Goal: Task Accomplishment & Management: Manage account settings

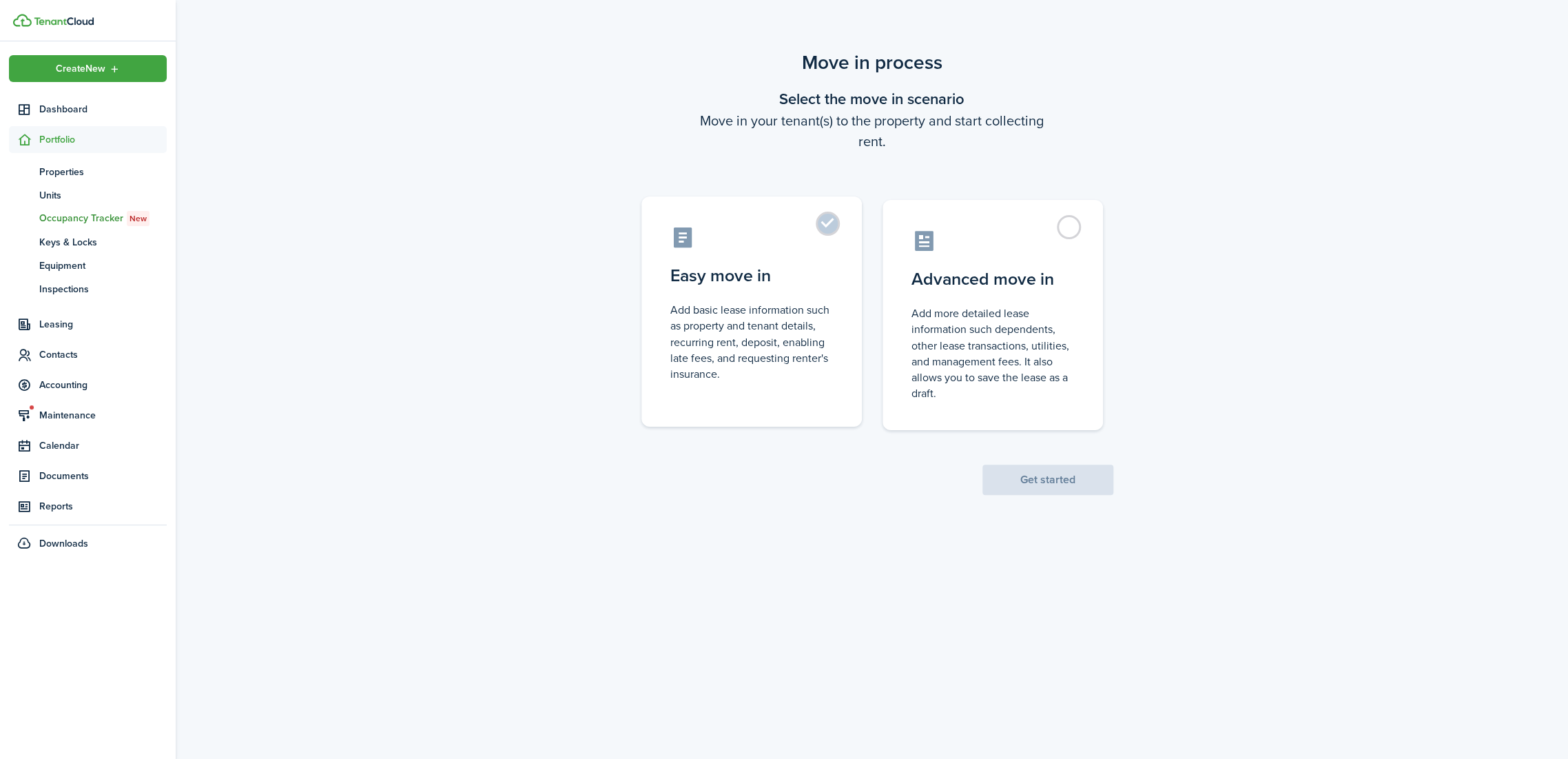
click at [834, 271] on label "Easy move in Add basic lease information such as property and tenant details, r…" at bounding box center [752, 311] width 220 height 230
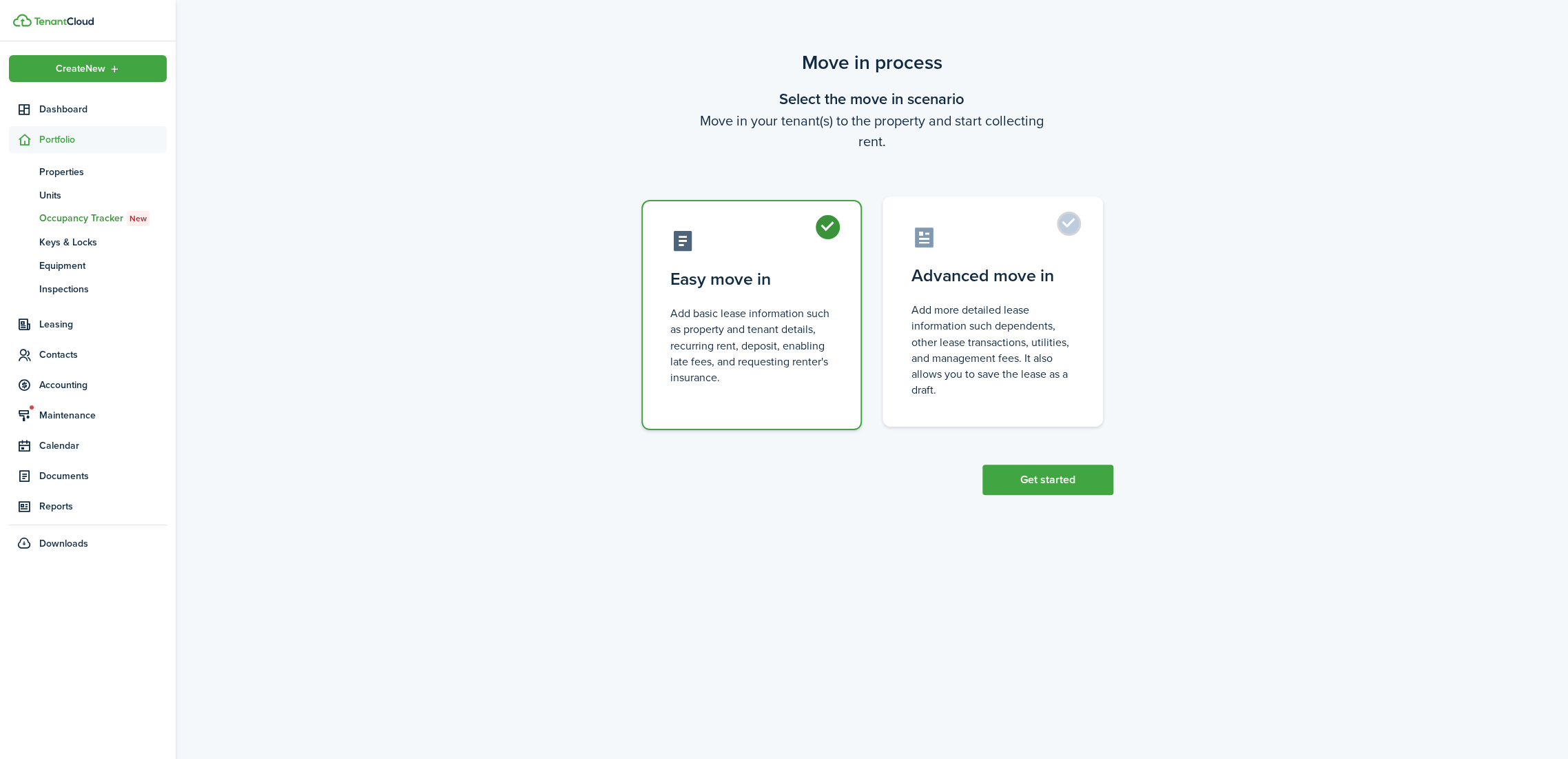
click at [1003, 255] on label "Advanced move in Add more detailed lease information such dependents, other lea…" at bounding box center [992, 311] width 220 height 230
radio input "false"
radio input "true"
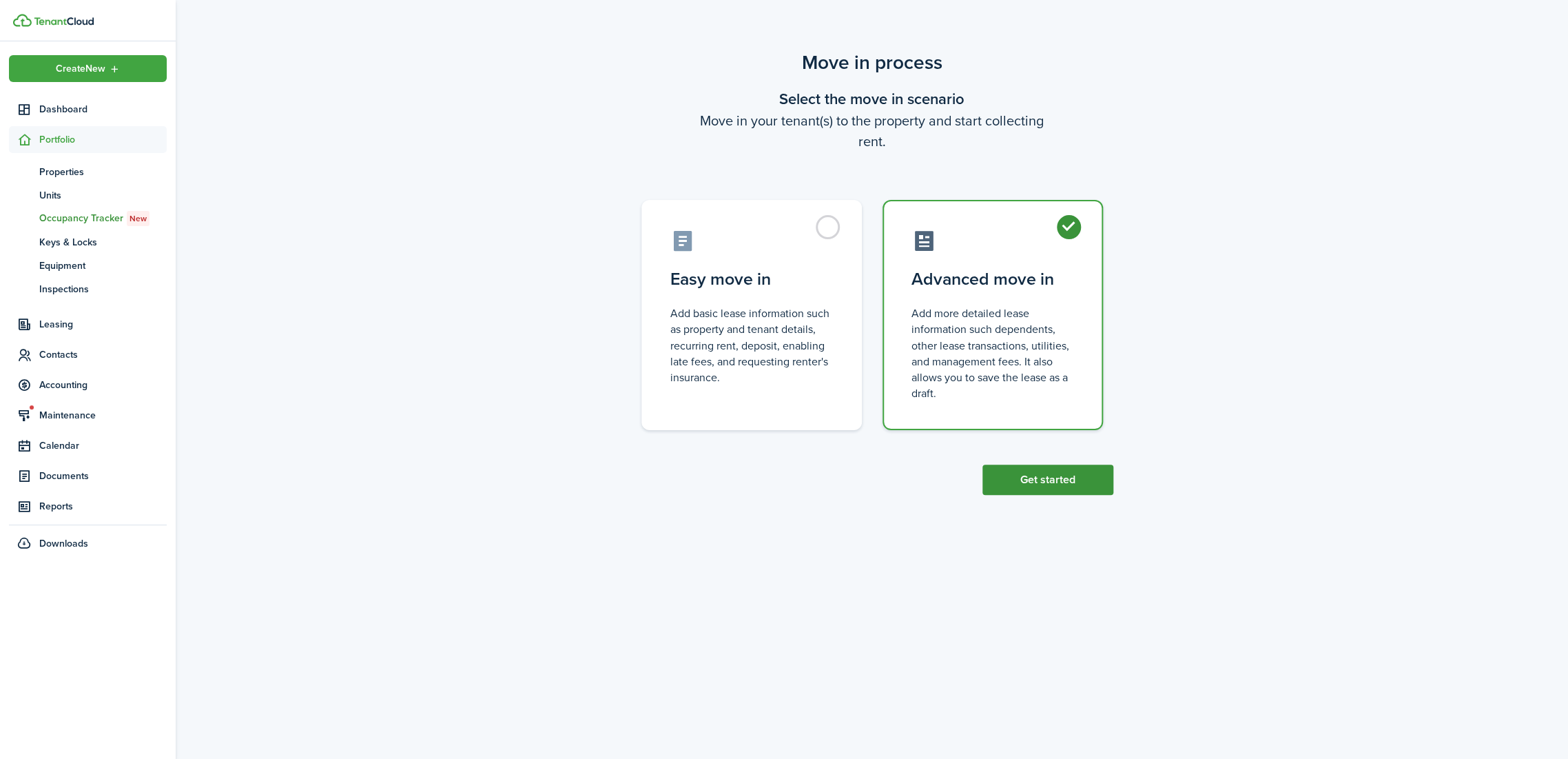
click at [1058, 492] on button "Get started" at bounding box center [1047, 479] width 131 height 30
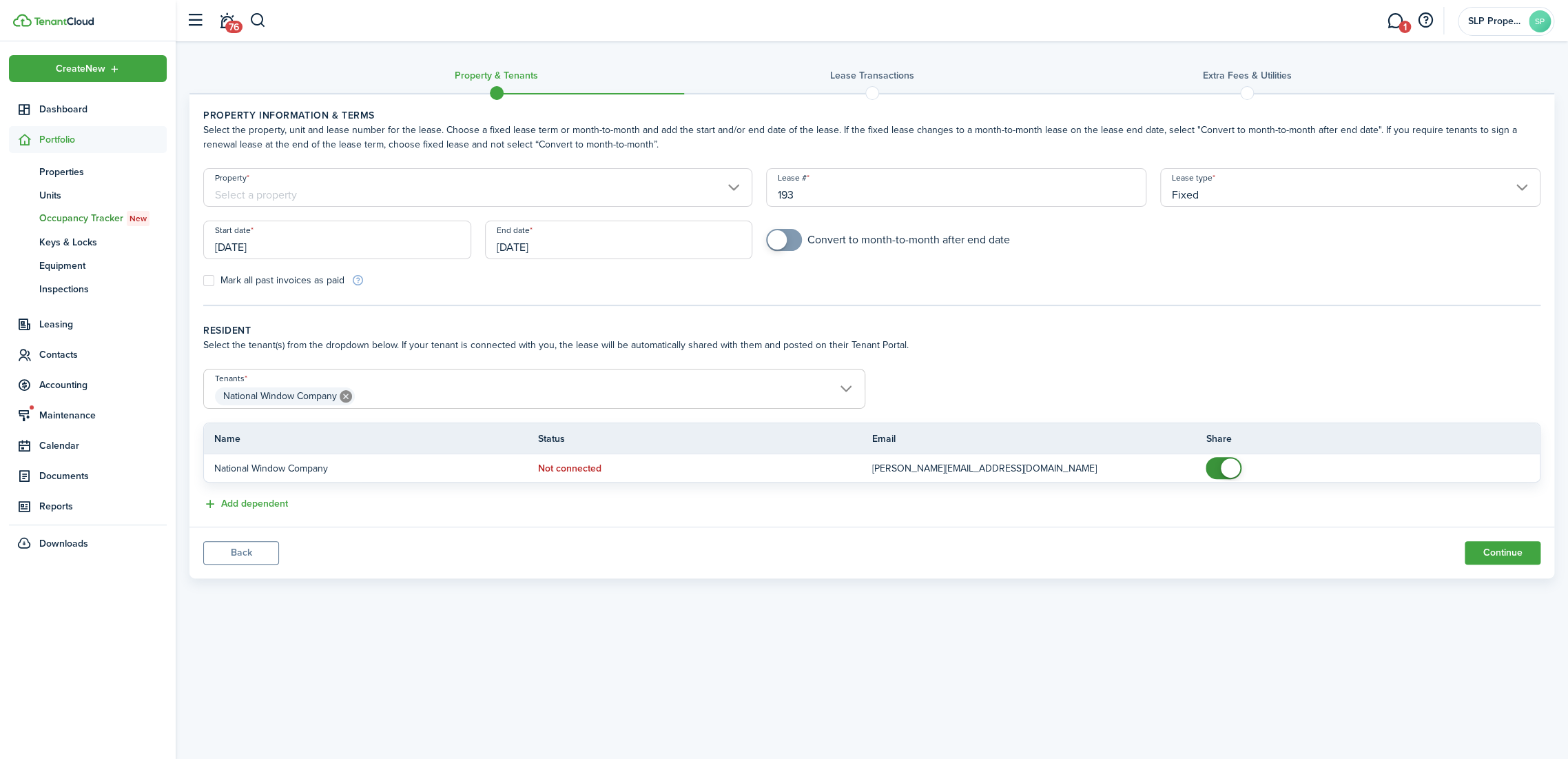
click at [331, 247] on input "[DATE]" at bounding box center [337, 240] width 268 height 39
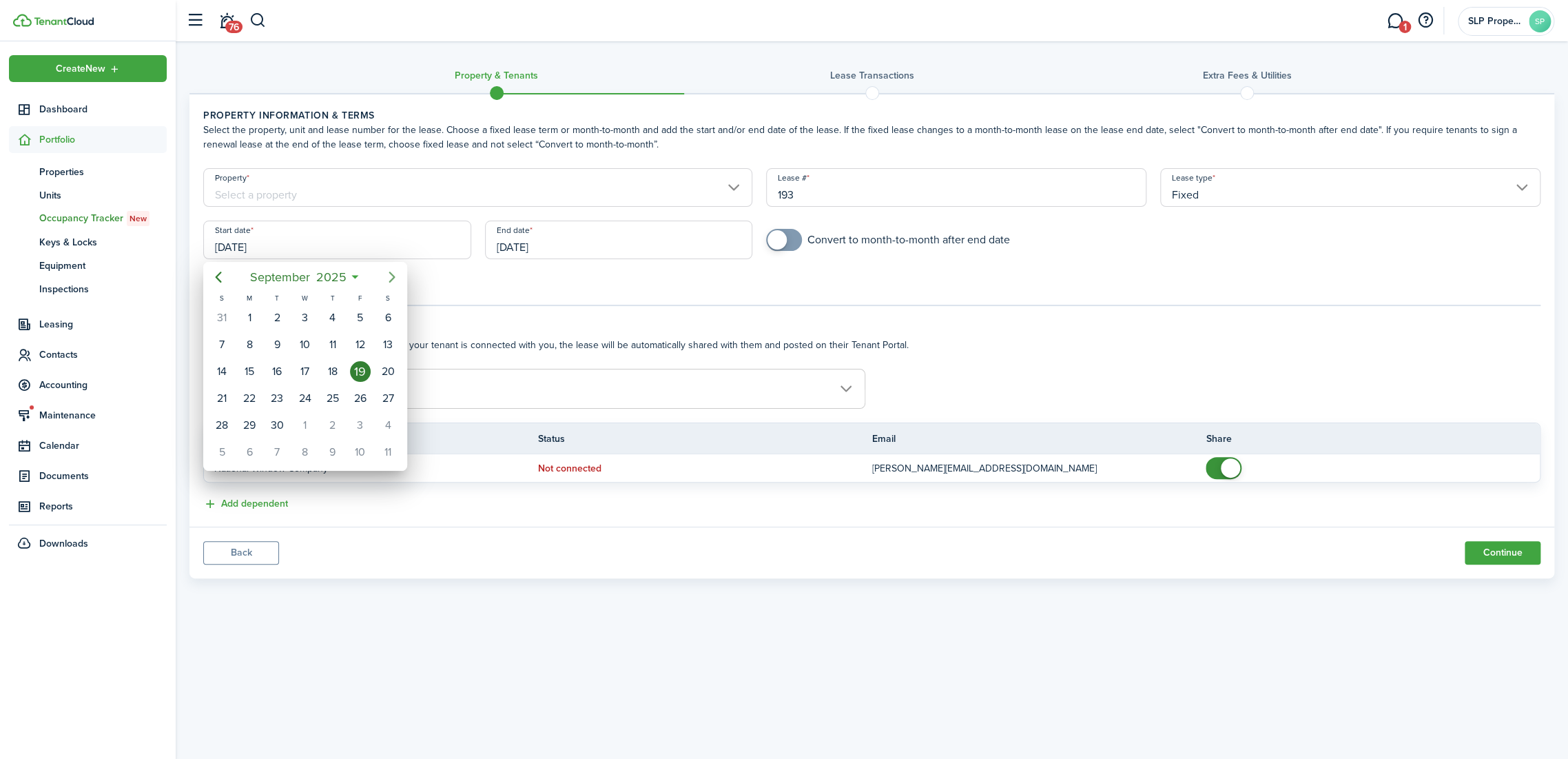
click at [399, 274] on icon "Next page" at bounding box center [392, 276] width 16 height 16
click at [395, 279] on icon "Next page" at bounding box center [392, 276] width 16 height 16
click at [217, 279] on icon "Previous page" at bounding box center [219, 277] width 6 height 11
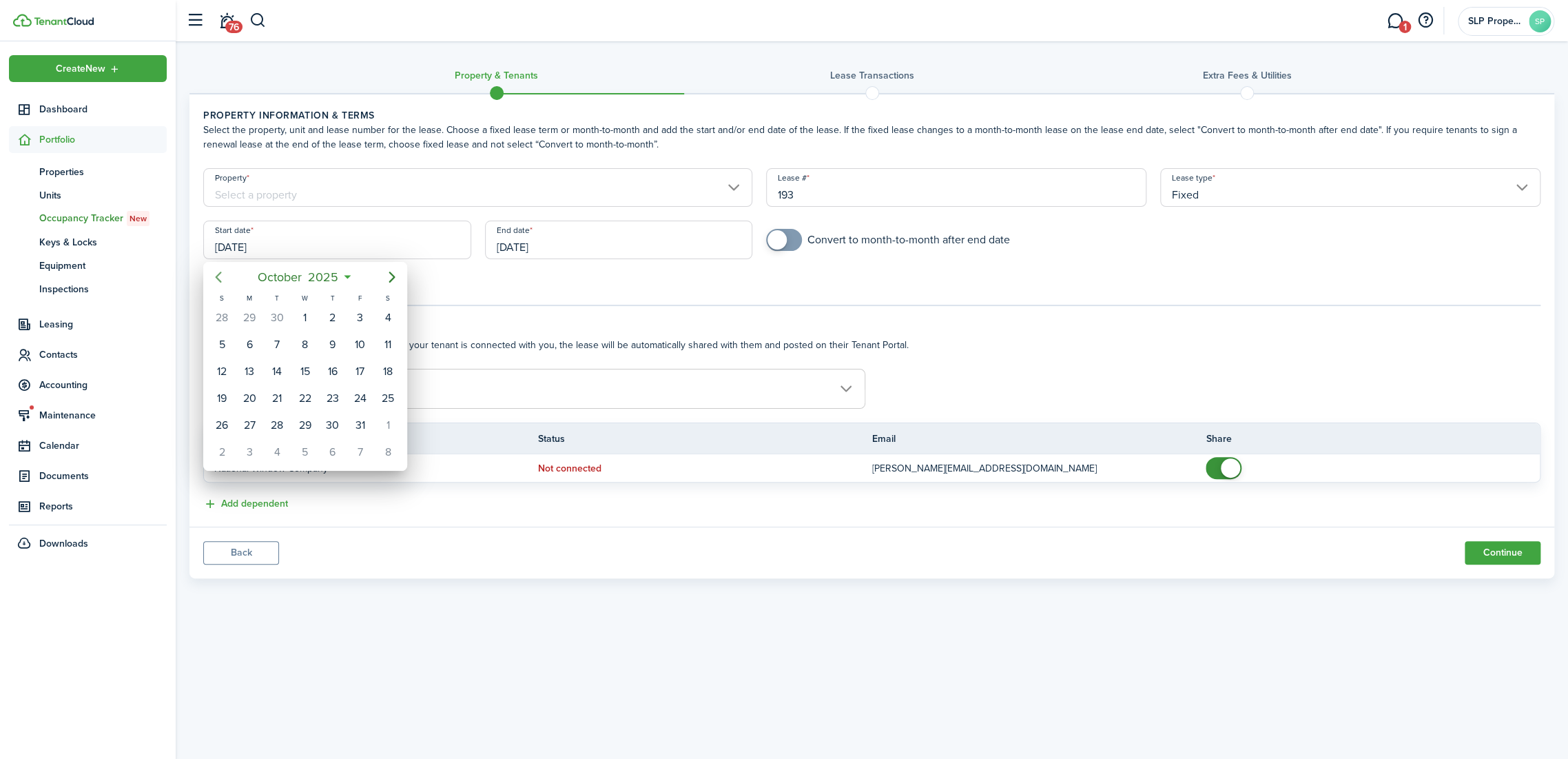
click at [217, 279] on icon "Previous page" at bounding box center [219, 277] width 6 height 11
click at [386, 279] on icon "Next page" at bounding box center [392, 276] width 16 height 16
click at [385, 277] on icon "Next page" at bounding box center [392, 276] width 16 height 16
click at [225, 279] on icon "Previous page" at bounding box center [218, 276] width 16 height 16
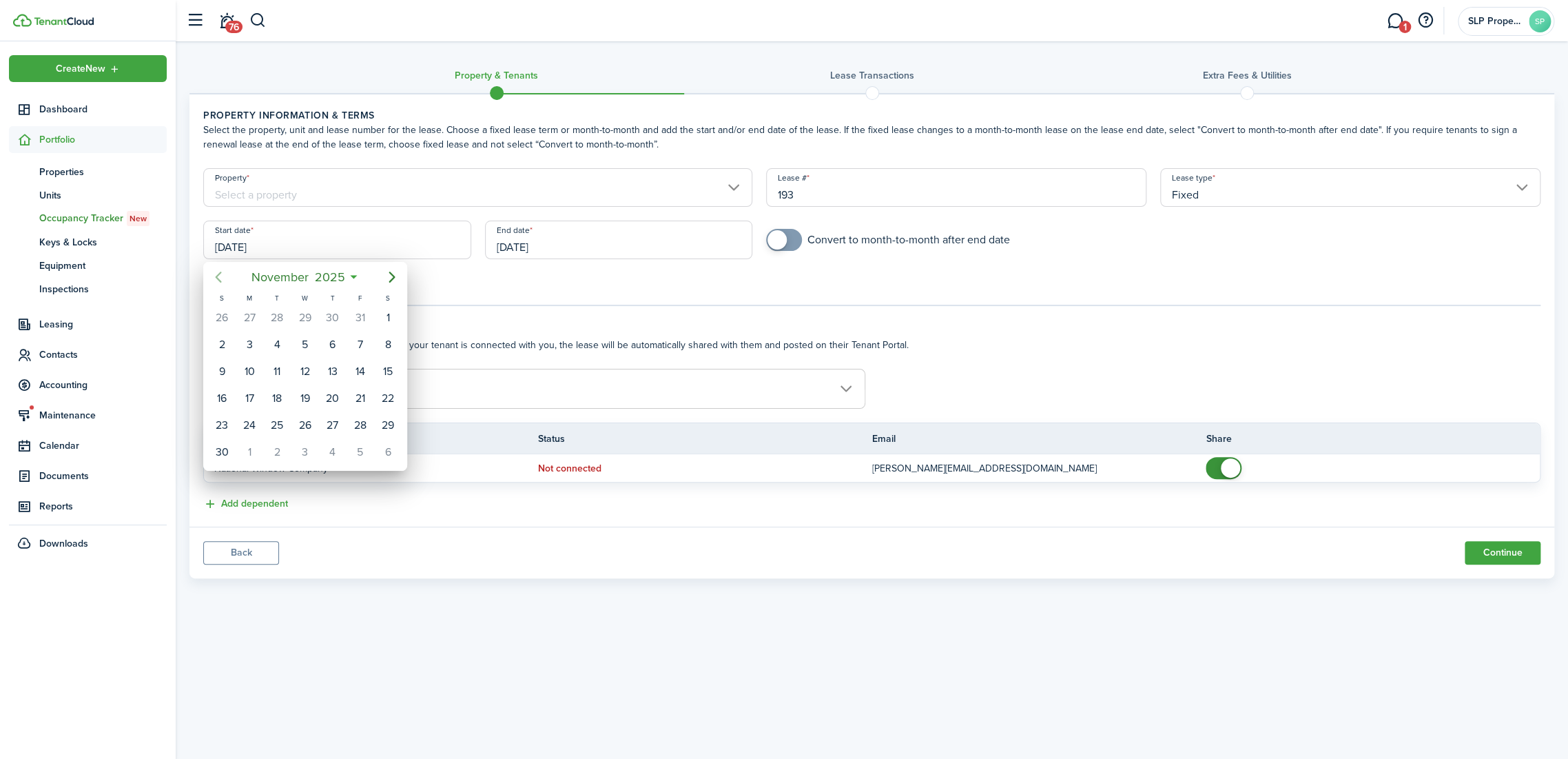
click at [225, 279] on icon "Previous page" at bounding box center [218, 276] width 16 height 16
click at [353, 371] on div "19" at bounding box center [360, 371] width 21 height 21
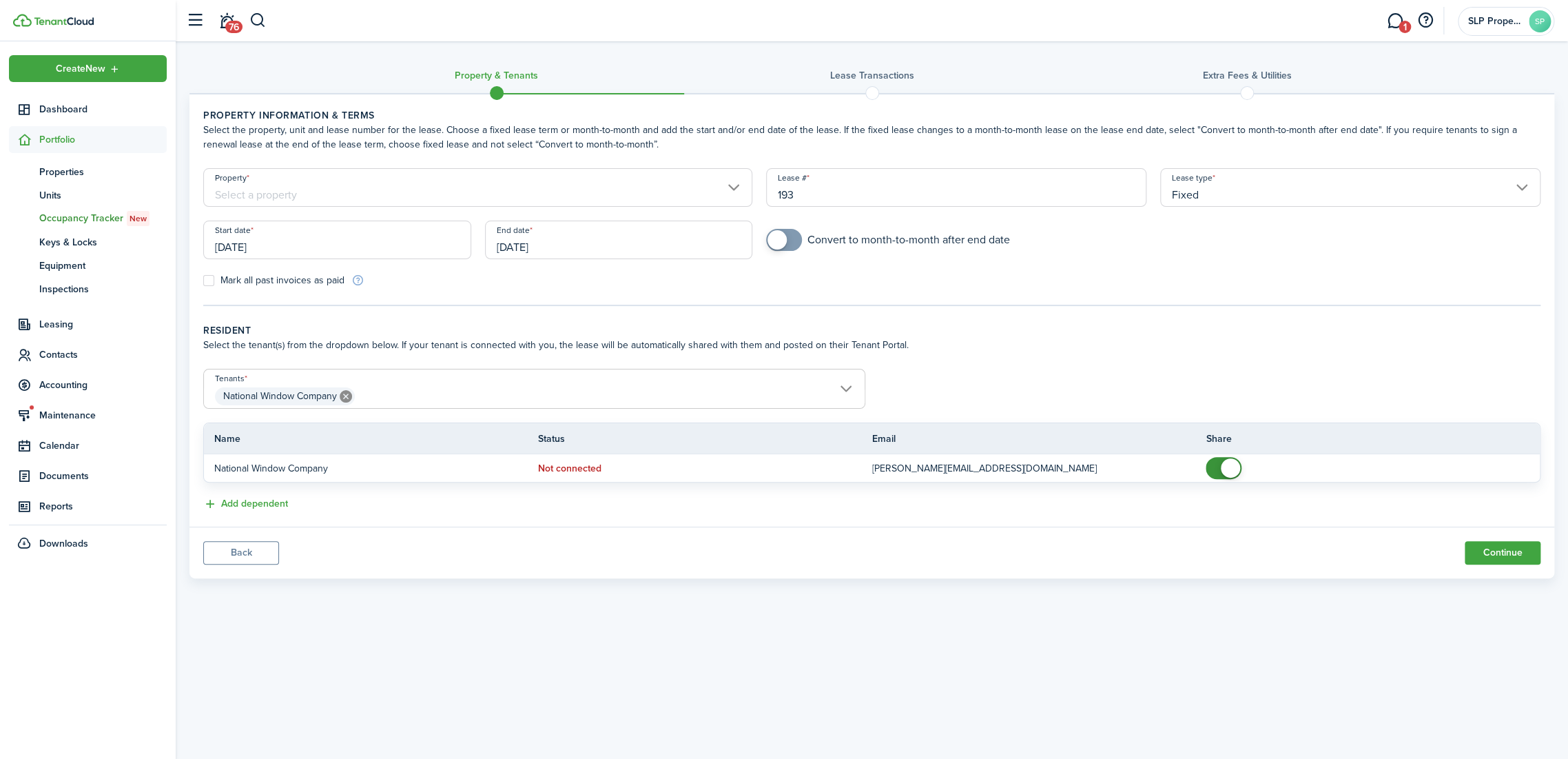
click at [329, 256] on input "[DATE]" at bounding box center [337, 240] width 268 height 39
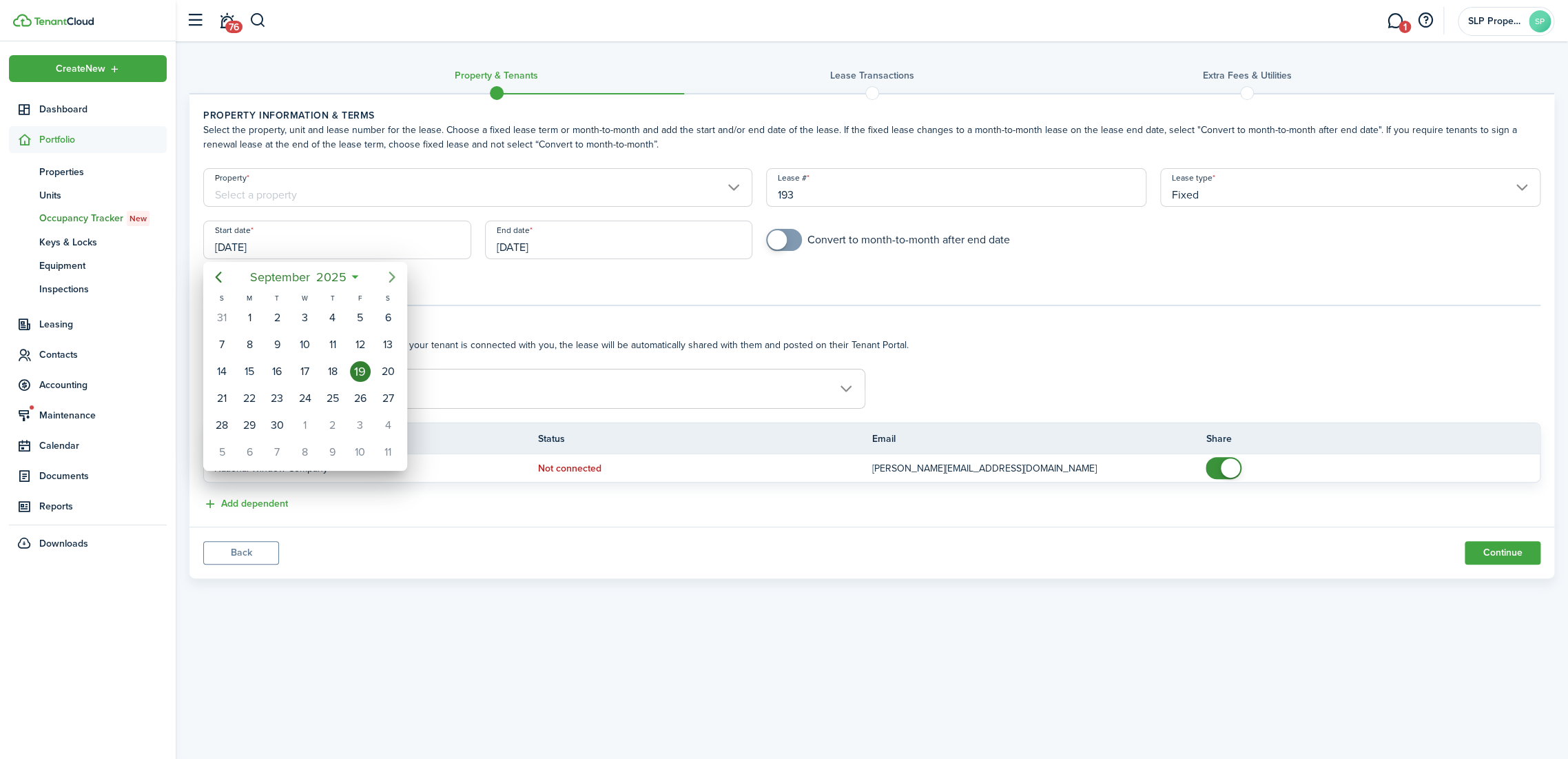
click at [382, 279] on mbsc-button "Next page" at bounding box center [392, 277] width 28 height 28
click at [209, 281] on mbsc-button "Previous page" at bounding box center [219, 277] width 28 height 28
click at [250, 318] on div "1" at bounding box center [249, 317] width 21 height 21
type input "[DATE]"
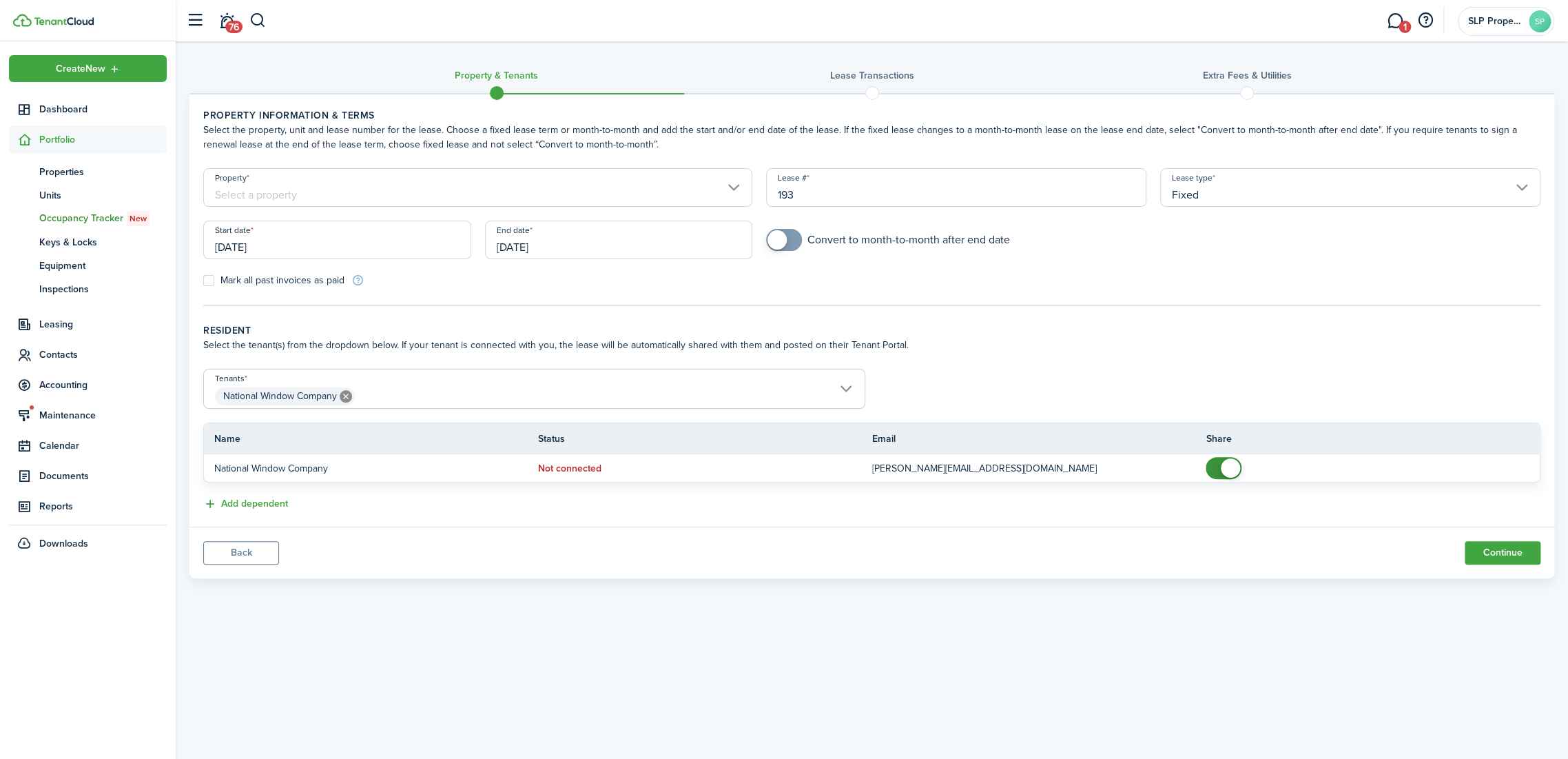
click at [517, 672] on div "Property & Tenants Lease Transactions Extra fees & Utilities Property informati…" at bounding box center [871, 384] width 1392 height 686
click at [539, 237] on input "[DATE]" at bounding box center [618, 240] width 268 height 39
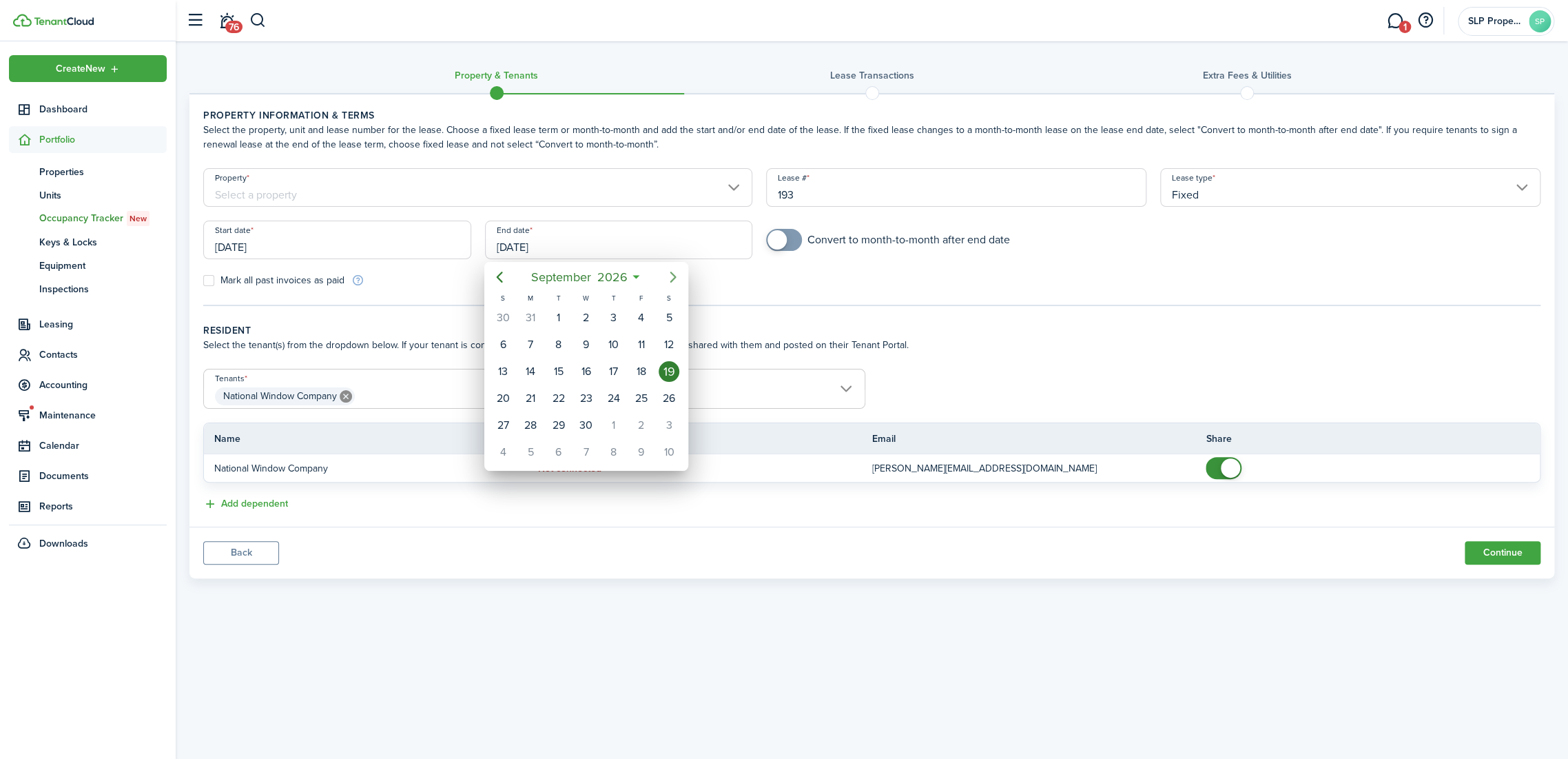
click at [662, 278] on mbsc-button "Next page" at bounding box center [673, 277] width 28 height 28
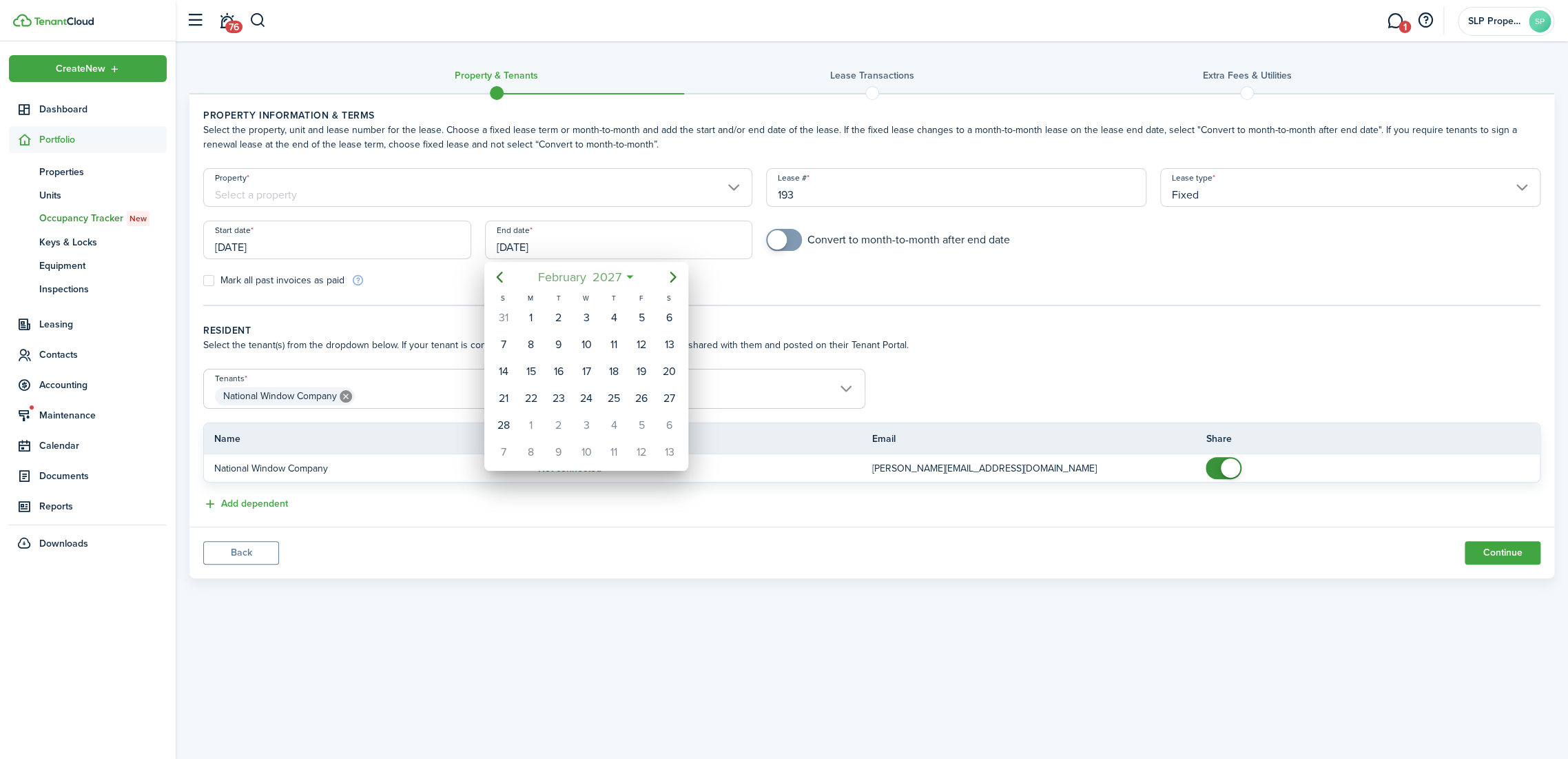
click at [569, 277] on span "February" at bounding box center [562, 277] width 54 height 25
click at [580, 274] on span "2027" at bounding box center [579, 277] width 35 height 25
click at [511, 437] on div "2027" at bounding box center [521, 443] width 50 height 22
click at [582, 440] on div "Nov" at bounding box center [587, 443] width 50 height 22
click at [556, 418] on div "30" at bounding box center [559, 425] width 21 height 21
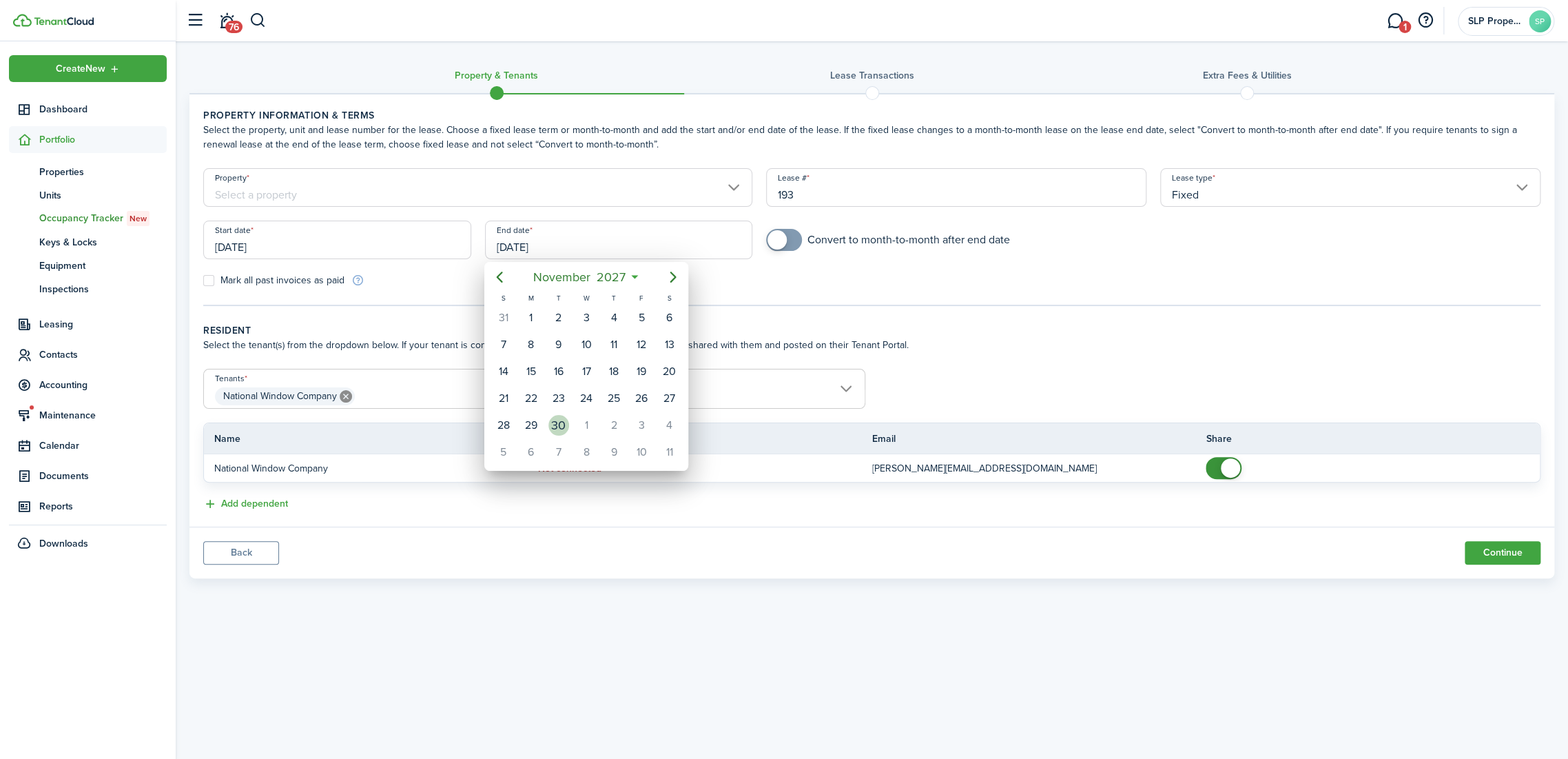
type input "[DATE]"
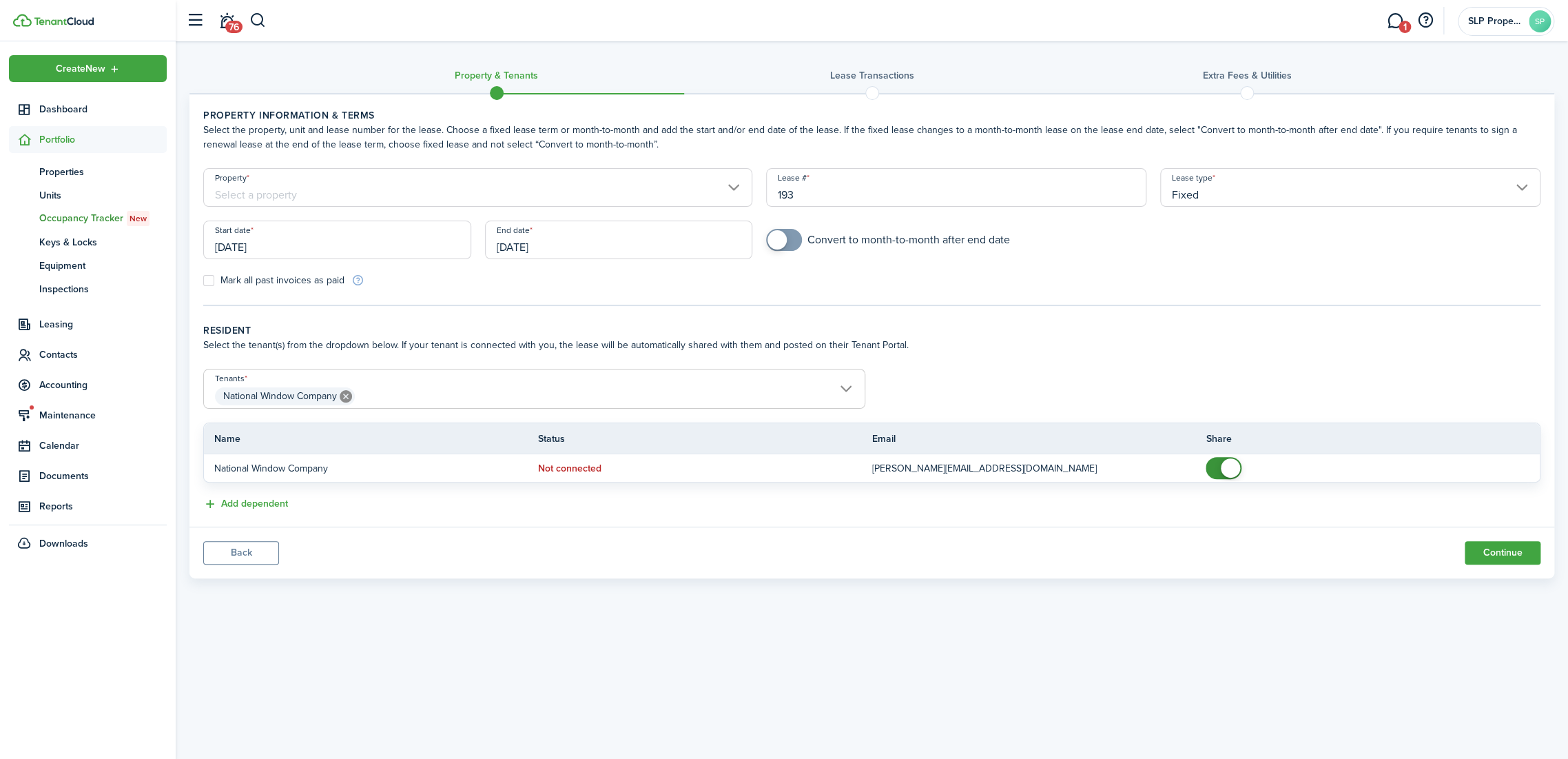
click at [620, 414] on div "Tenants National Window Company National Window Company" at bounding box center [534, 395] width 676 height 54
checkbox input "true"
click at [791, 244] on span at bounding box center [784, 240] width 14 height 22
click at [1494, 552] on button "Continue" at bounding box center [1503, 553] width 76 height 23
click at [311, 169] on input "Property" at bounding box center [478, 188] width 549 height 39
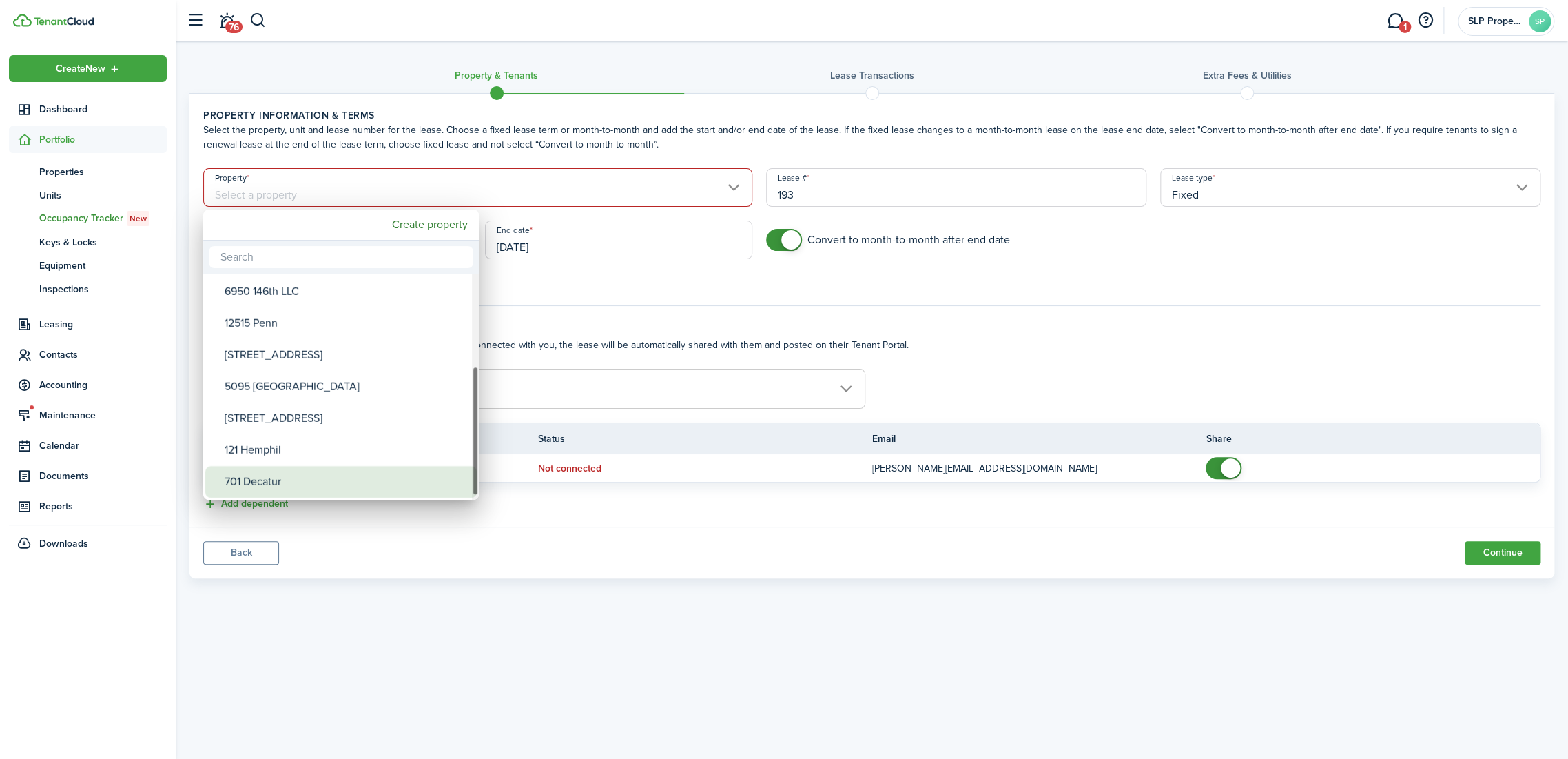
click at [275, 473] on div "701 Decatur" at bounding box center [346, 481] width 244 height 32
type input "701 Decatur"
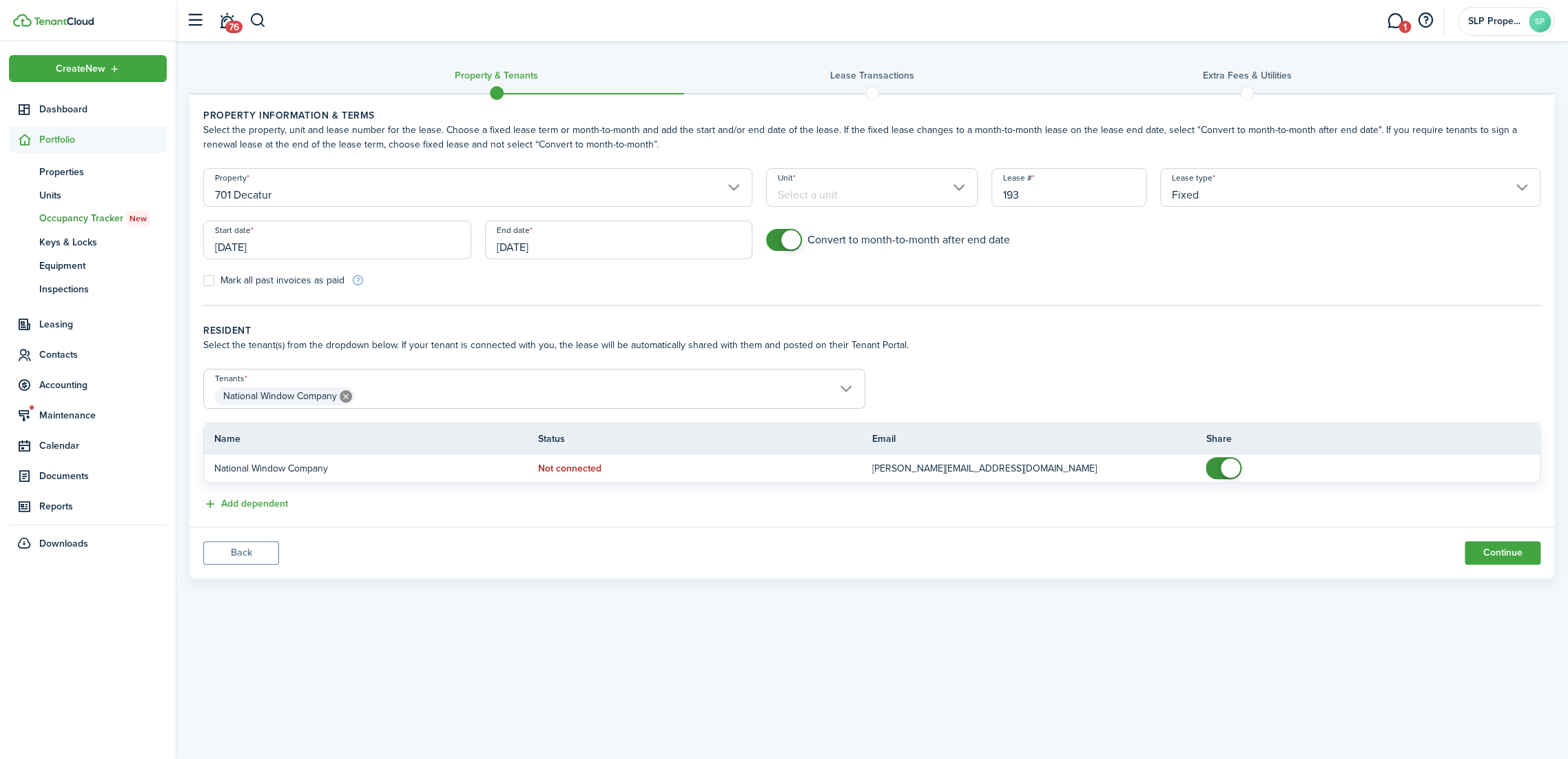
click at [919, 199] on input "Unit" at bounding box center [871, 188] width 212 height 39
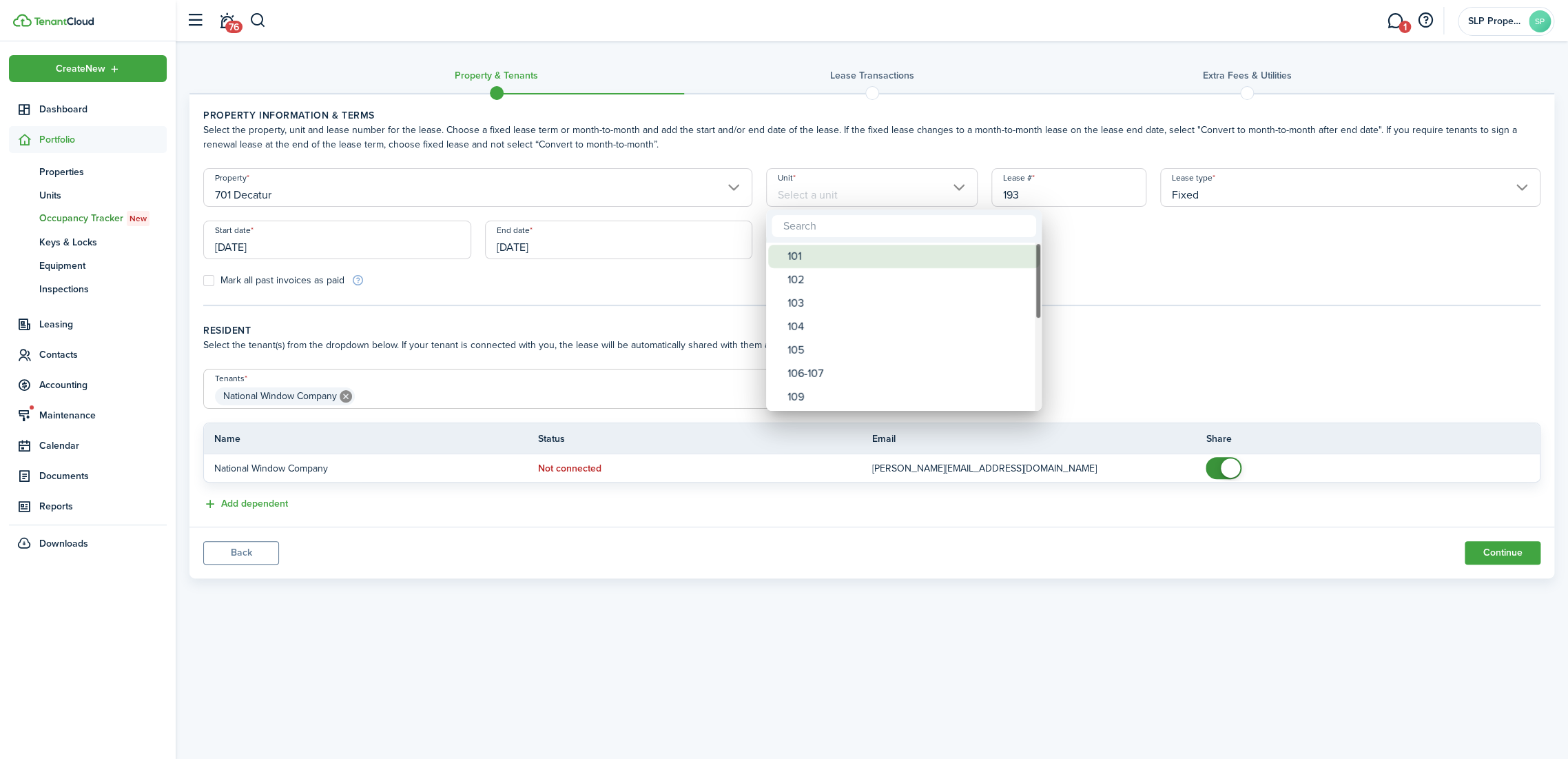
click at [859, 256] on div "101" at bounding box center [909, 256] width 244 height 23
type input "101"
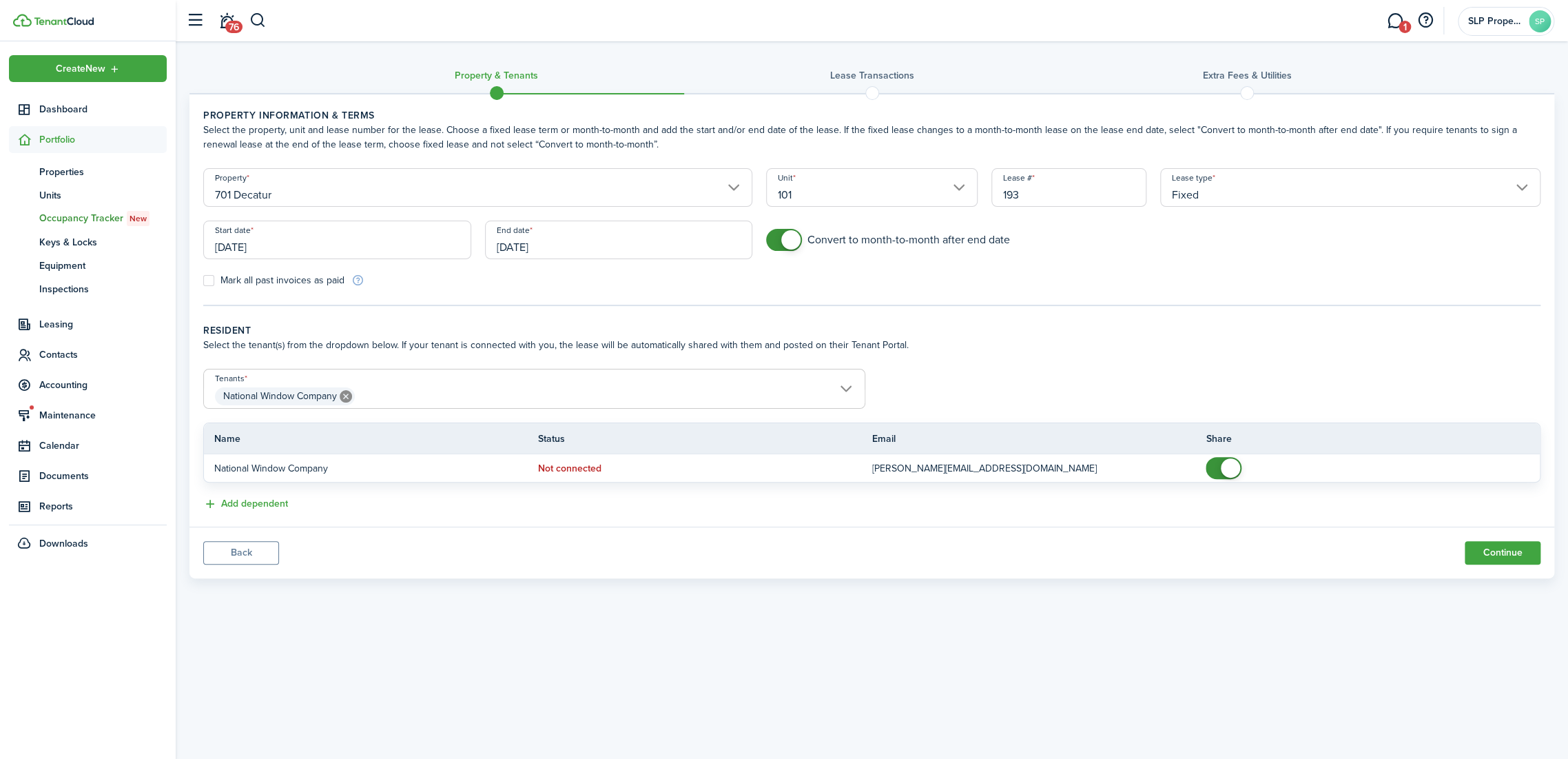
click at [1492, 567] on panel-main-footer "Back Continue" at bounding box center [871, 552] width 1365 height 52
click at [1497, 556] on button "Continue" at bounding box center [1503, 553] width 76 height 23
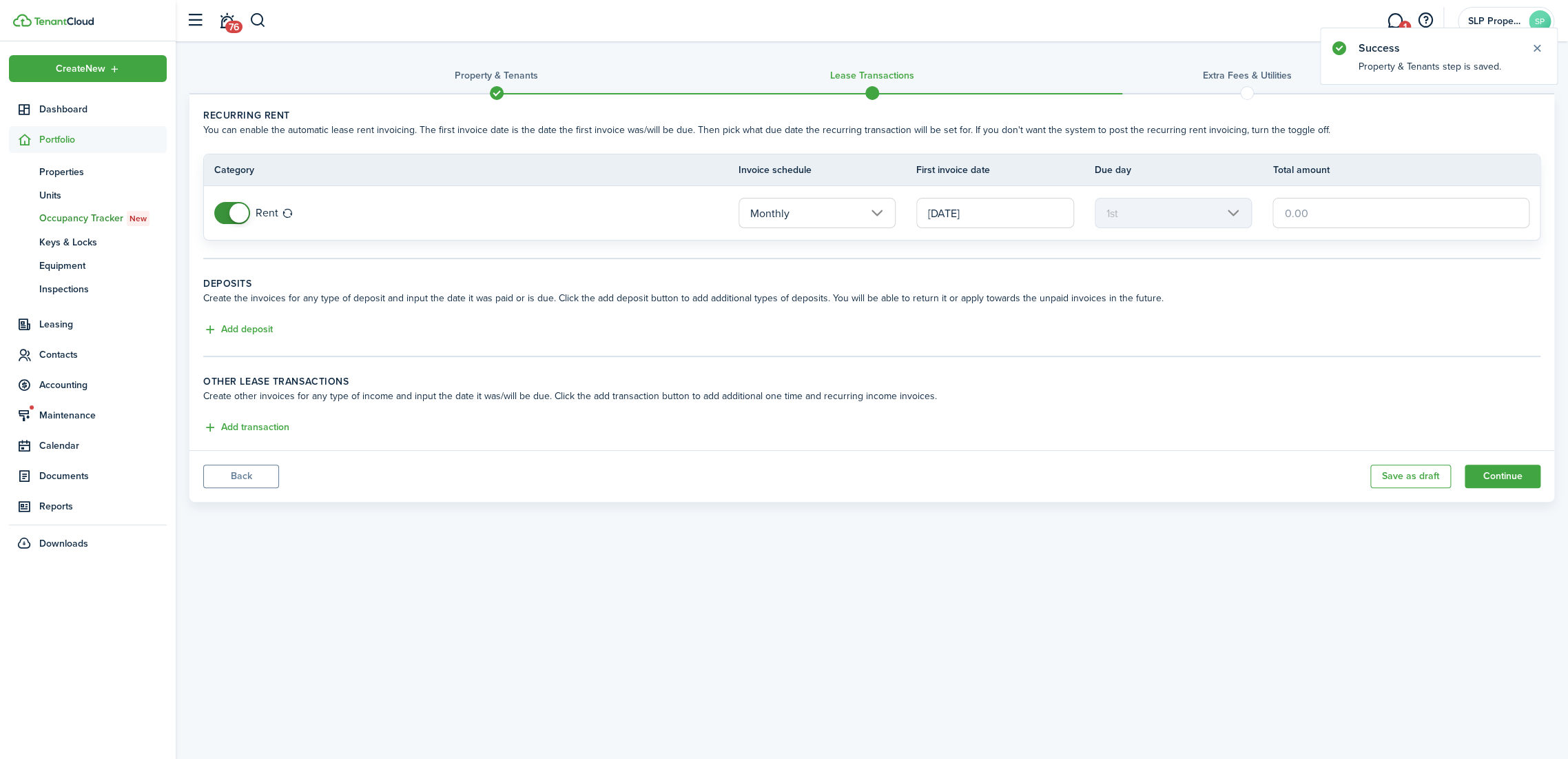
click at [1308, 209] on input "text" at bounding box center [1400, 213] width 257 height 30
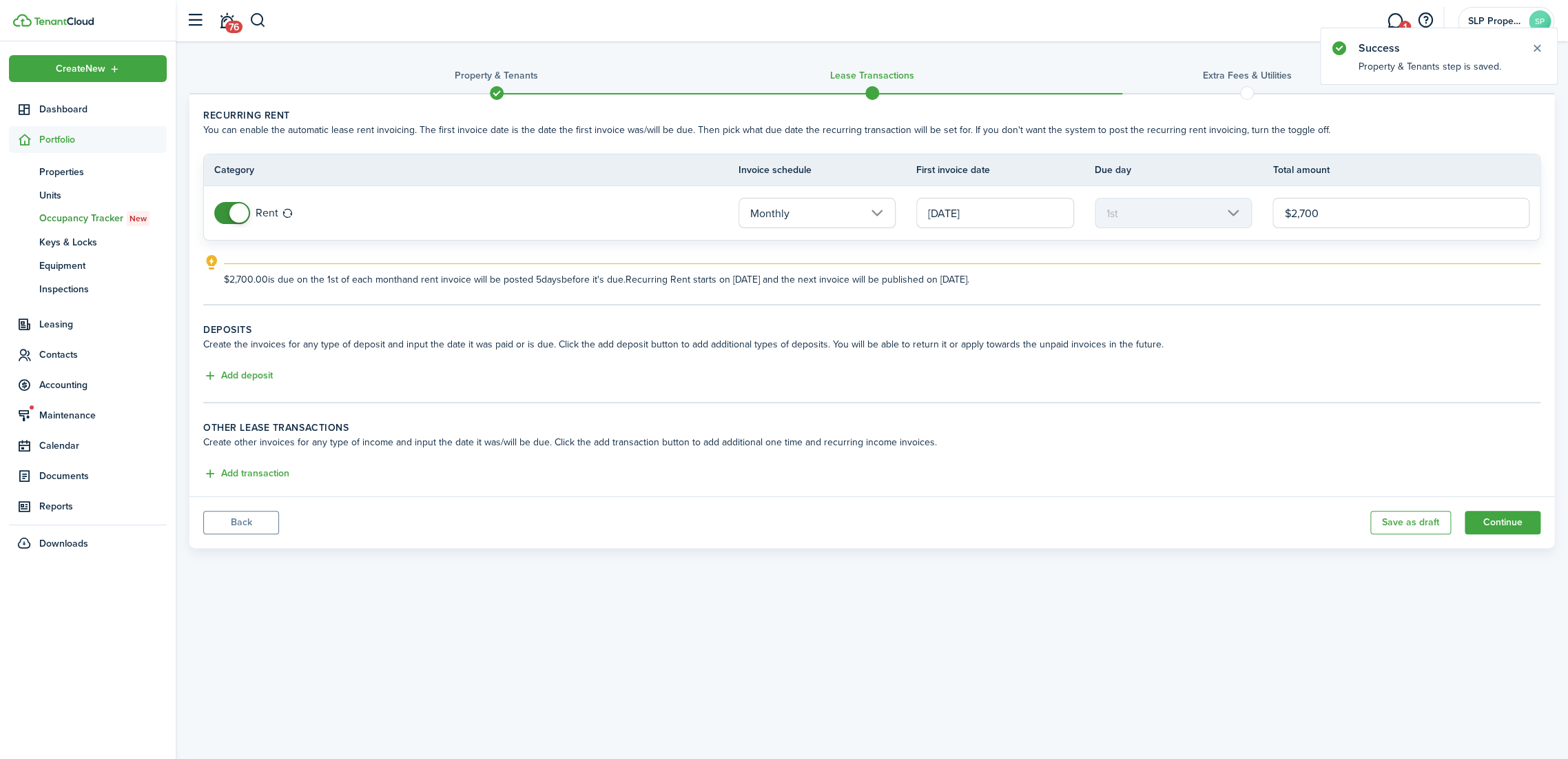
type input "$2,700.00"
click at [1185, 341] on wizard-step-header-description "Create the invoices for any type of deposit and input the date it was paid or i…" at bounding box center [871, 344] width 1337 height 15
click at [228, 370] on button "Add deposit" at bounding box center [238, 376] width 70 height 16
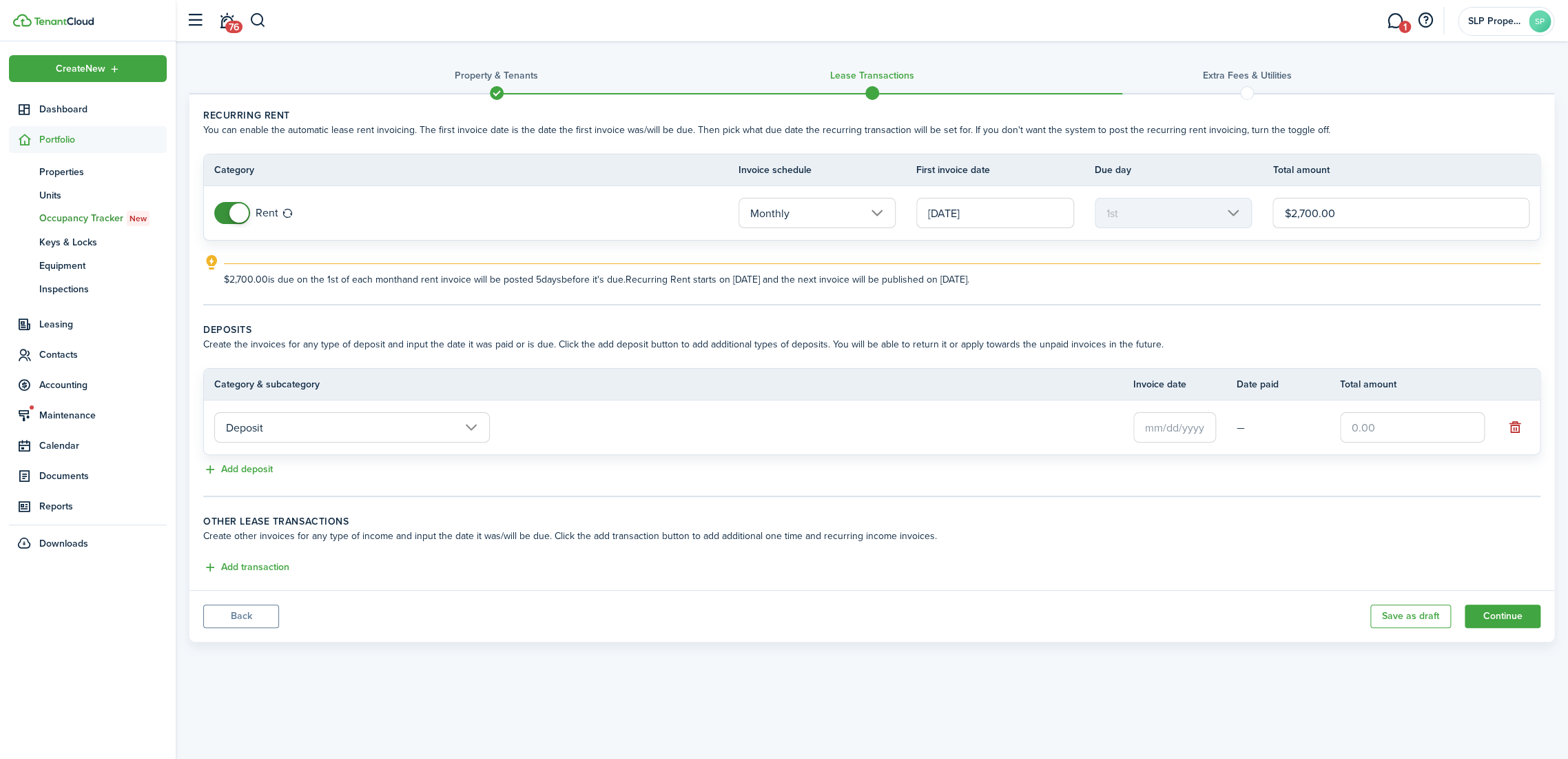
click at [1377, 425] on input "text" at bounding box center [1412, 427] width 144 height 30
click at [1145, 436] on input "text" at bounding box center [1175, 427] width 83 height 30
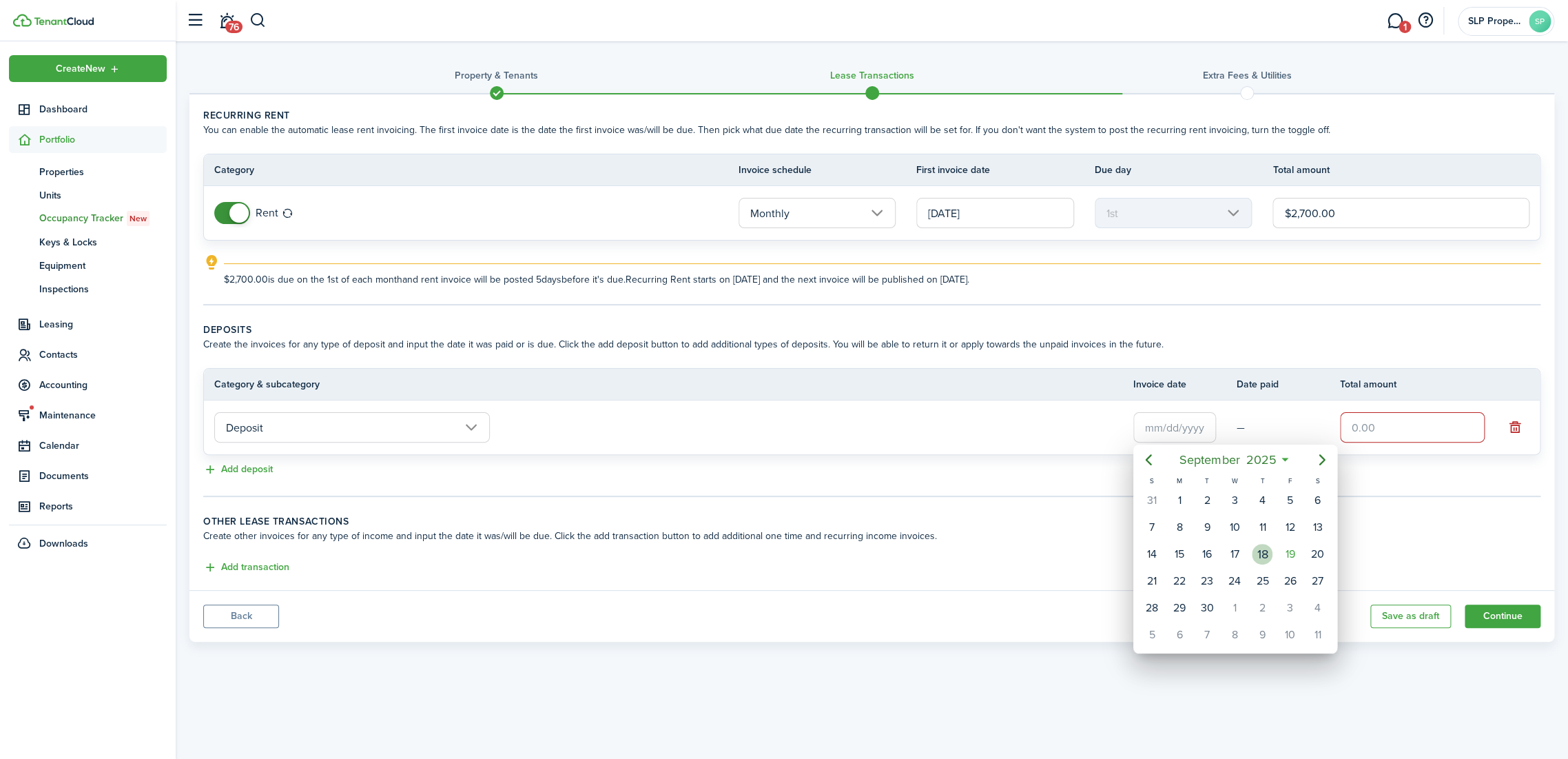
click at [1279, 551] on div "19" at bounding box center [1289, 554] width 21 height 21
type input "[DATE]"
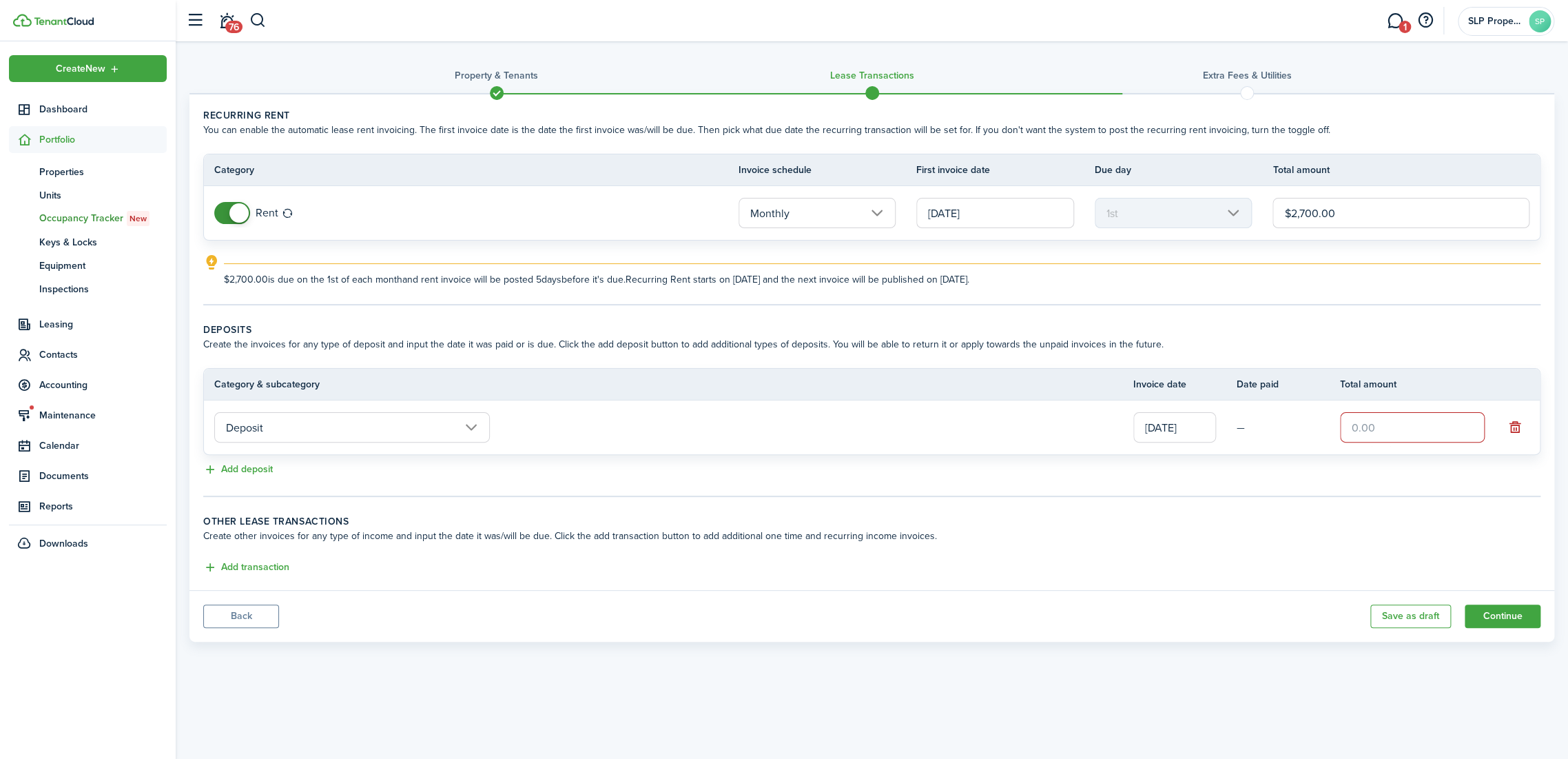
click at [1367, 424] on input "text" at bounding box center [1412, 427] width 144 height 30
type input "$2,700.00"
click at [1313, 475] on div "Add deposit" at bounding box center [871, 470] width 1337 height 16
click at [1496, 615] on button "Continue" at bounding box center [1503, 616] width 76 height 23
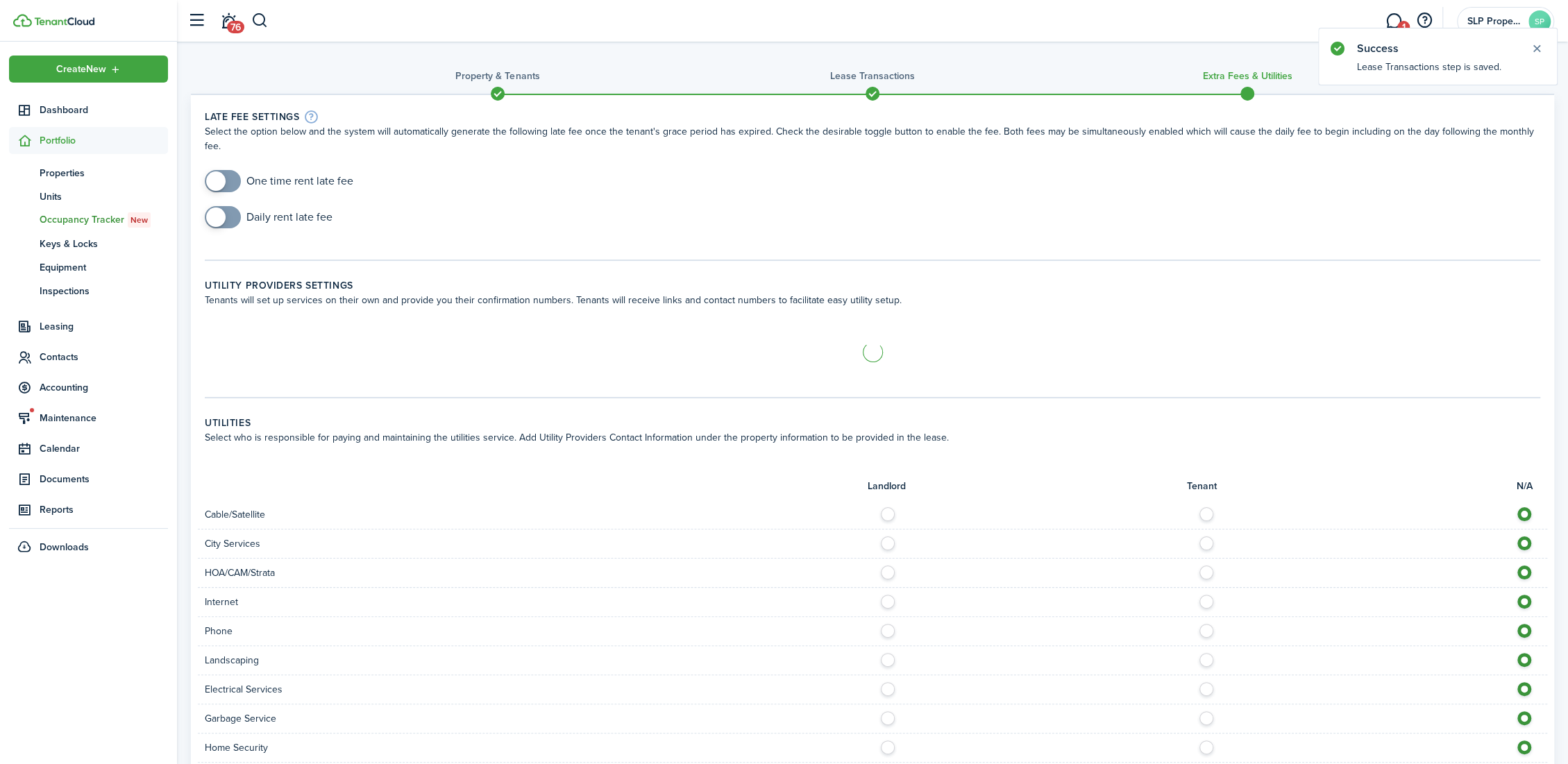
click at [220, 171] on span at bounding box center [216, 180] width 20 height 20
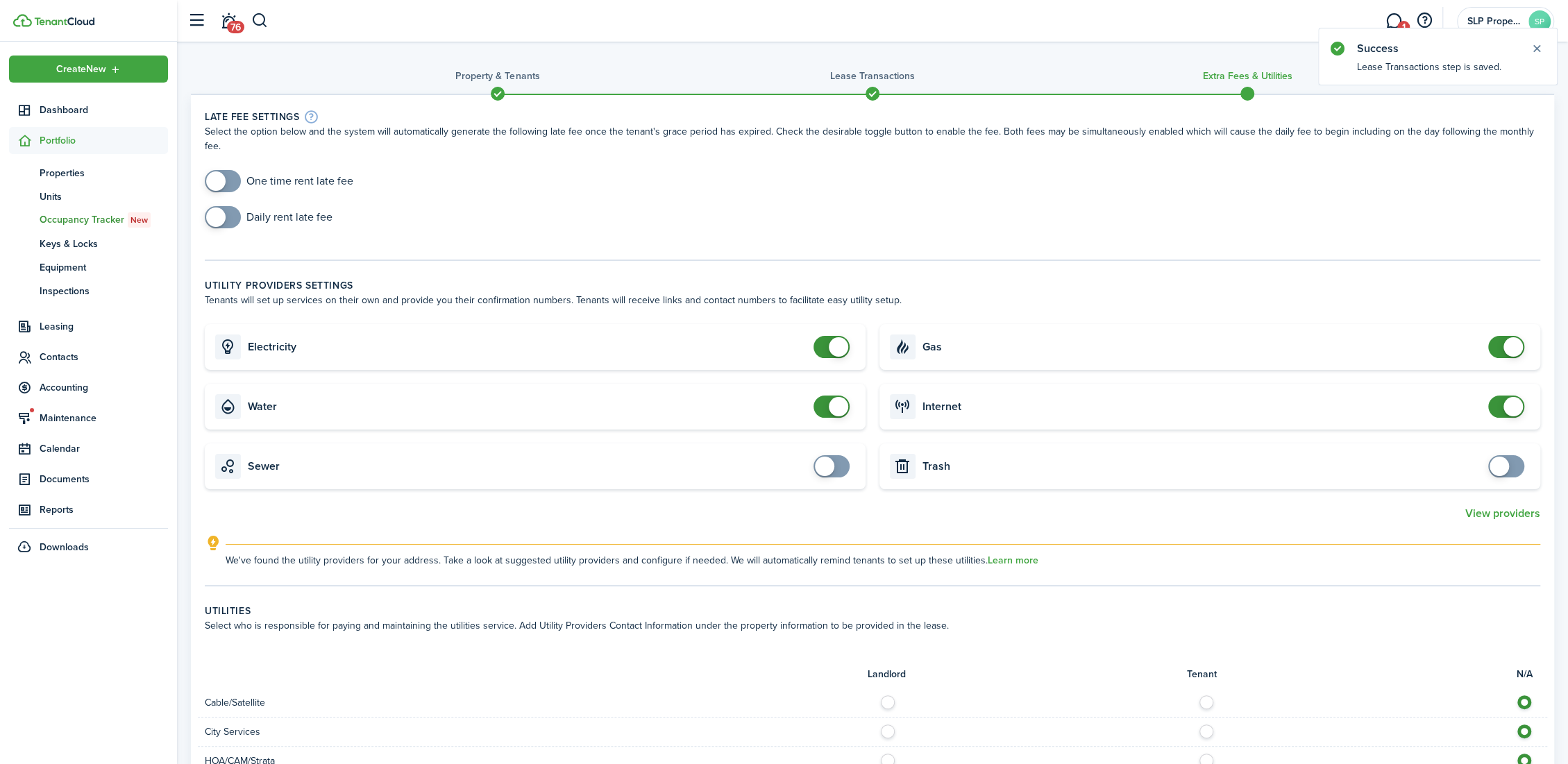
checkbox input "true"
click at [223, 171] on span at bounding box center [216, 180] width 20 height 20
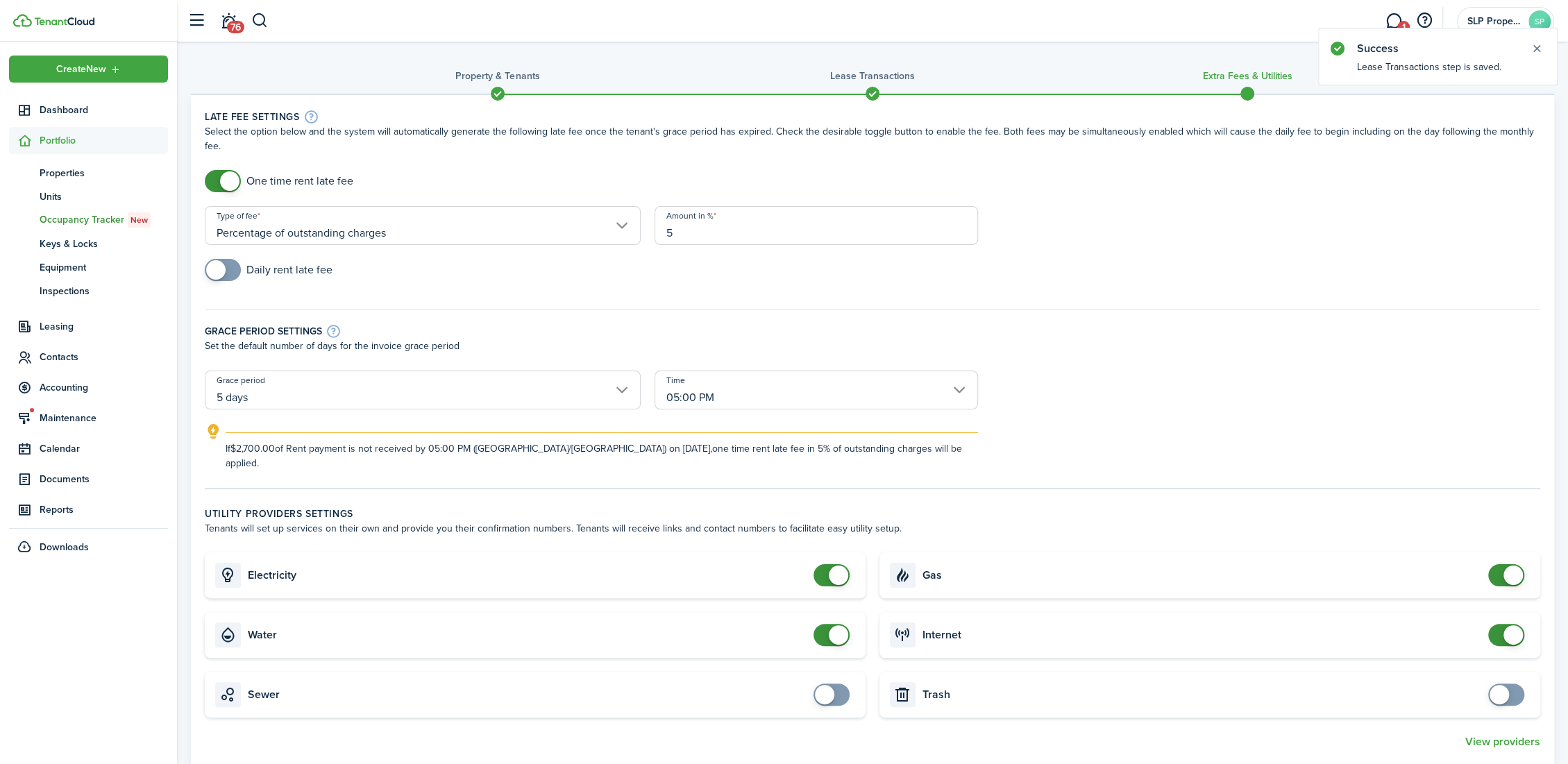
click at [245, 209] on input "Percentage of outstanding charges" at bounding box center [423, 226] width 436 height 39
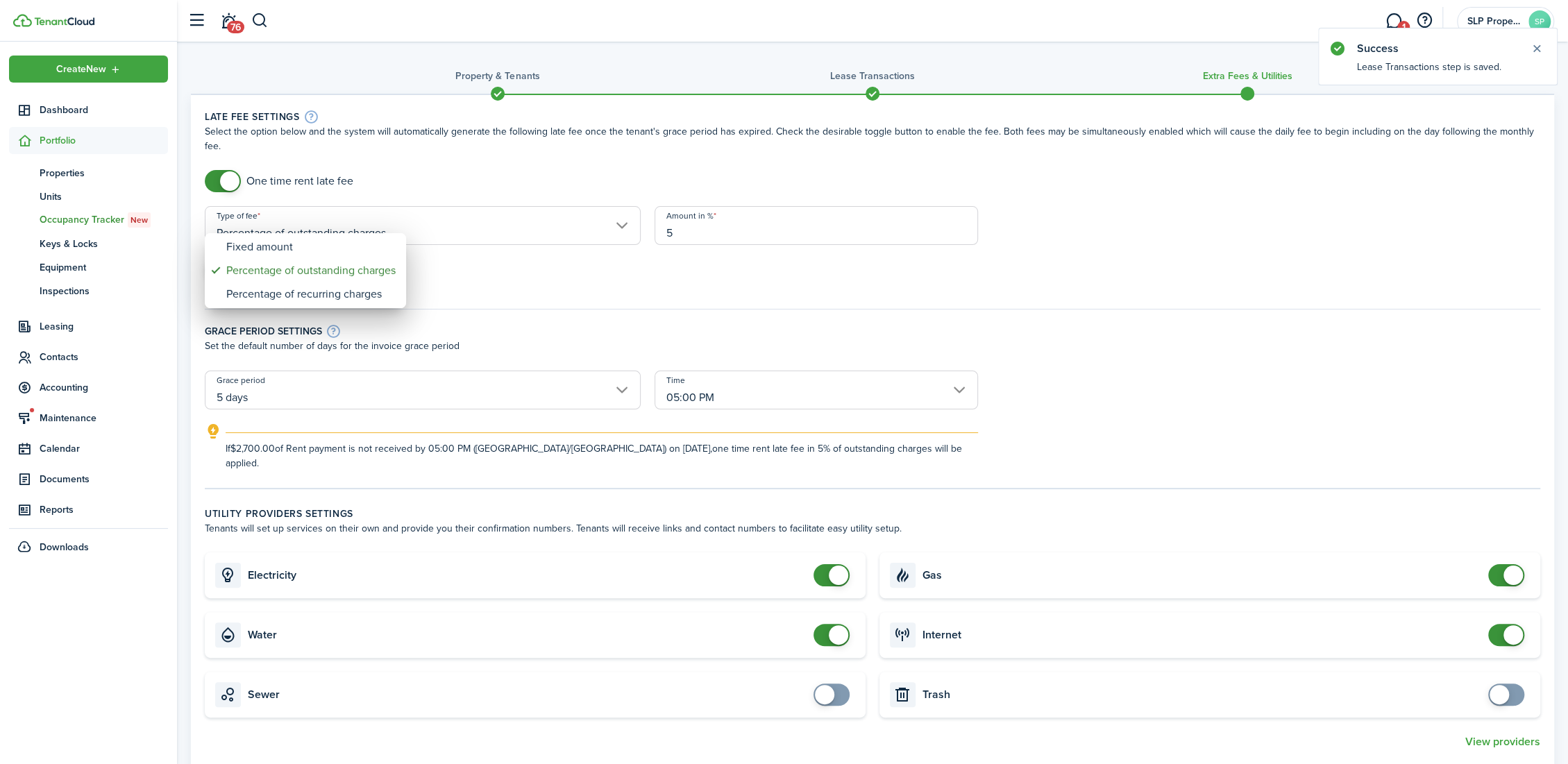
click at [577, 254] on div at bounding box center [784, 382] width 1790 height 986
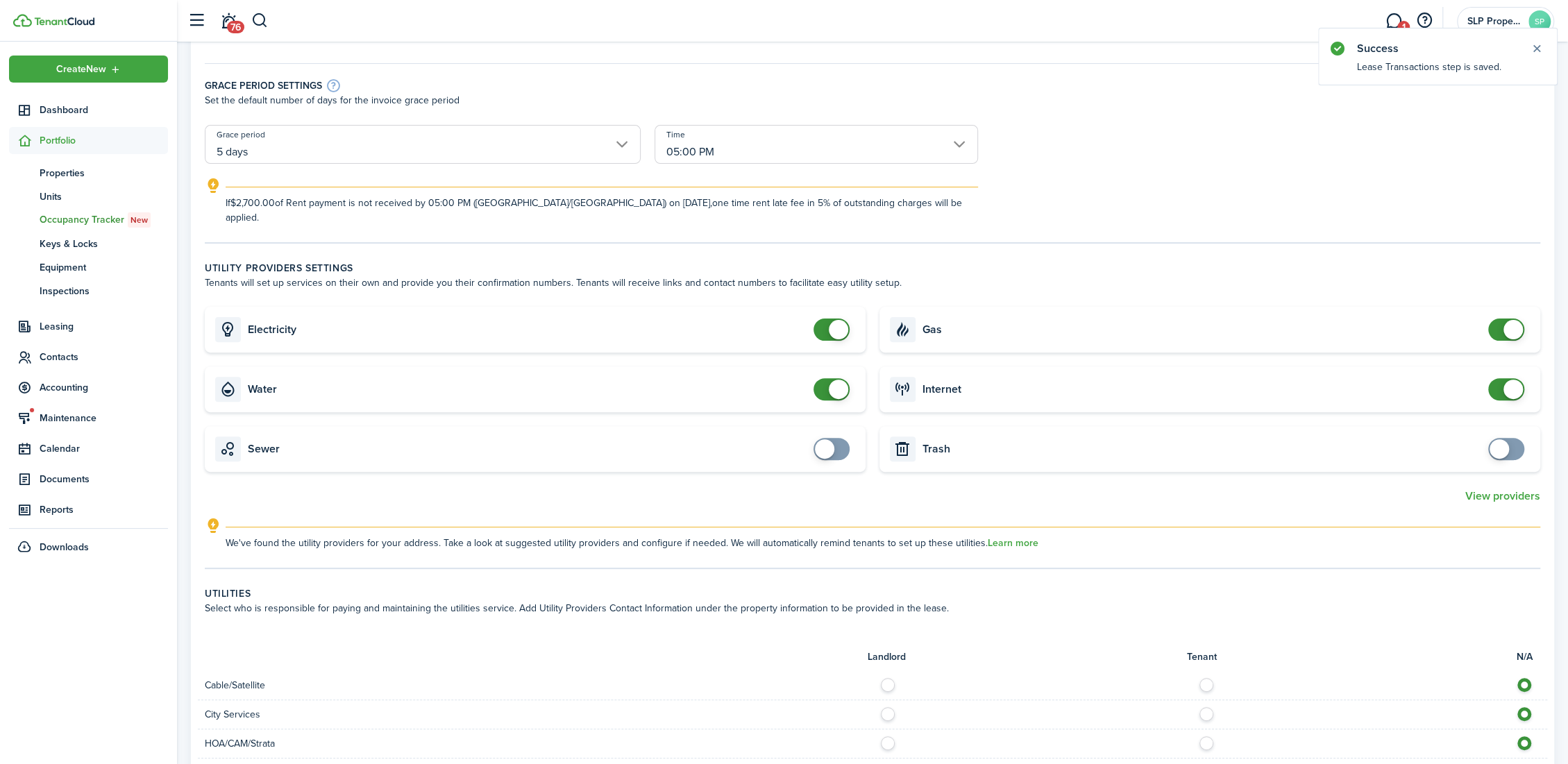
scroll to position [308, 0]
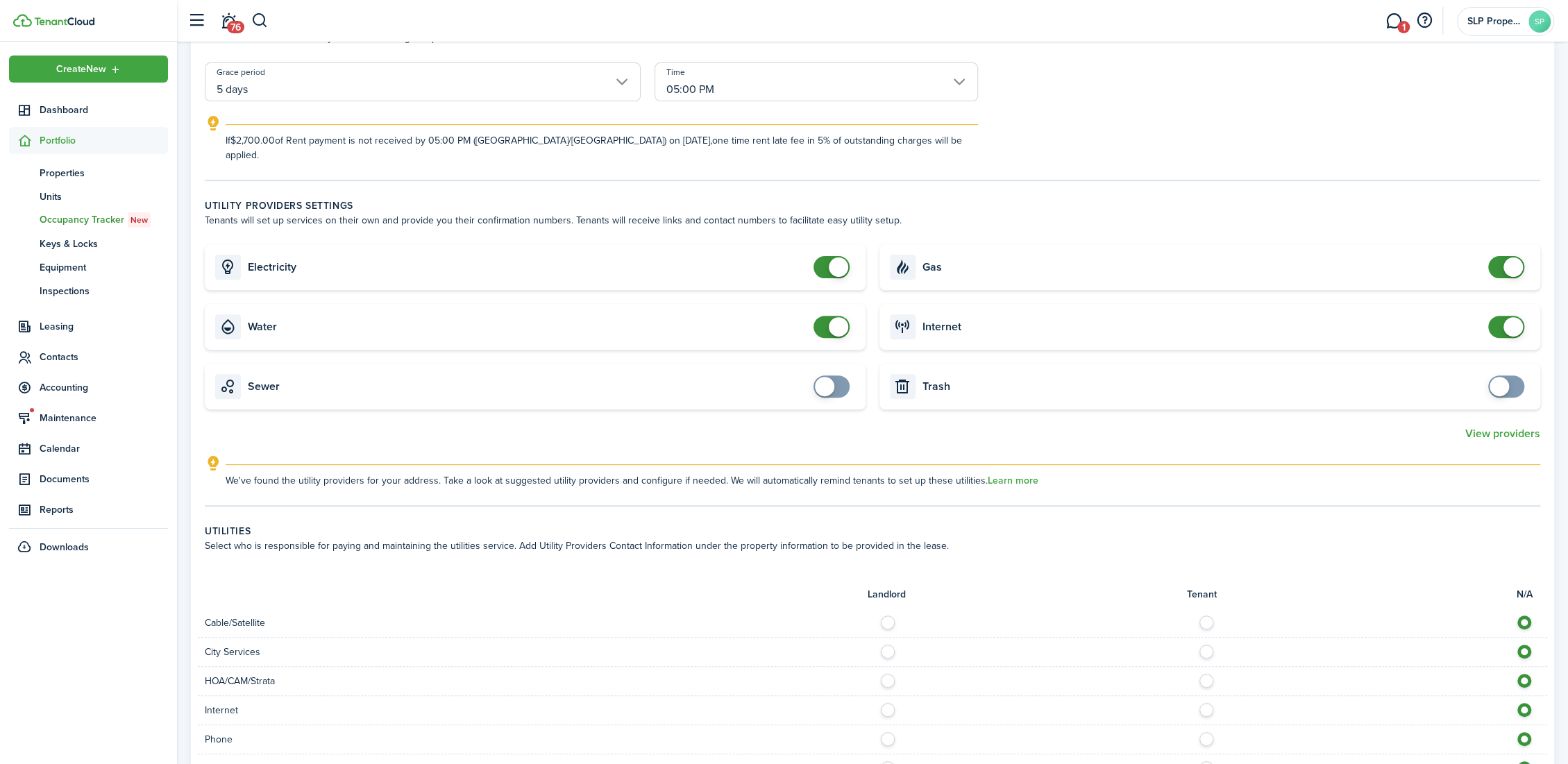
checkbox input "false"
click at [1510, 317] on span at bounding box center [1513, 327] width 20 height 20
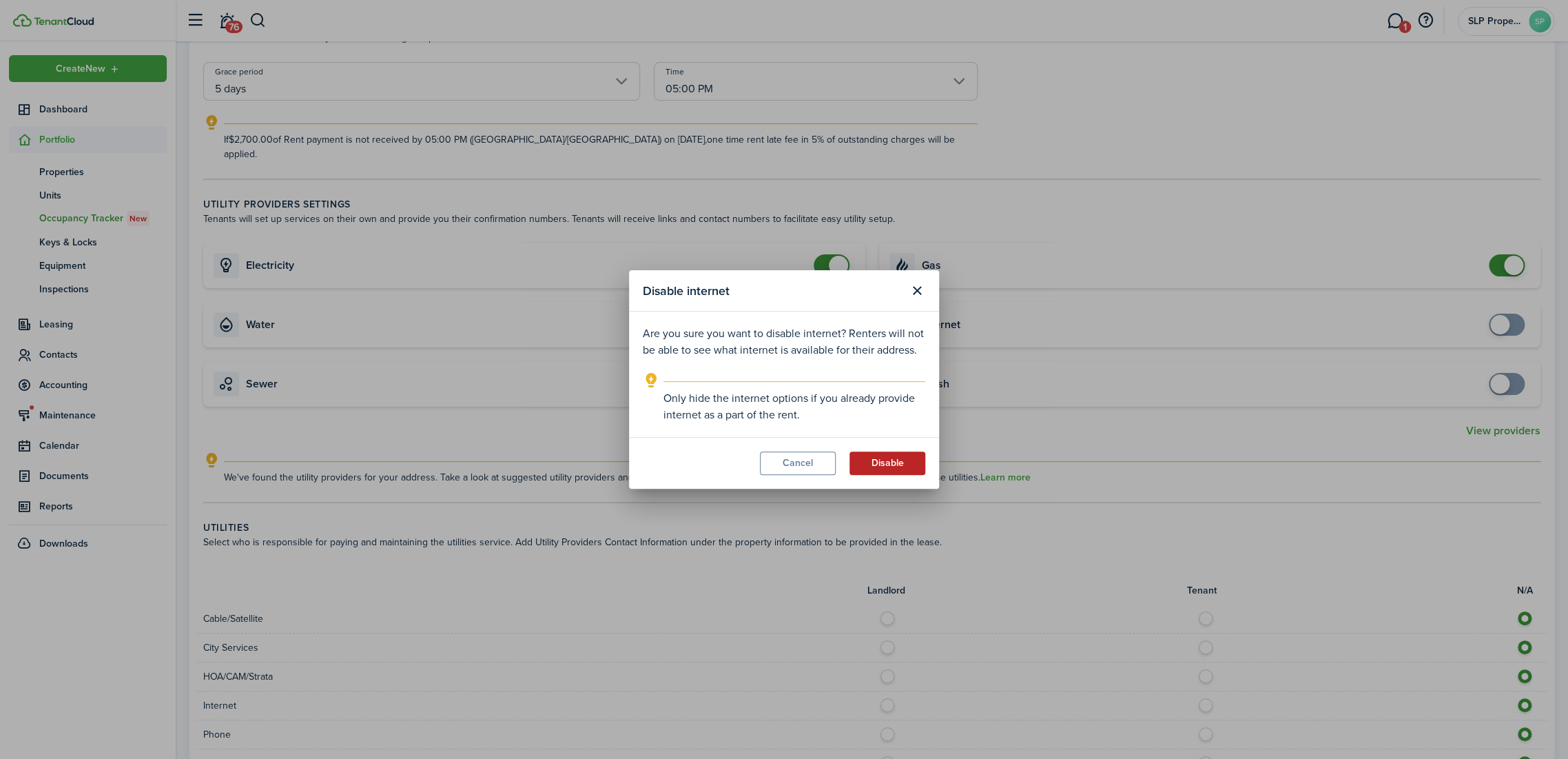
click at [901, 457] on button "Disable" at bounding box center [888, 463] width 76 height 23
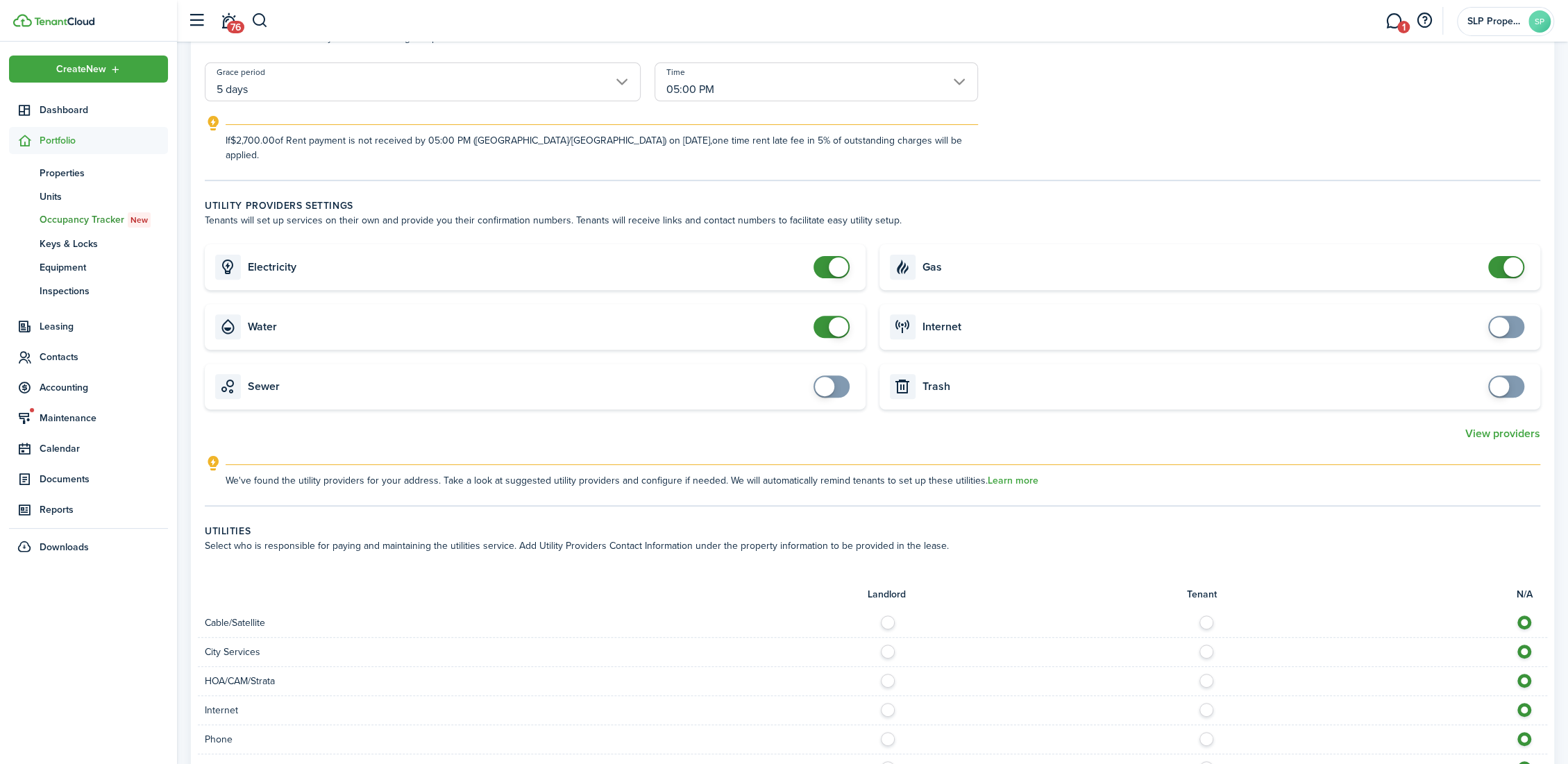
checkbox input "false"
click at [834, 317] on span at bounding box center [838, 327] width 20 height 20
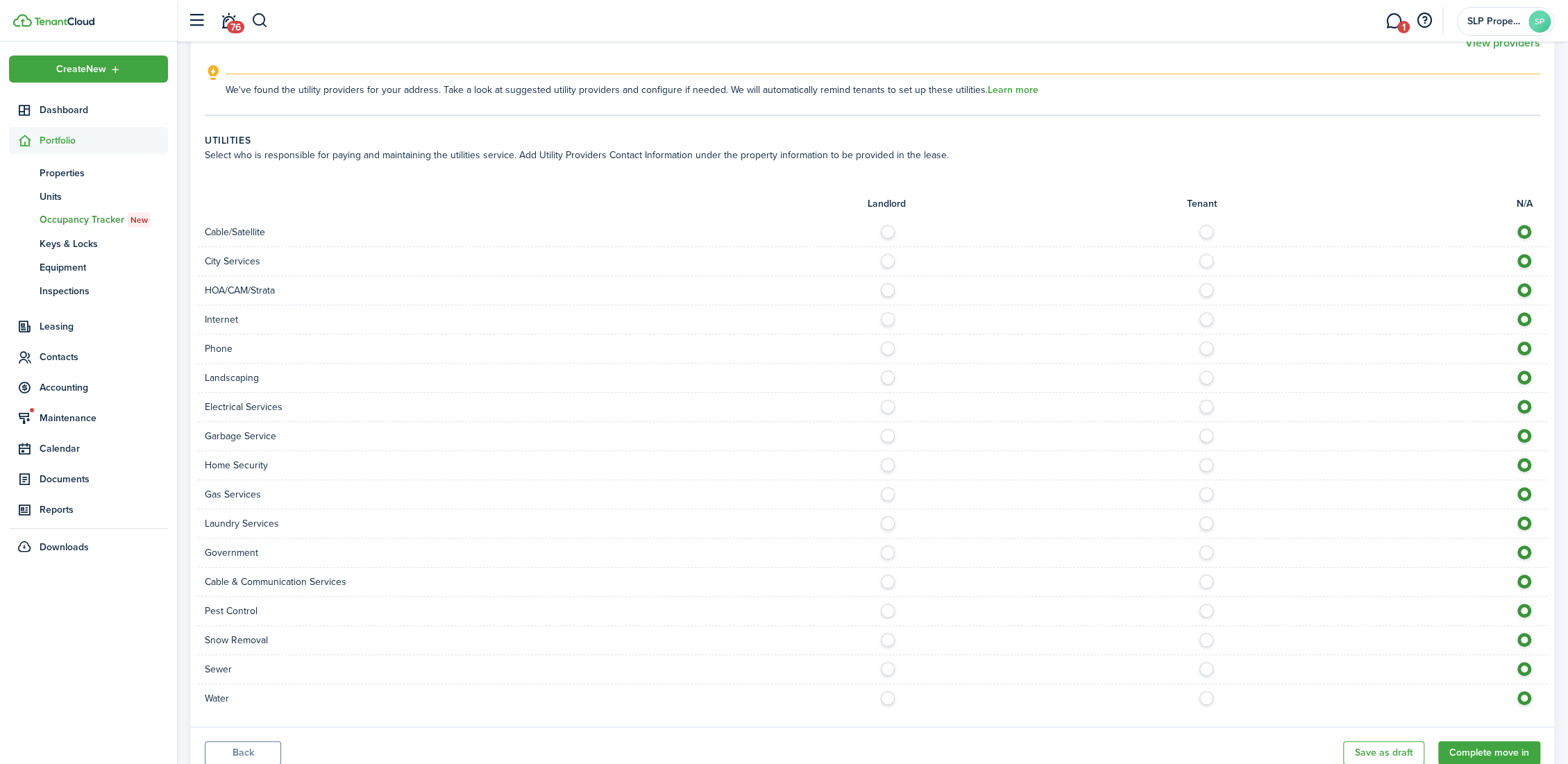
scroll to position [720, 0]
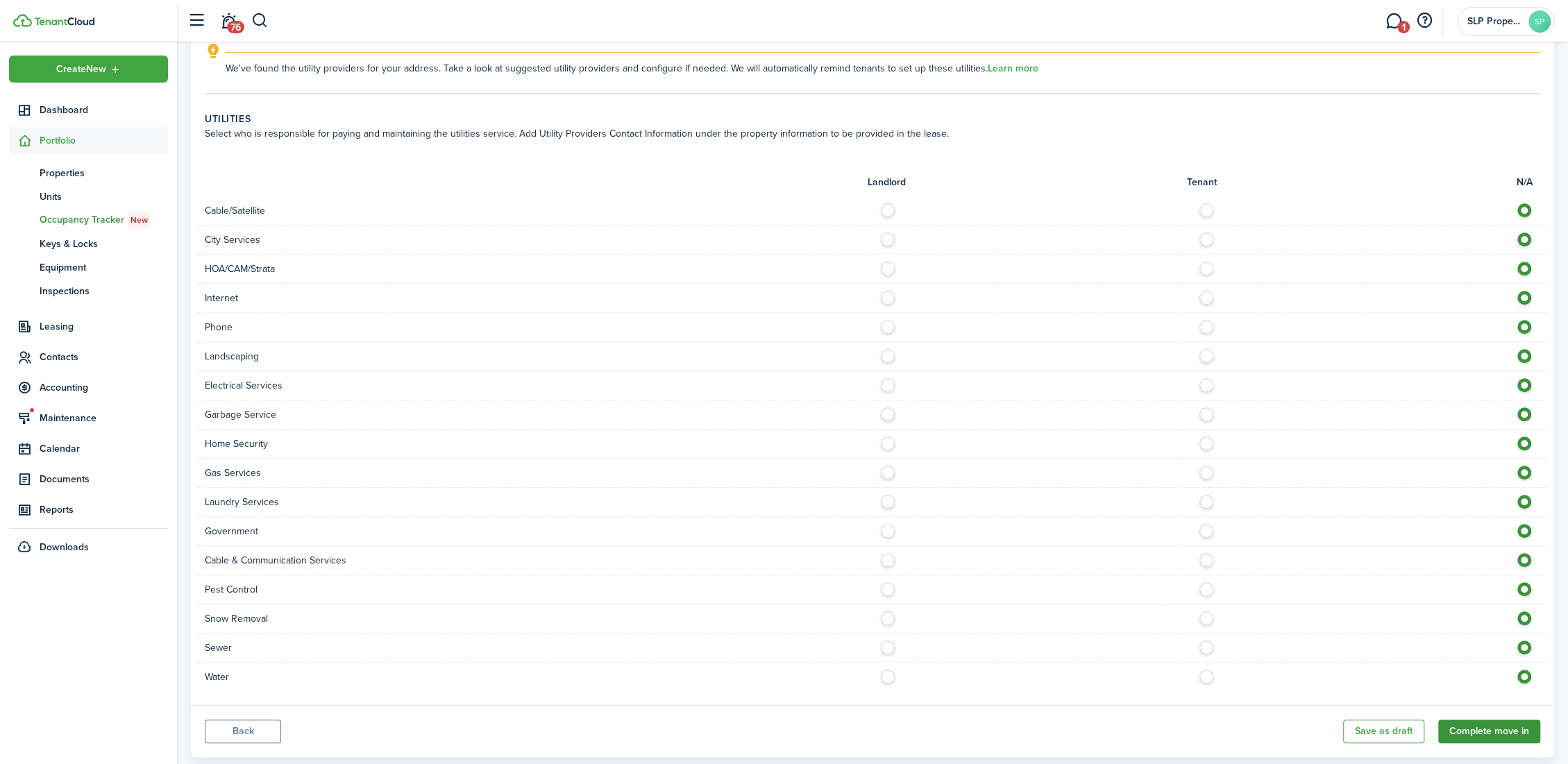
click at [1477, 719] on button "Complete move in" at bounding box center [1489, 731] width 102 height 23
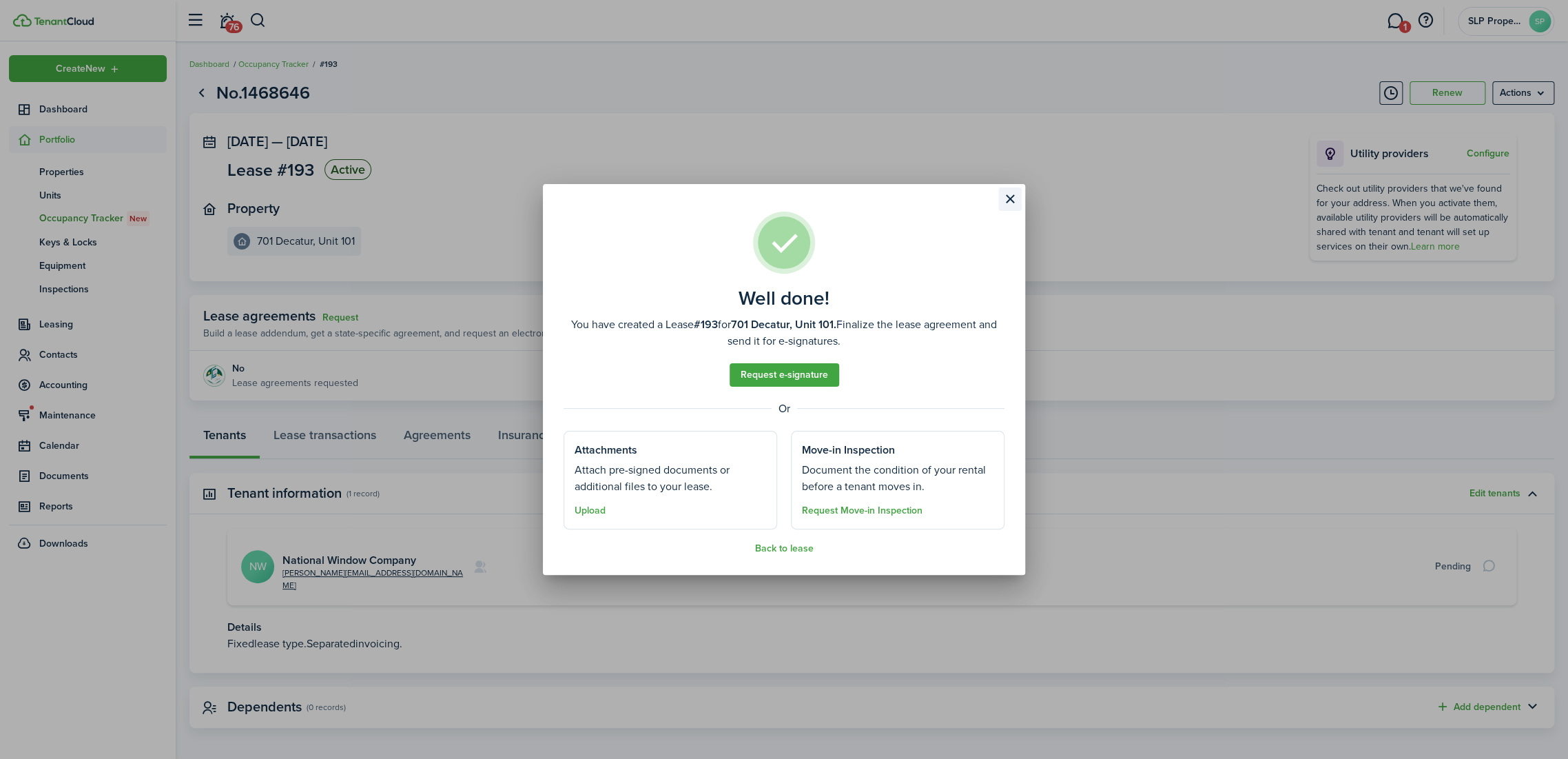
click at [1007, 205] on button "Close modal" at bounding box center [1010, 199] width 23 height 23
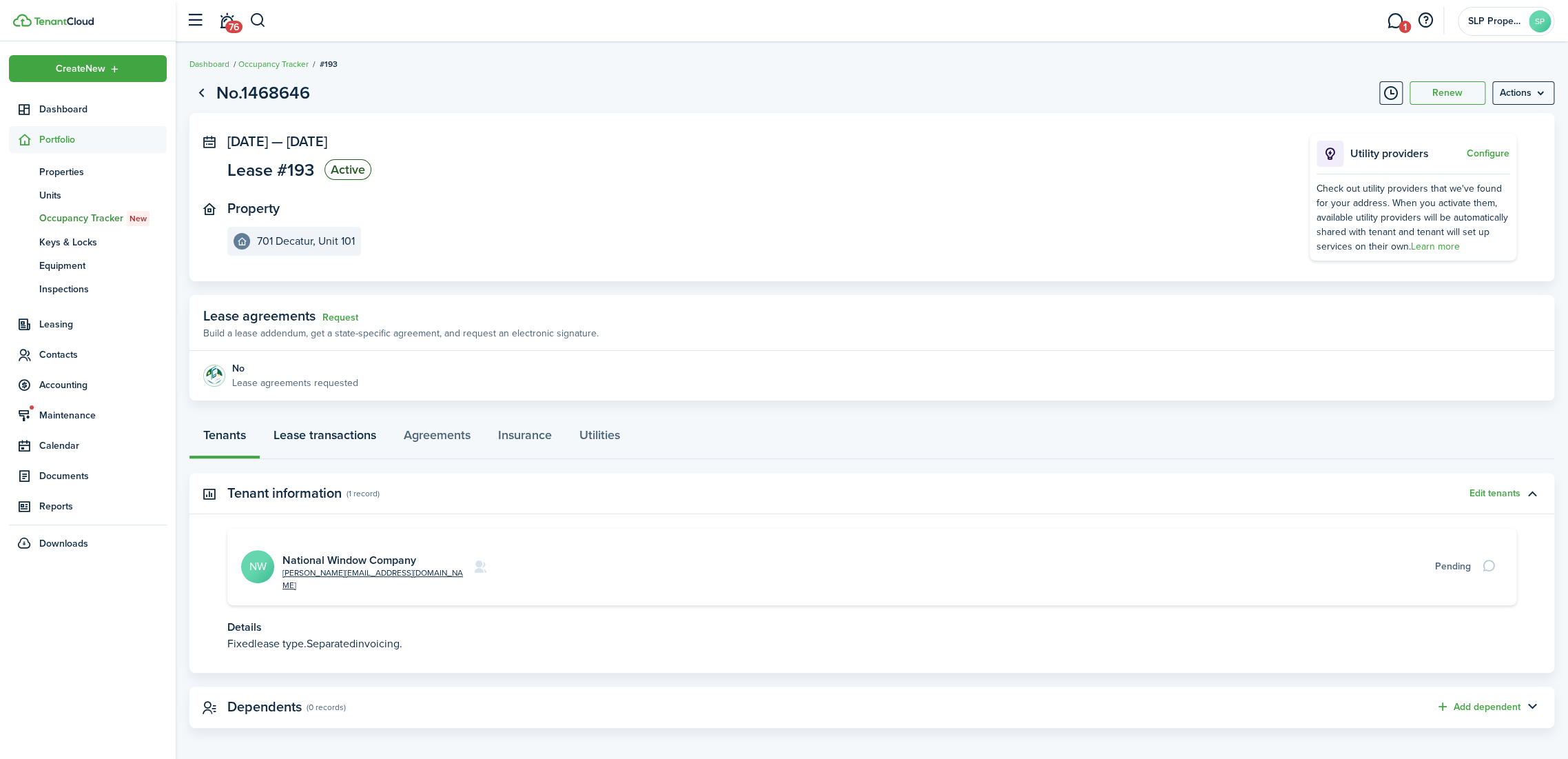
click at [326, 442] on link "Lease transactions" at bounding box center [325, 438] width 130 height 41
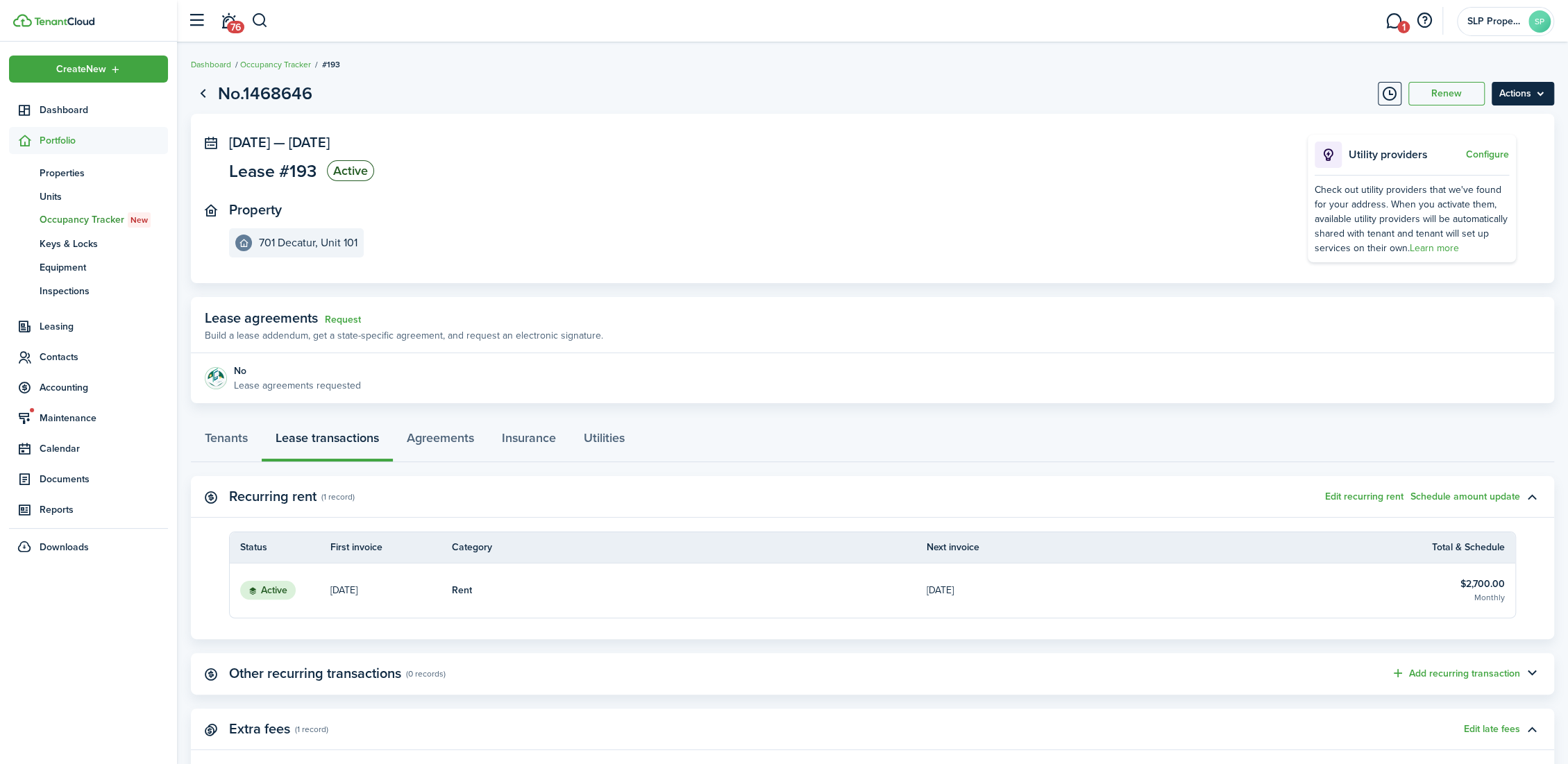
click at [1520, 92] on menu-btn "Actions" at bounding box center [1523, 94] width 63 height 23
click at [1019, 226] on panel-main-section "Property [STREET_ADDRESS]" at bounding box center [747, 229] width 1037 height 55
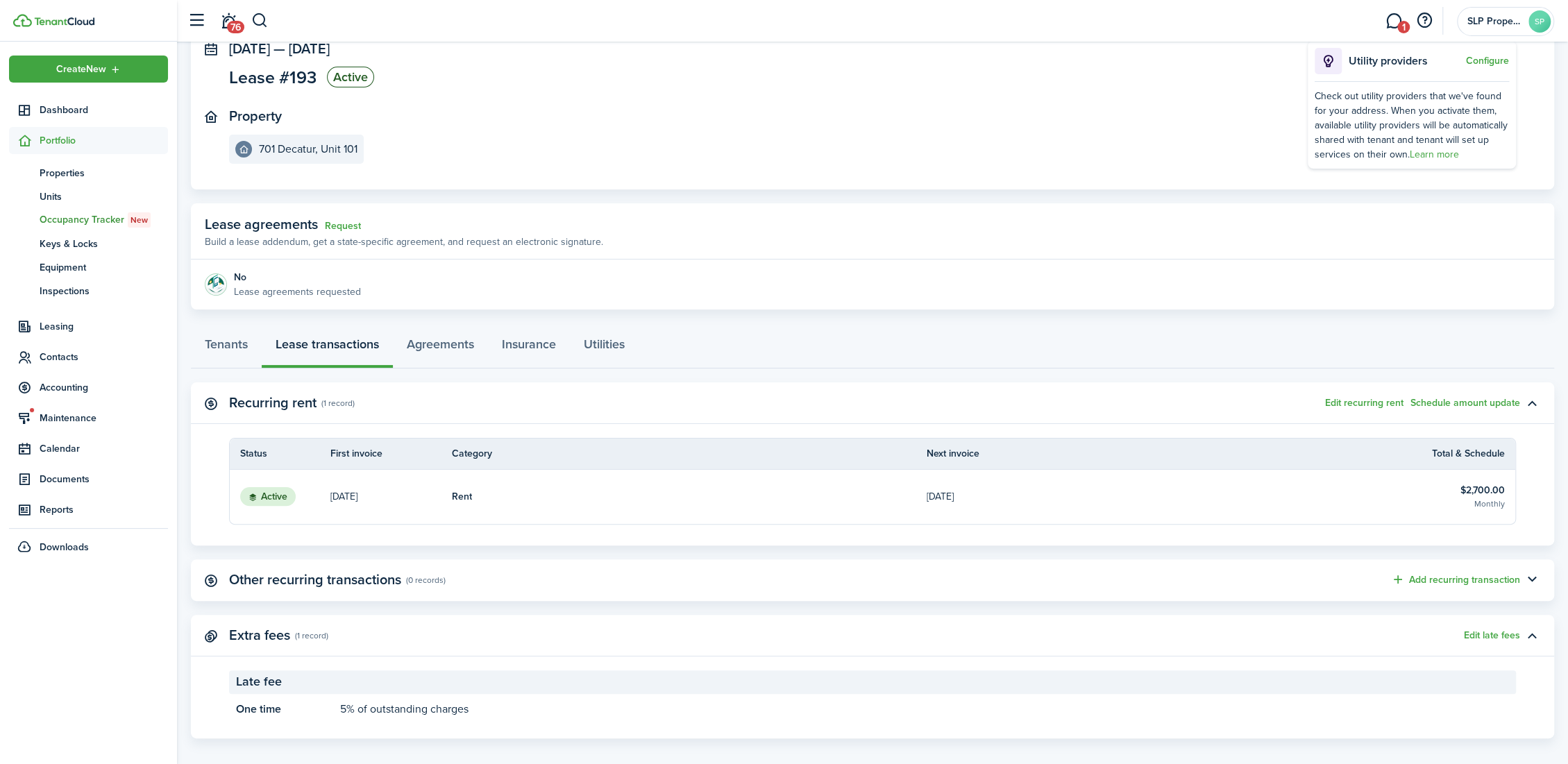
scroll to position [105, 0]
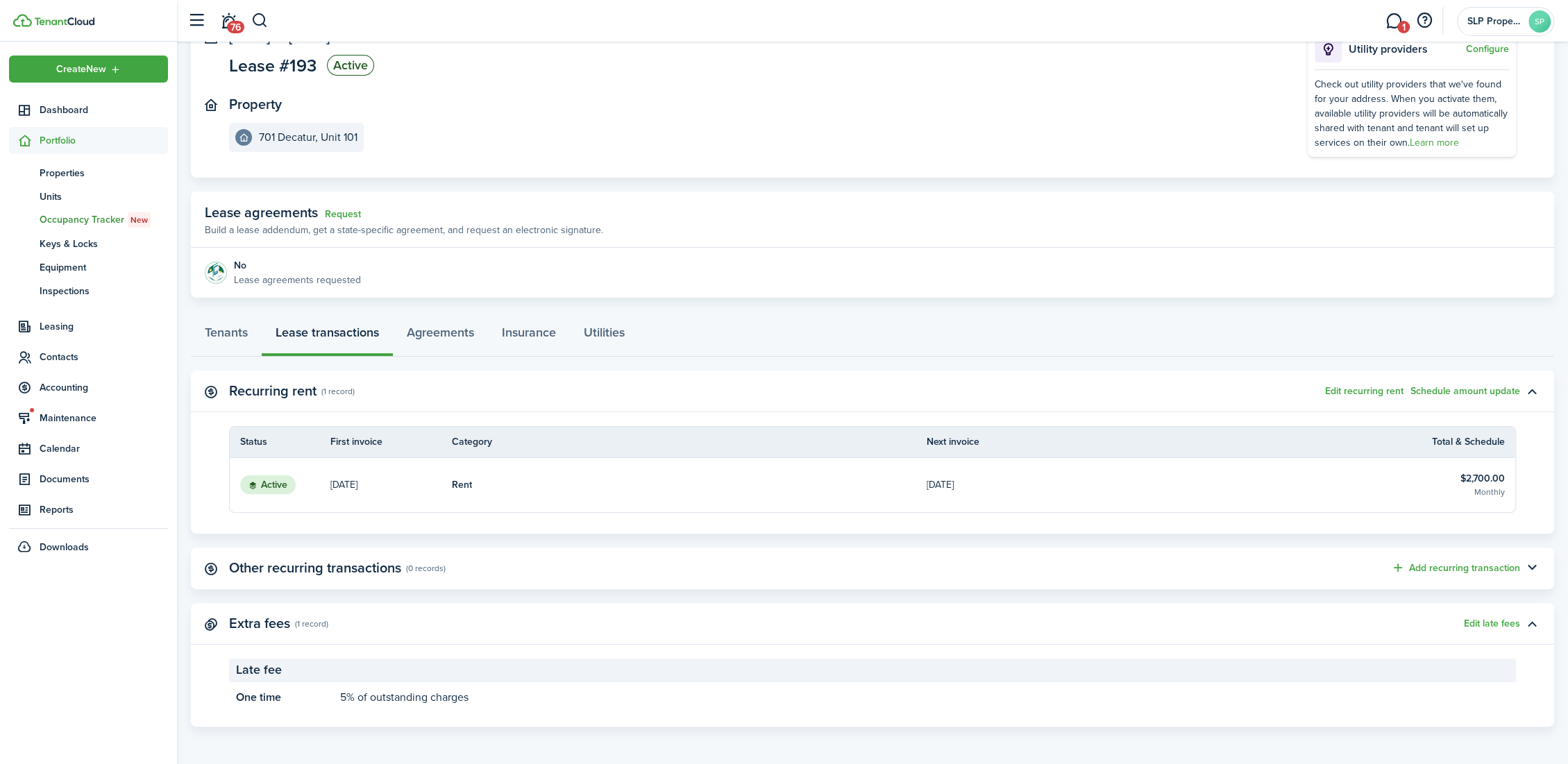
click at [621, 483] on link "Rent" at bounding box center [689, 484] width 474 height 54
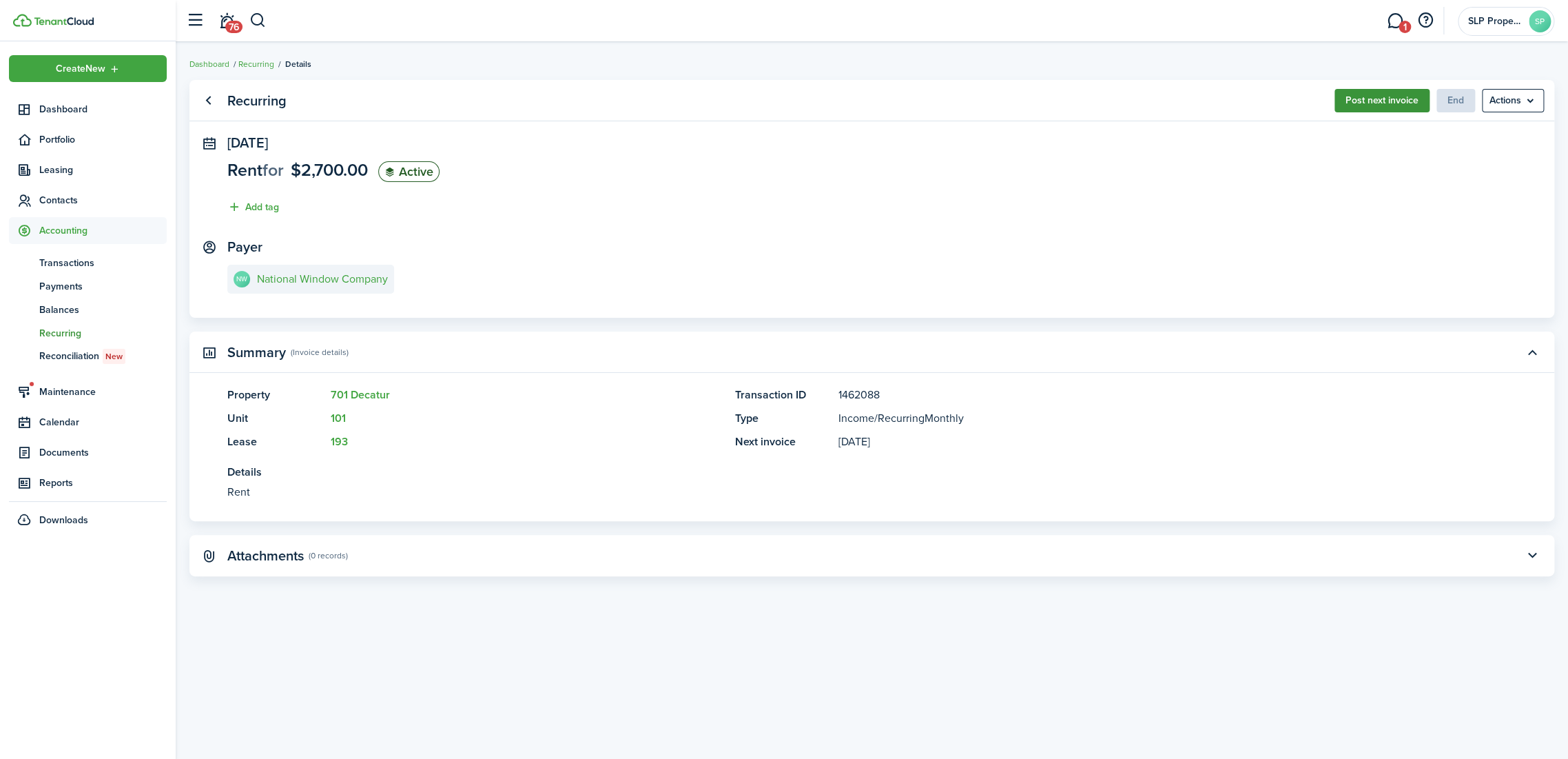
click at [1400, 105] on button "Post next invoice" at bounding box center [1382, 101] width 95 height 23
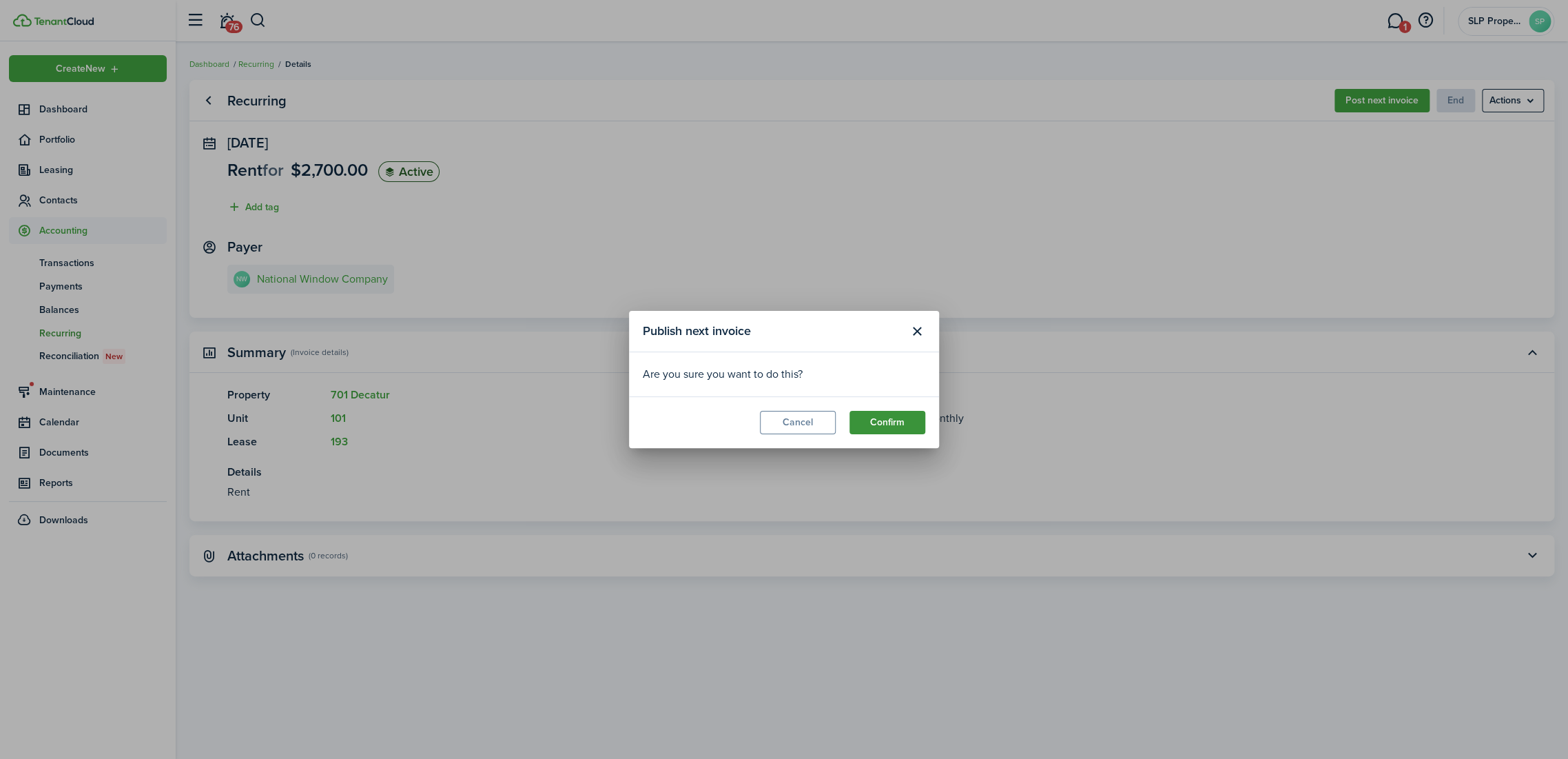
click at [879, 428] on button "Confirm" at bounding box center [888, 422] width 76 height 23
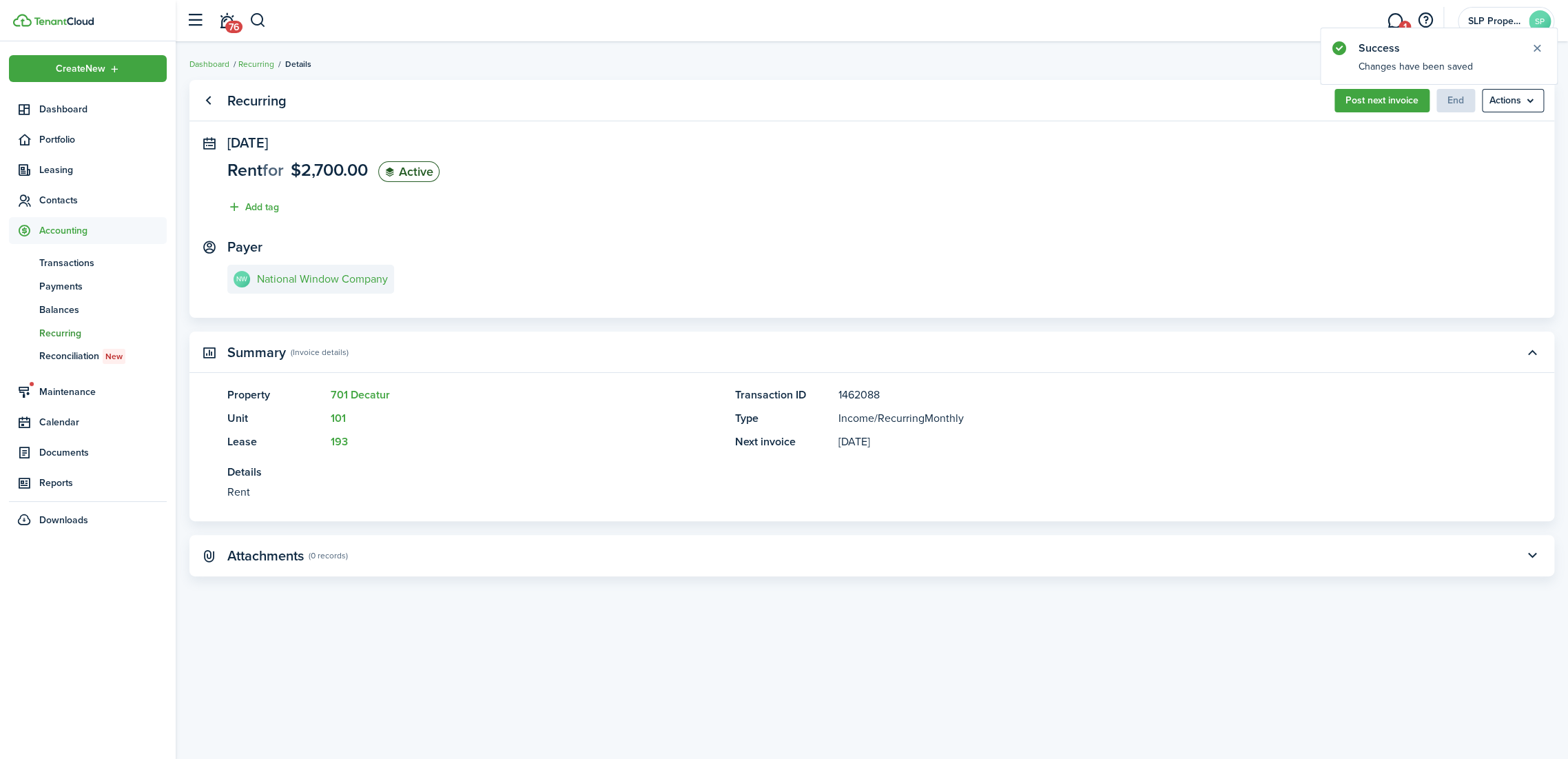
click at [1376, 107] on button "Post next invoice" at bounding box center [1382, 101] width 95 height 23
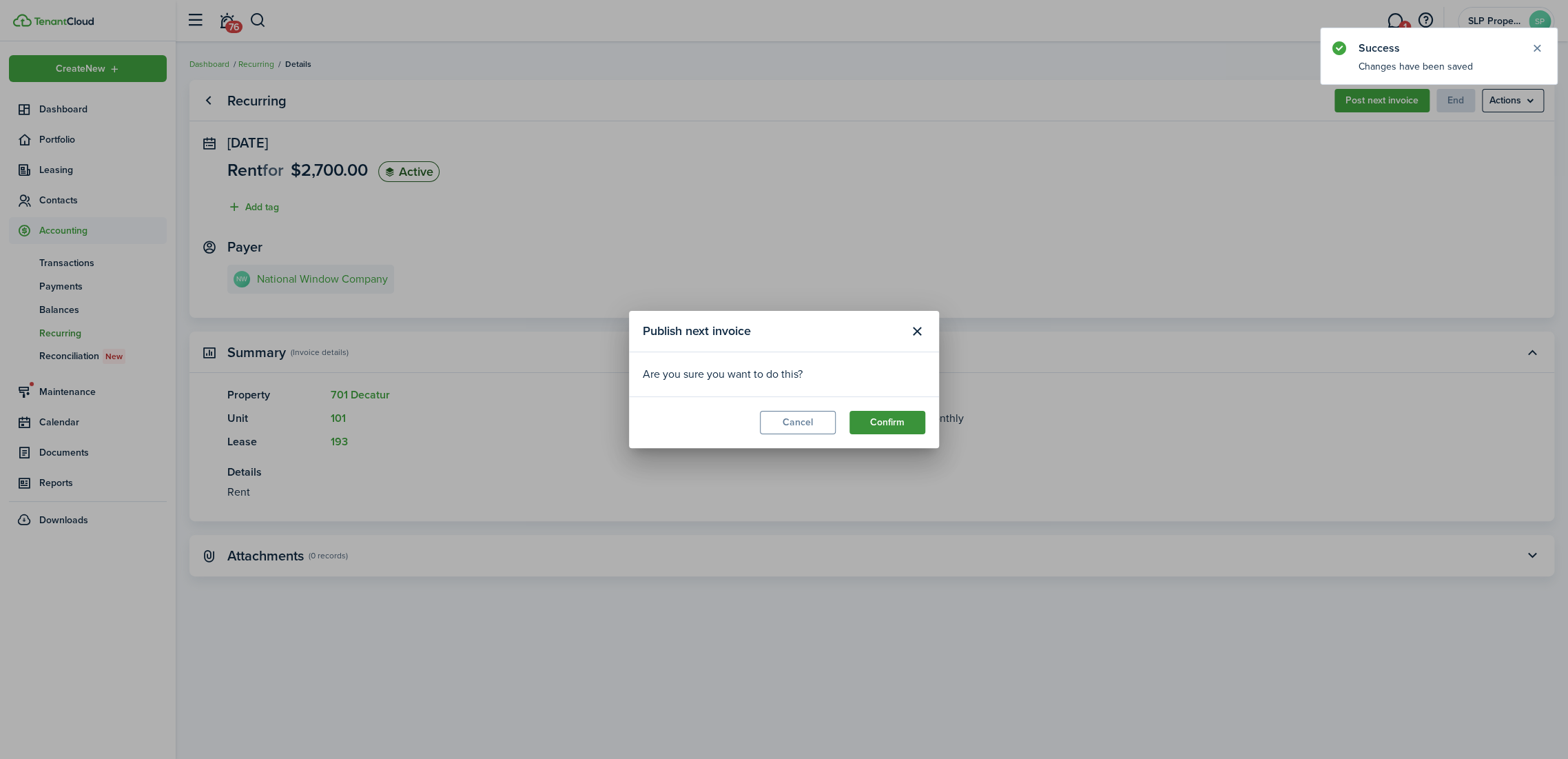
click at [895, 418] on button "Confirm" at bounding box center [888, 422] width 76 height 23
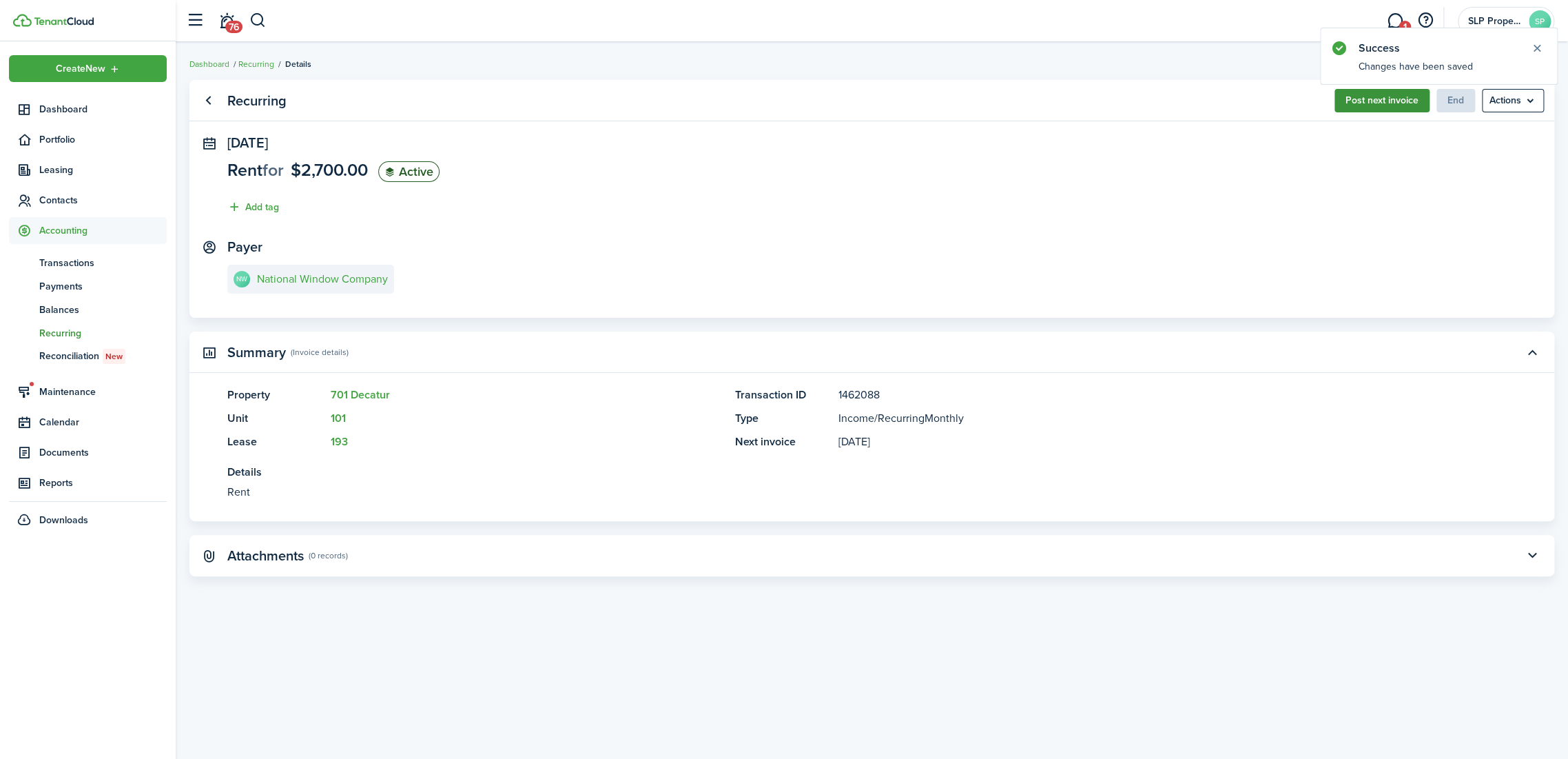
click at [1367, 89] on button "Post next invoice" at bounding box center [1382, 101] width 95 height 23
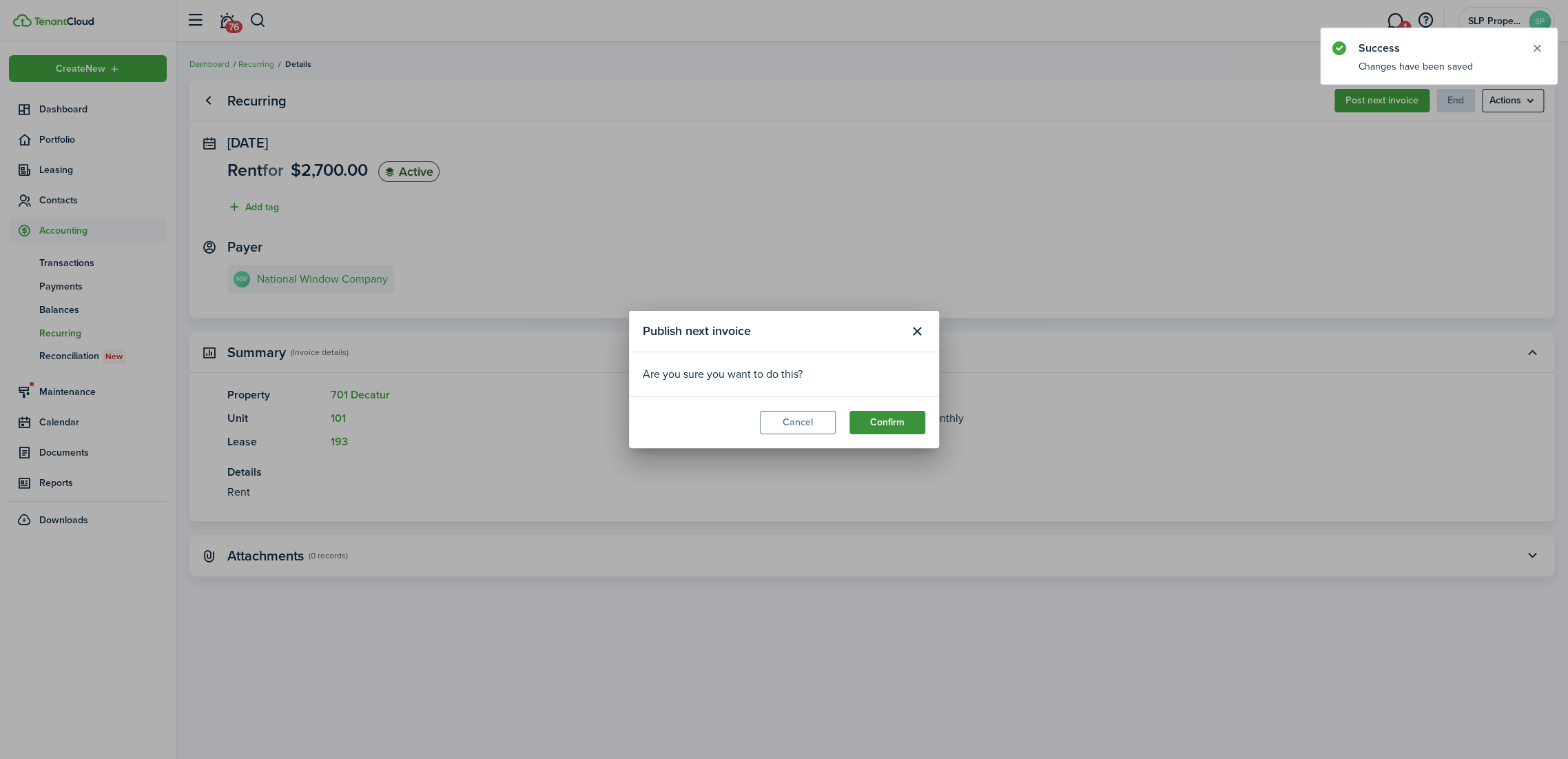
click at [886, 423] on button "Confirm" at bounding box center [888, 422] width 76 height 23
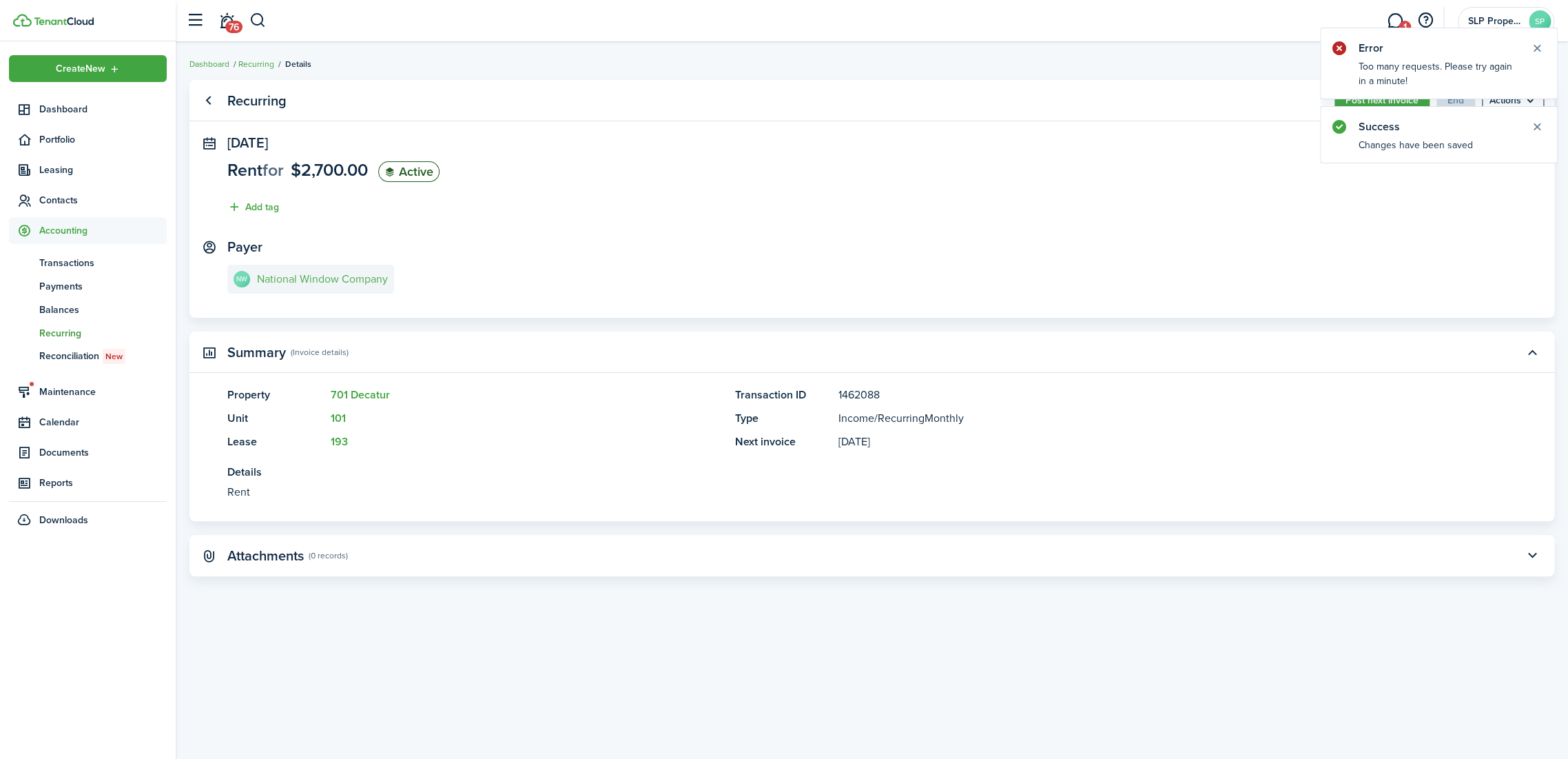
click at [313, 287] on link "NW National Window Company" at bounding box center [310, 279] width 167 height 29
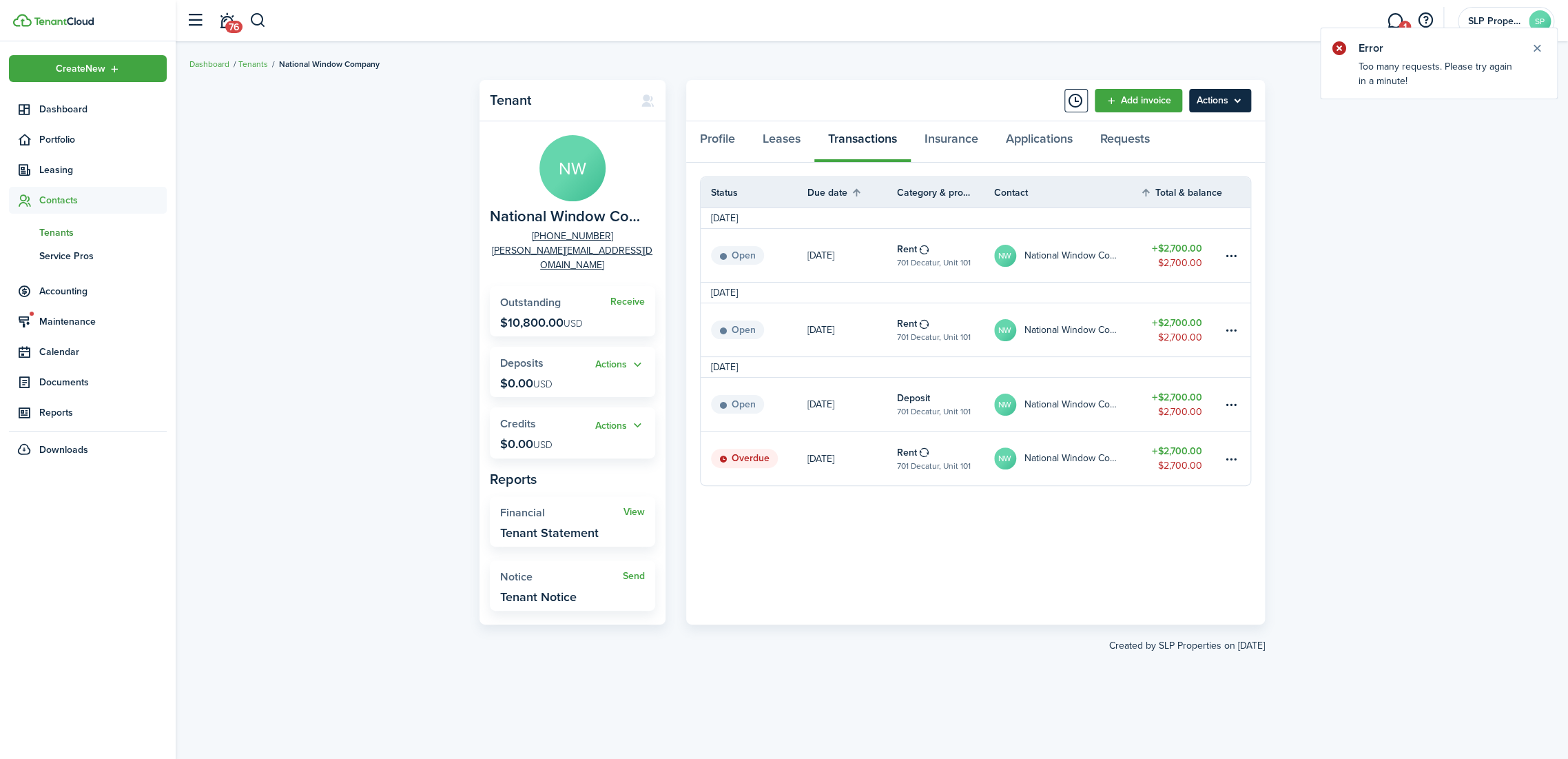
click at [1229, 99] on menu-btn "Actions" at bounding box center [1220, 101] width 62 height 23
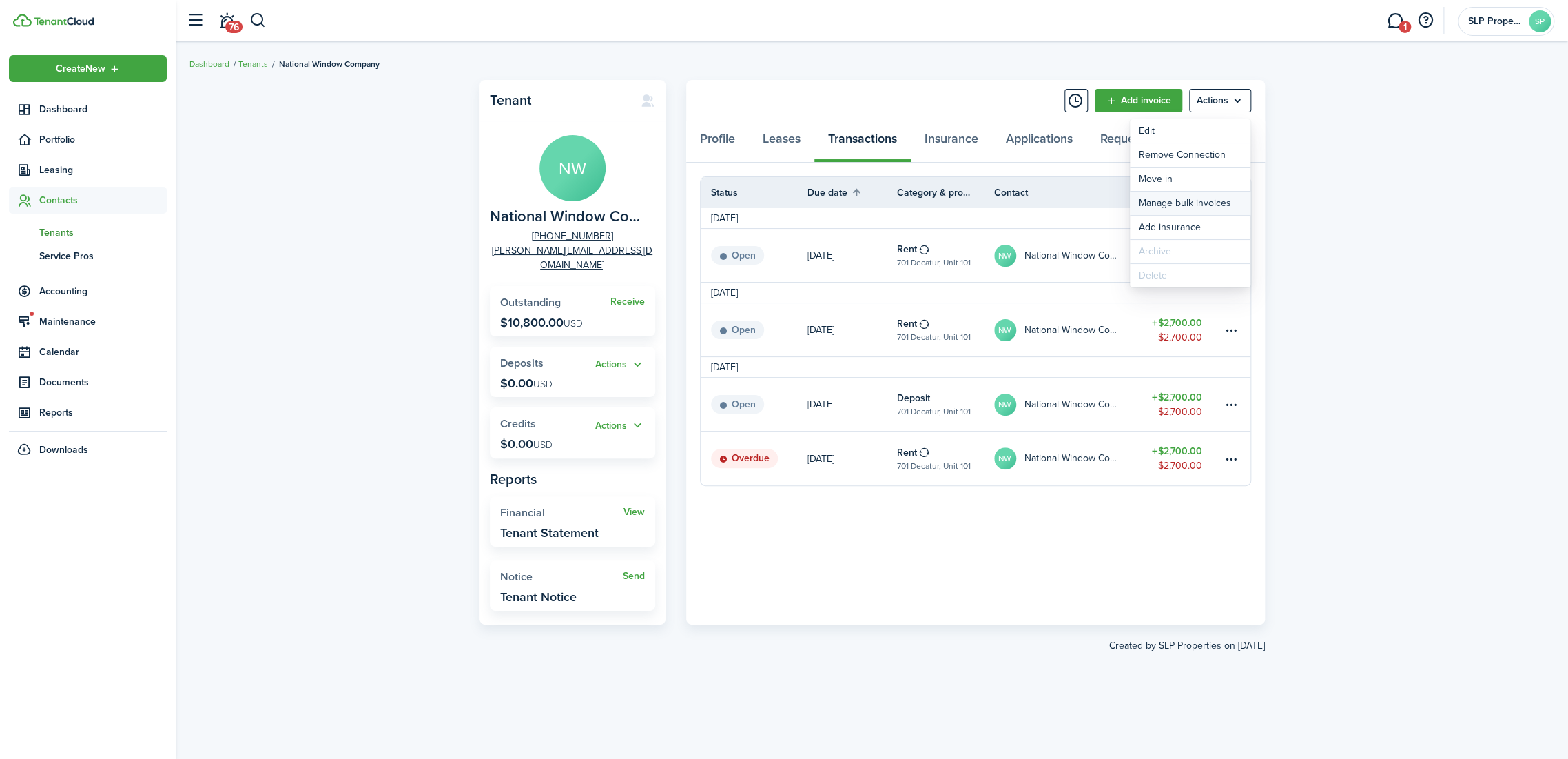
click at [1175, 203] on link "Manage bulk invoices" at bounding box center [1189, 203] width 120 height 23
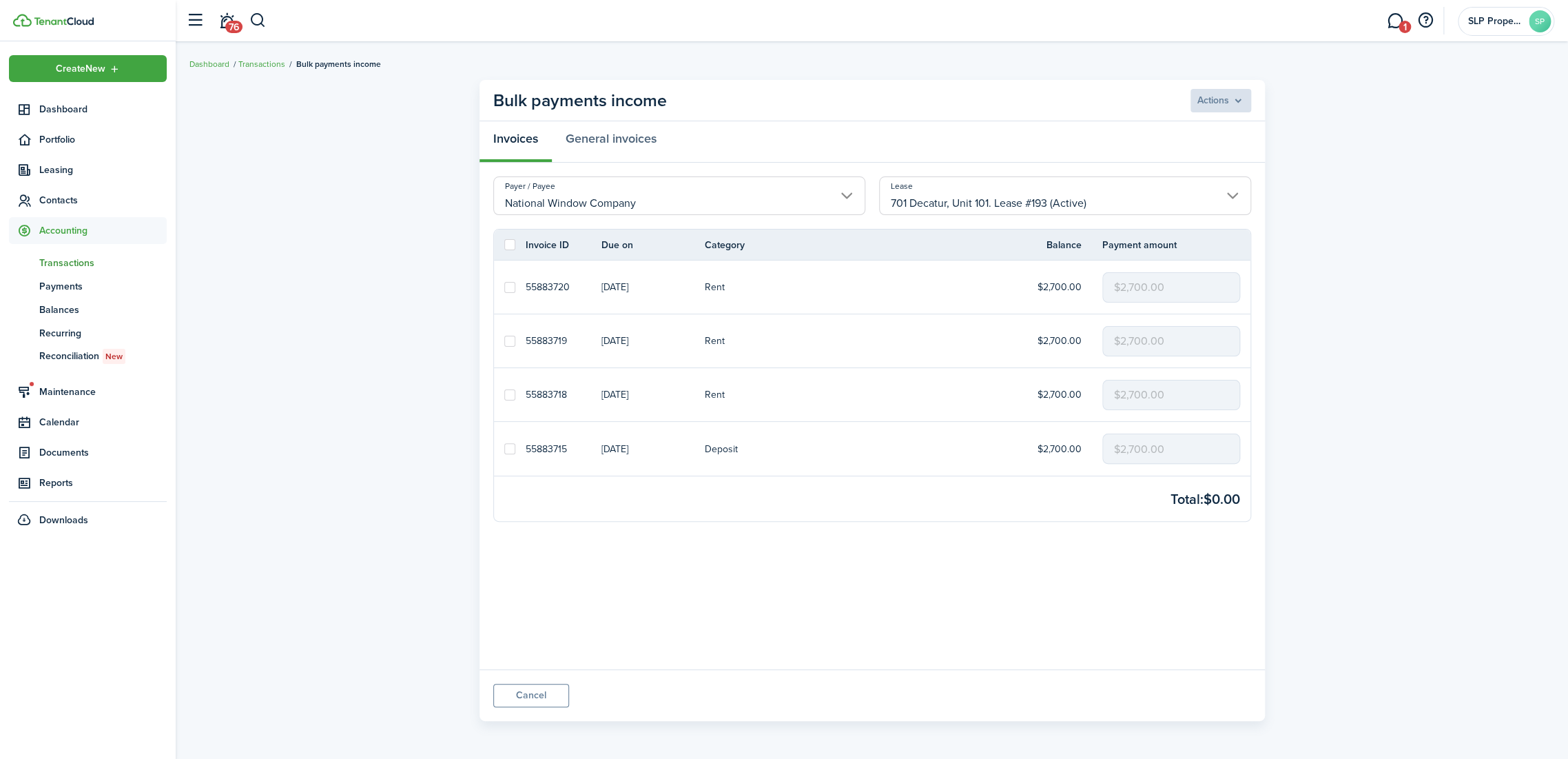
click at [514, 390] on link at bounding box center [510, 394] width 32 height 53
click at [511, 337] on label at bounding box center [510, 341] width 11 height 11
click at [504, 341] on input "checkbox" at bounding box center [504, 341] width 1 height 1
checkbox input "true"
click at [507, 390] on label at bounding box center [510, 395] width 11 height 11
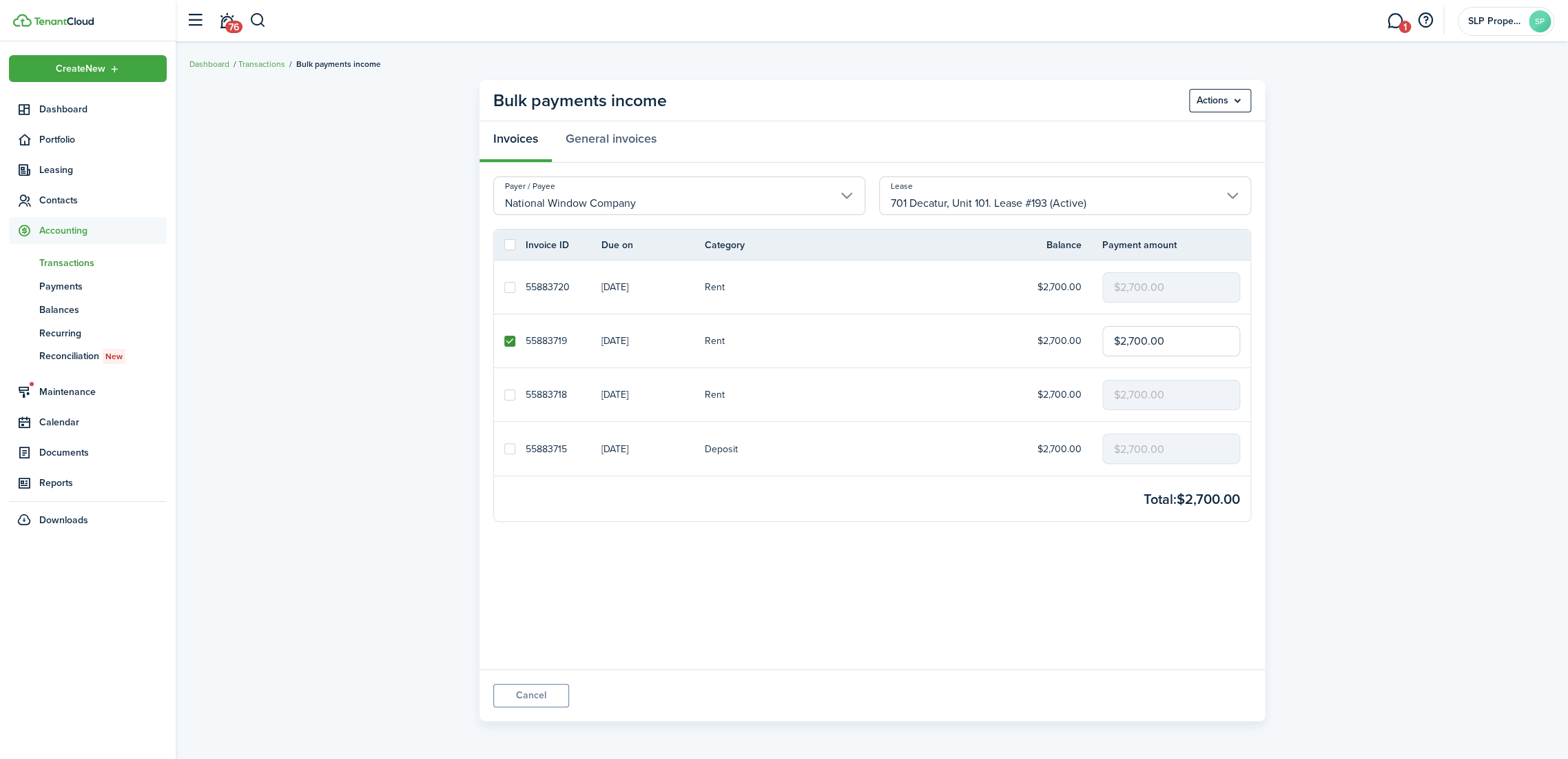
click at [504, 394] on input "checkbox" at bounding box center [504, 394] width 1 height 1
checkbox input "true"
click at [1237, 99] on menu-btn "Actions" at bounding box center [1220, 101] width 62 height 23
click at [1165, 150] on button "Delete" at bounding box center [1189, 155] width 120 height 23
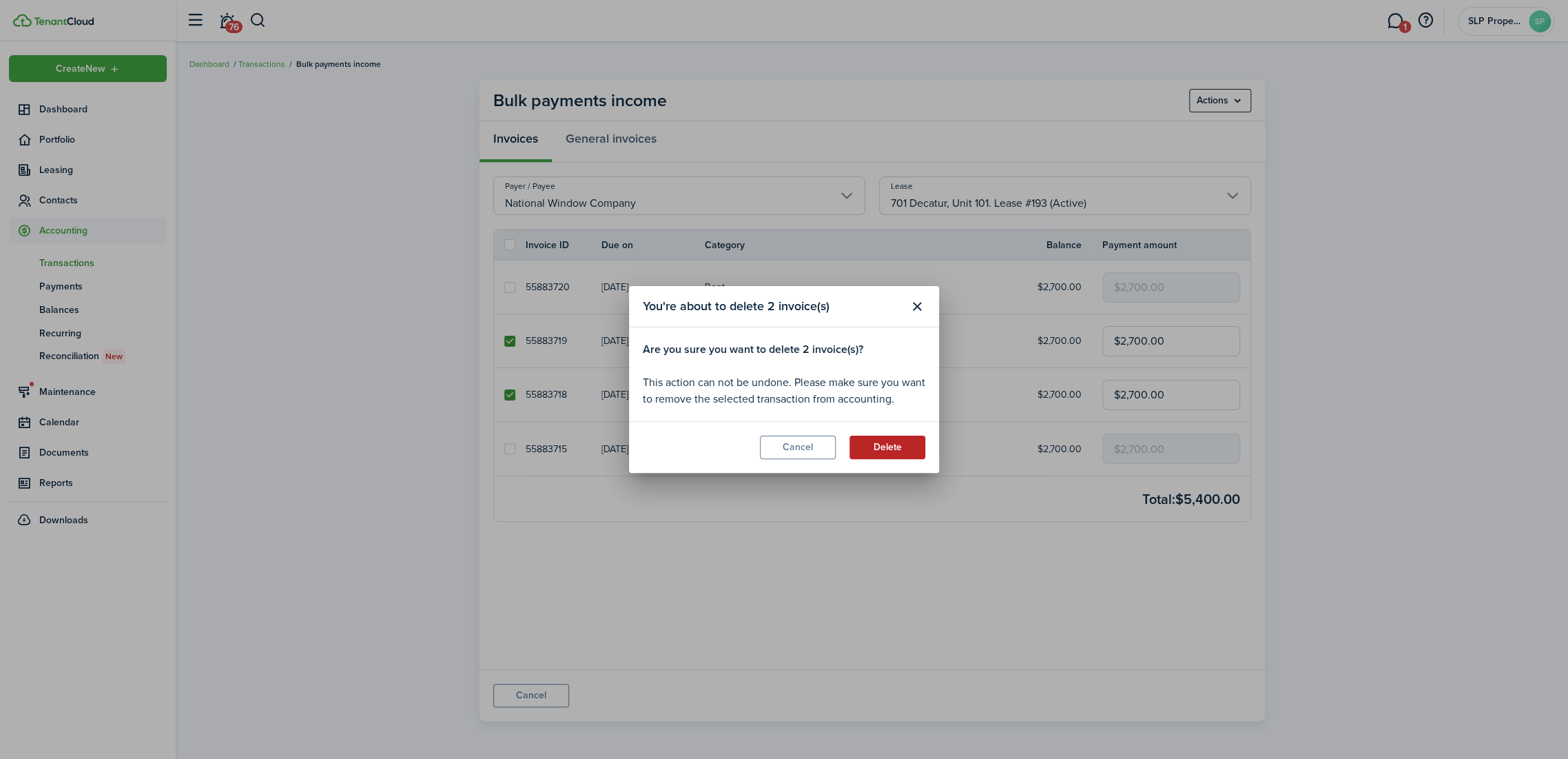
click at [888, 447] on button "Delete" at bounding box center [888, 447] width 76 height 23
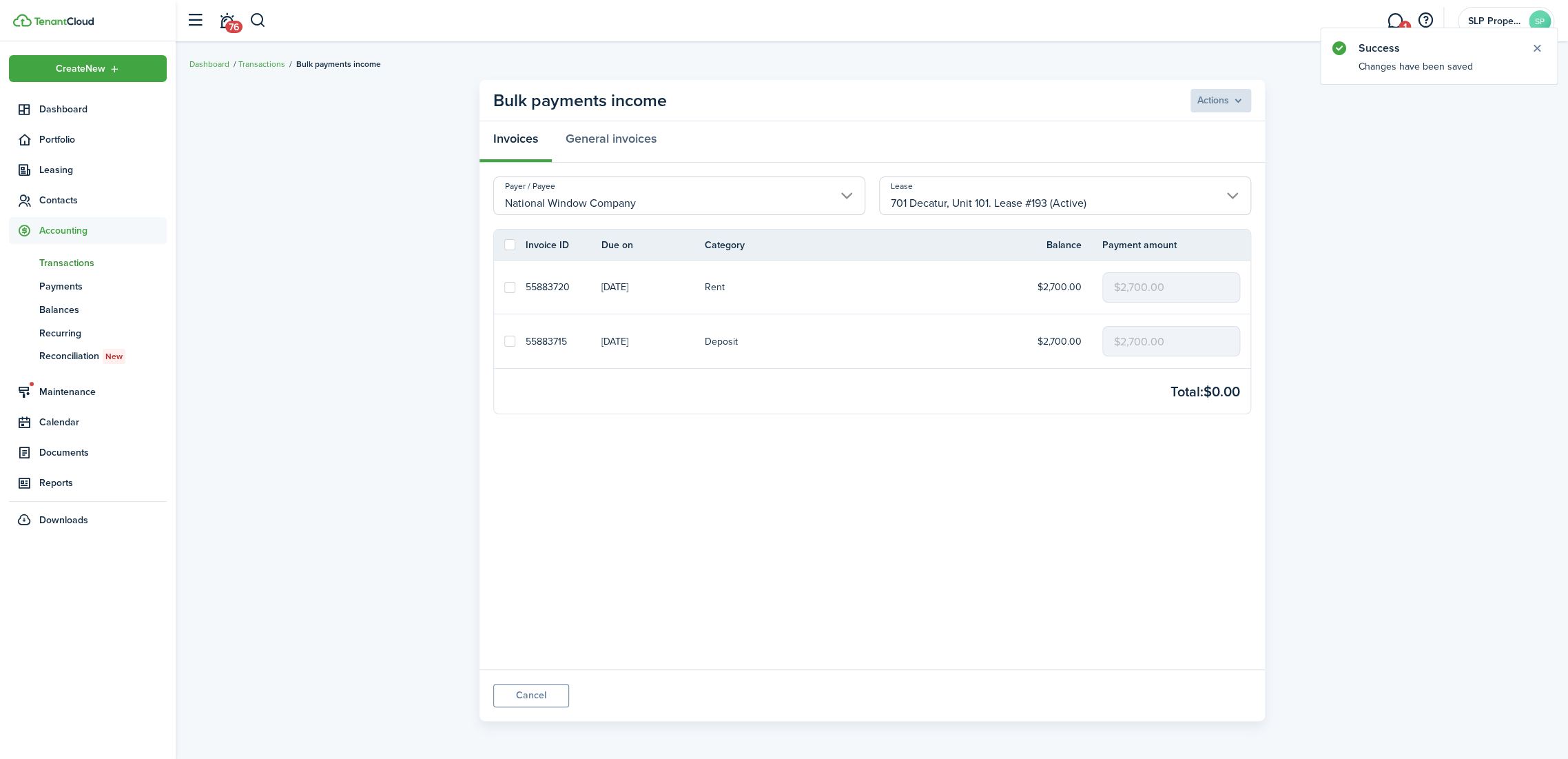
click at [321, 154] on bulk-payment "Bulk payments income Actions Invoices General invoices Payer / Payee National W…" at bounding box center [871, 400] width 1392 height 655
click at [87, 254] on link "tn Transactions" at bounding box center [88, 262] width 157 height 23
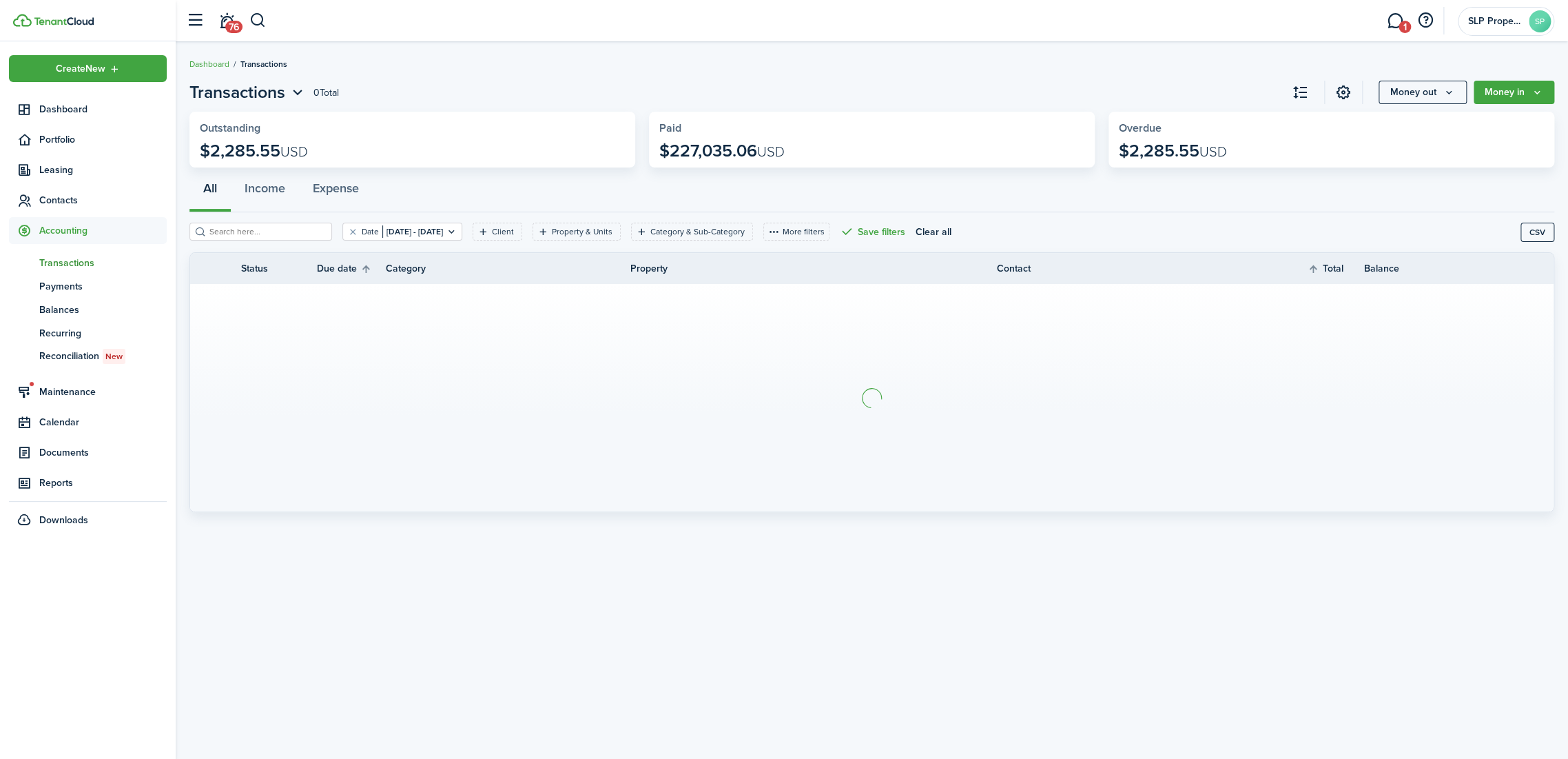
click at [274, 22] on header-wrapper "76 1 SLP Properties SP" at bounding box center [867, 20] width 1375 height 41
click at [266, 25] on button "button" at bounding box center [258, 21] width 17 height 23
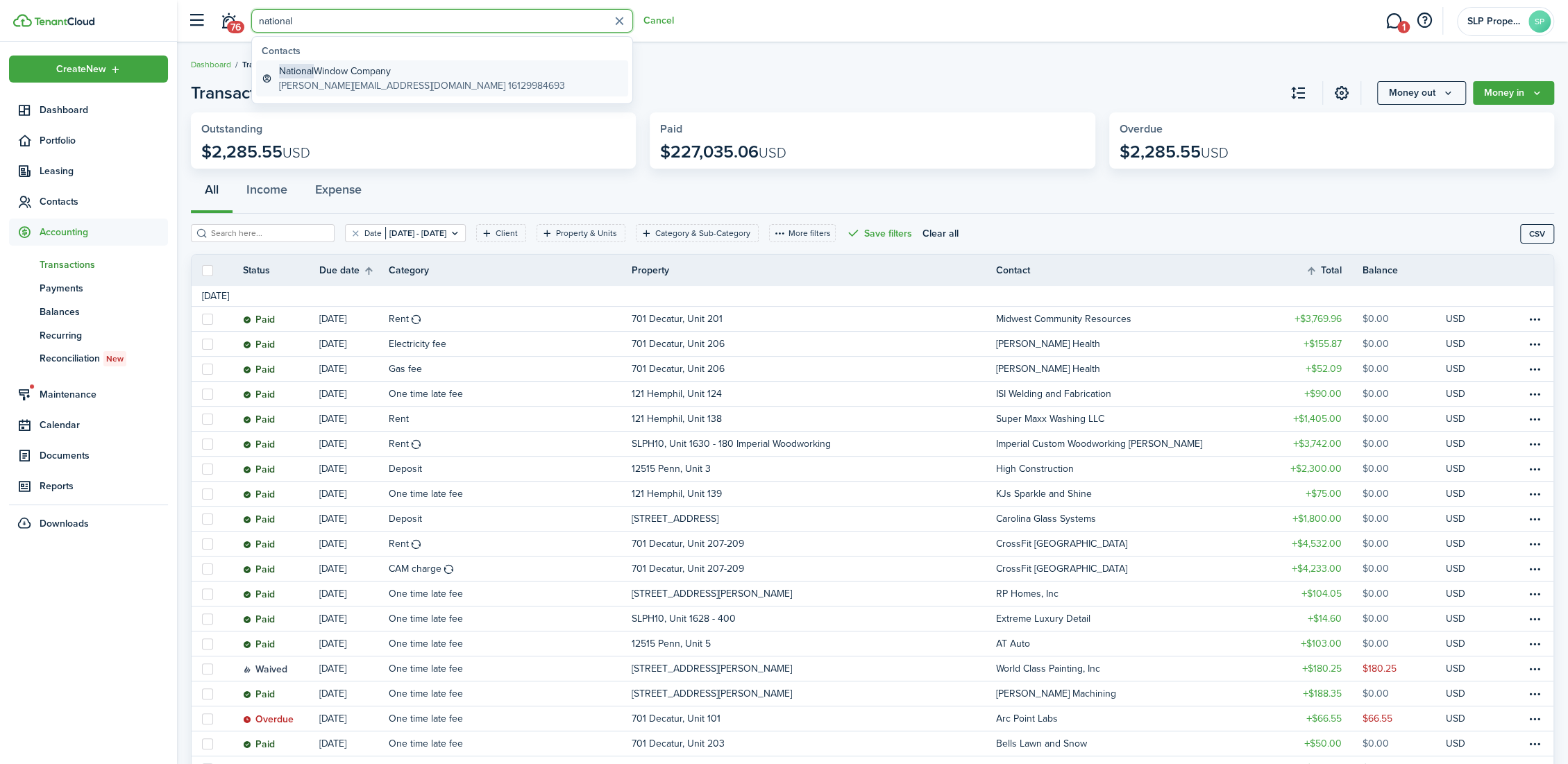
type input "national"
click at [337, 79] on global-search-item-description "[PERSON_NAME][EMAIL_ADDRESS][DOMAIN_NAME] 16129984693" at bounding box center [422, 85] width 286 height 15
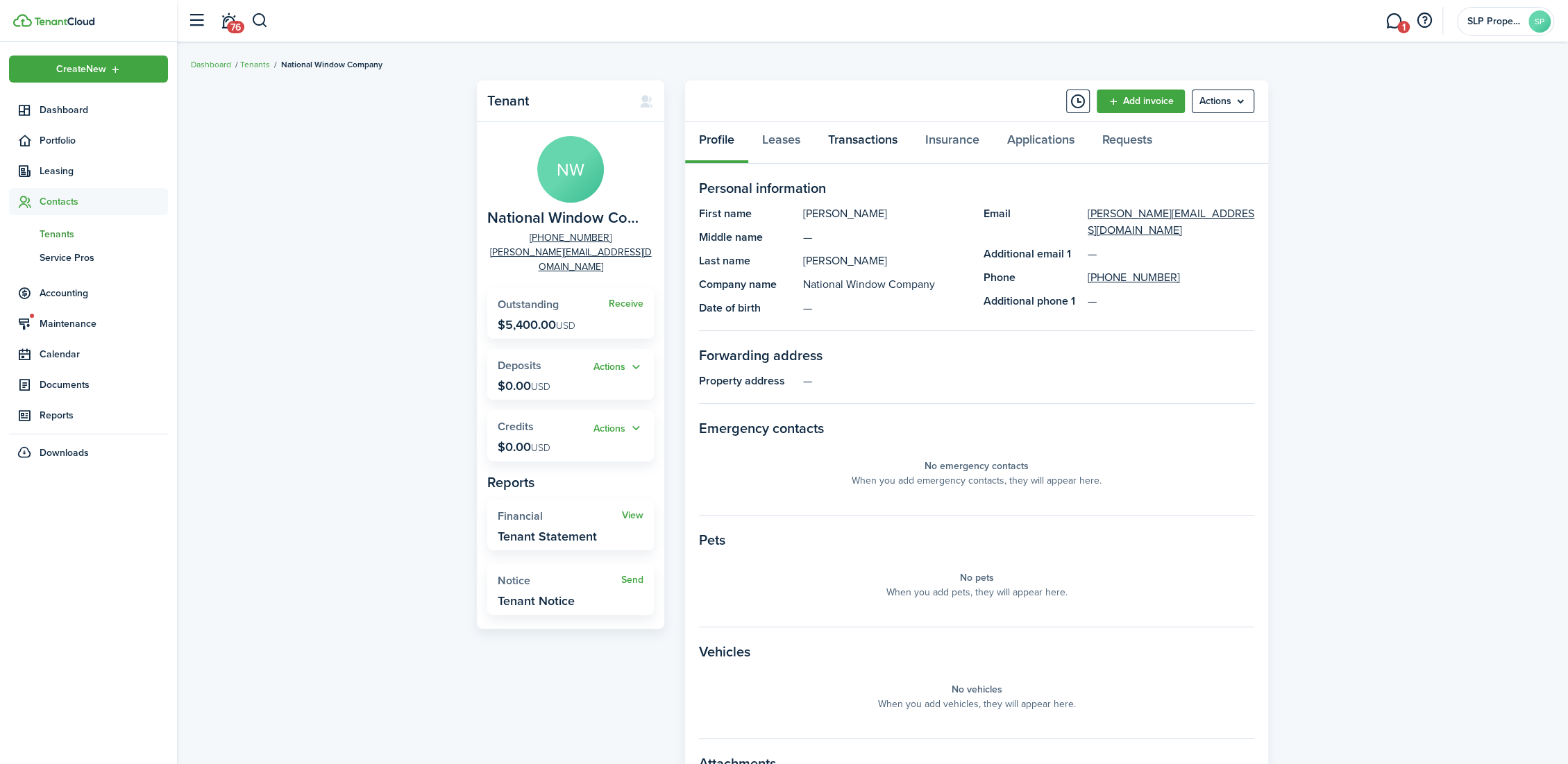
click at [836, 138] on link "Transactions" at bounding box center [863, 142] width 97 height 41
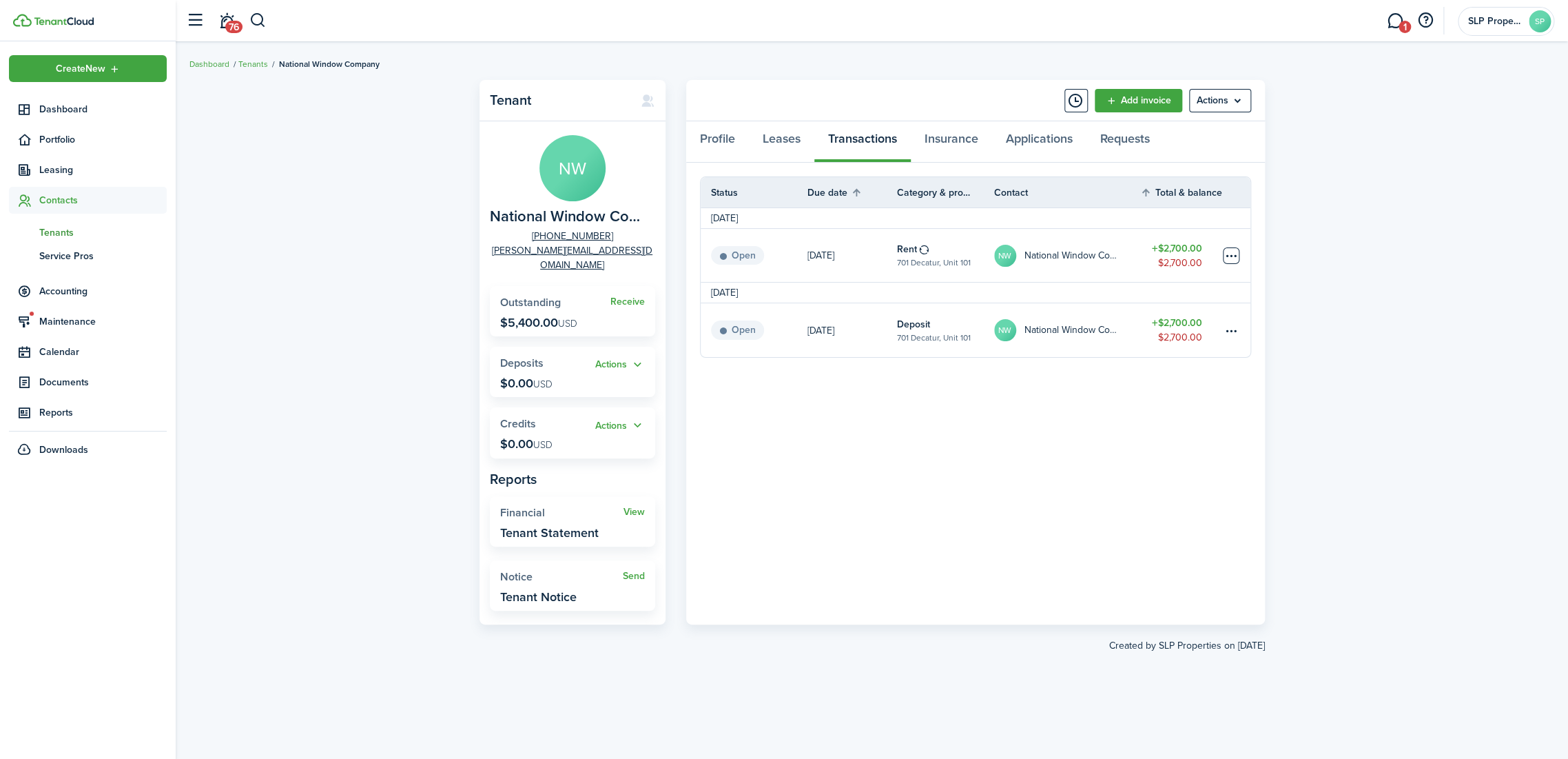
click at [1225, 262] on table-menu-btn-icon at bounding box center [1231, 255] width 16 height 16
click at [1200, 279] on button "Edit" at bounding box center [1179, 282] width 120 height 23
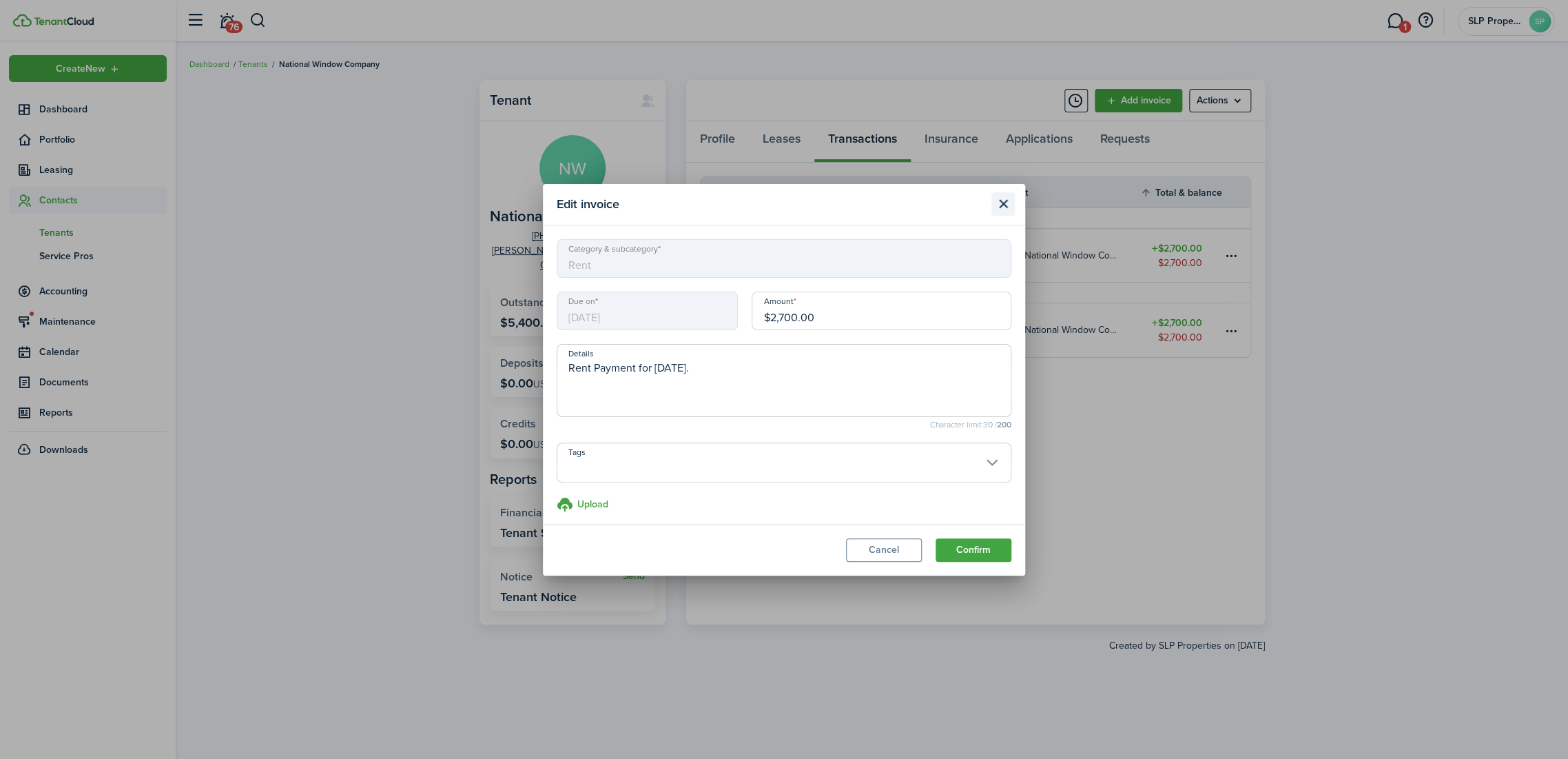
click at [1007, 206] on button "Close modal" at bounding box center [1003, 204] width 23 height 23
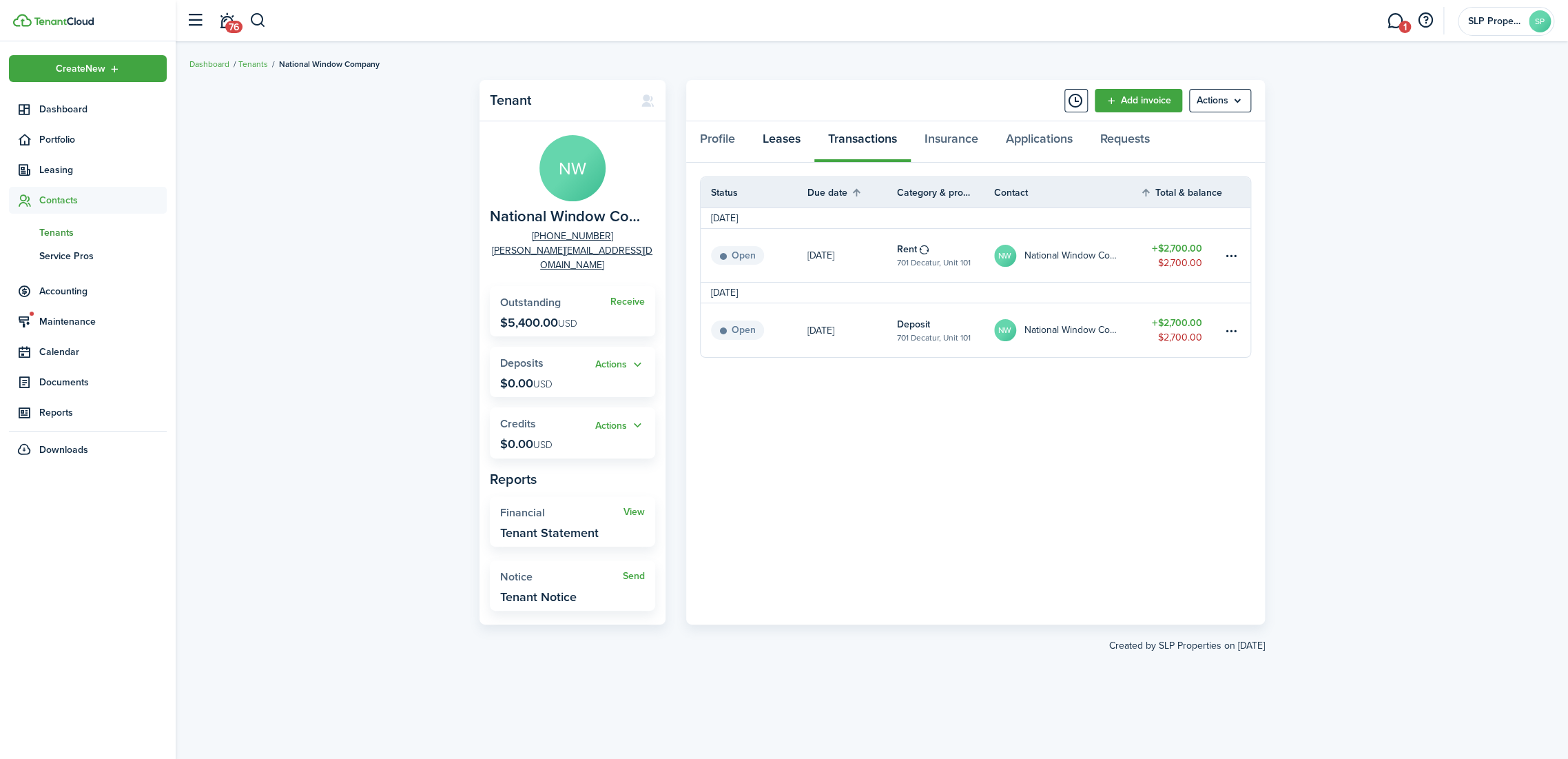
click at [769, 138] on link "Leases" at bounding box center [781, 141] width 65 height 41
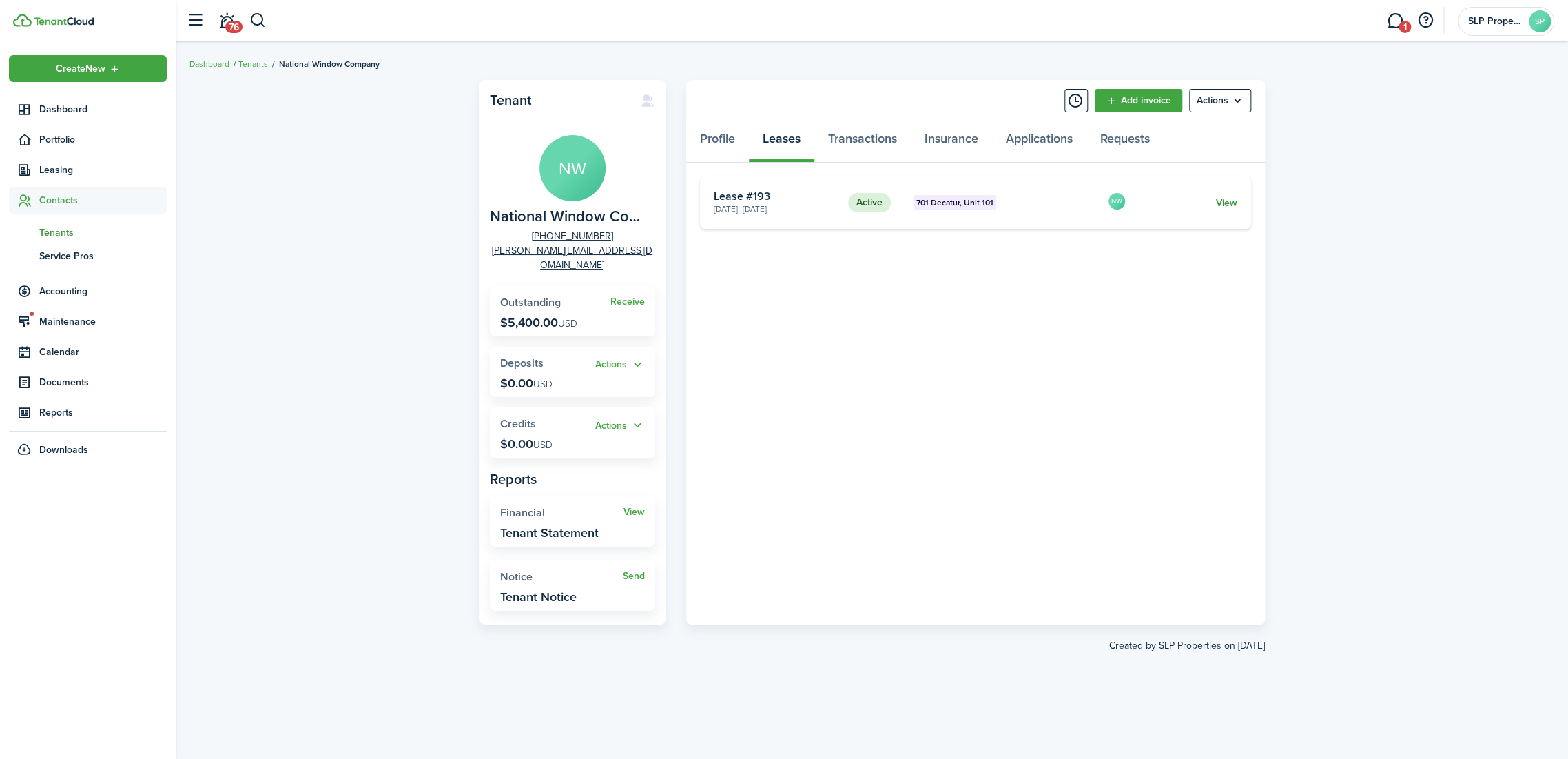
click at [1224, 200] on link "View" at bounding box center [1226, 203] width 22 height 15
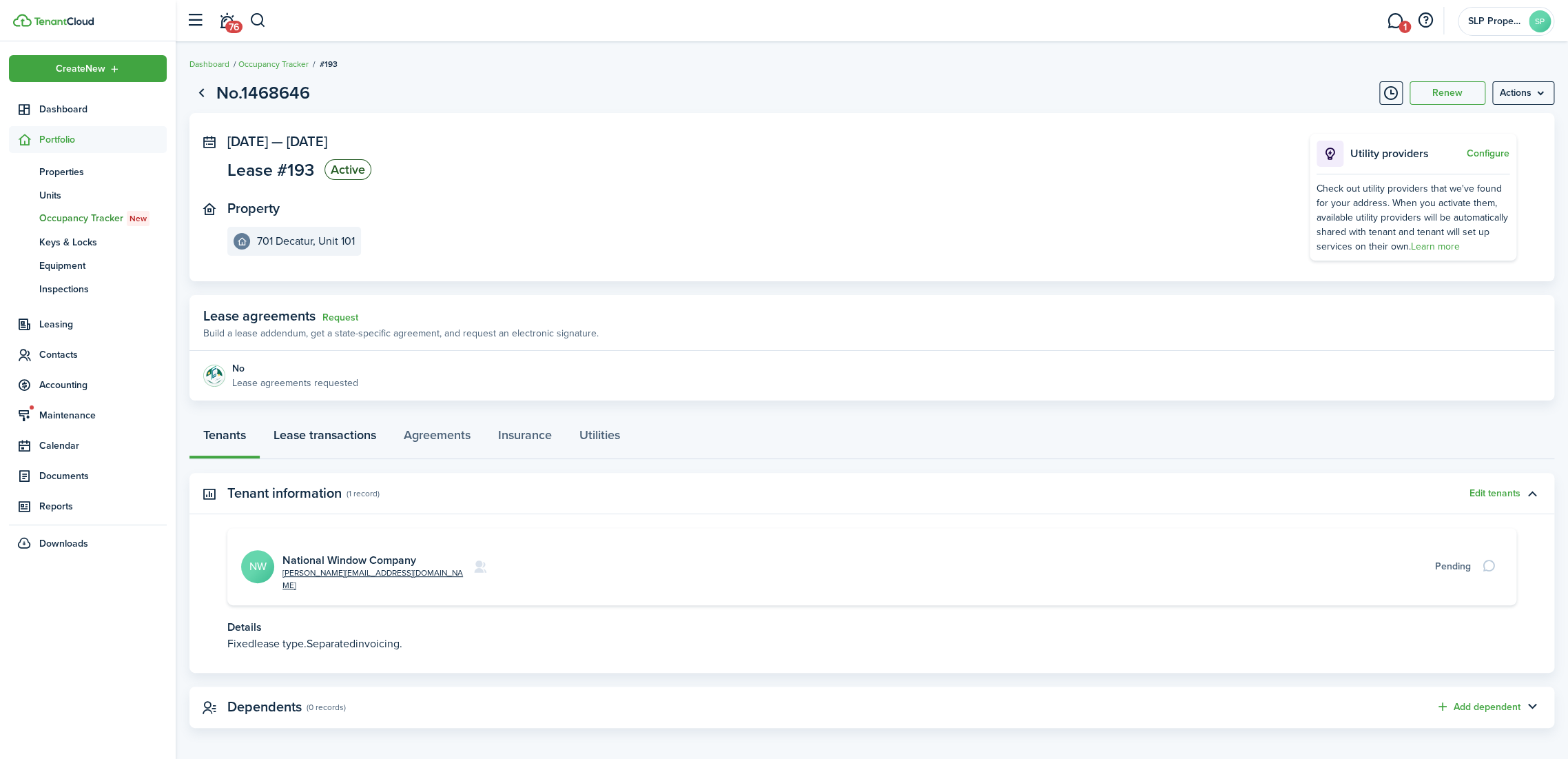
click at [338, 442] on link "Lease transactions" at bounding box center [325, 438] width 130 height 41
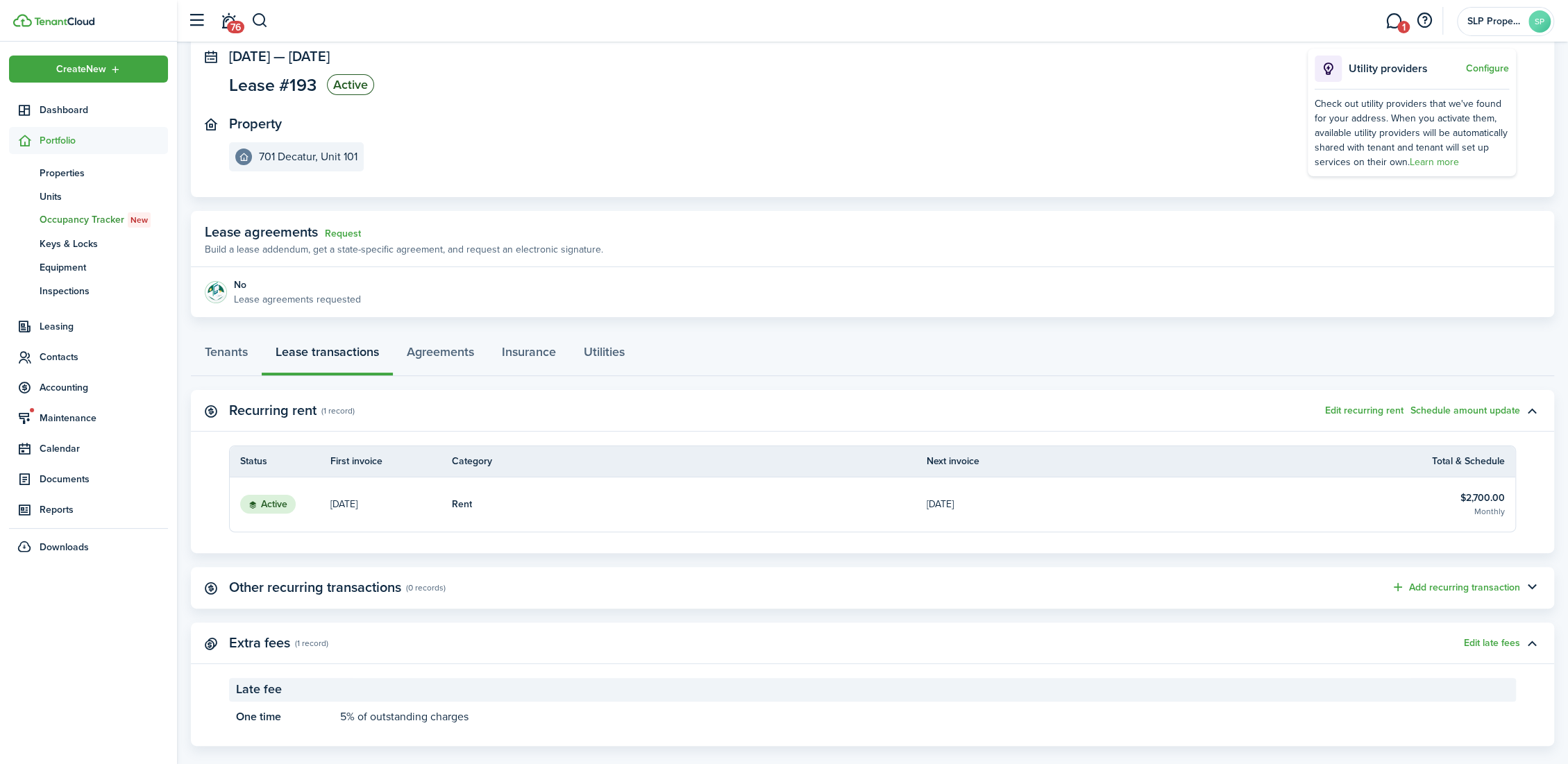
scroll to position [105, 0]
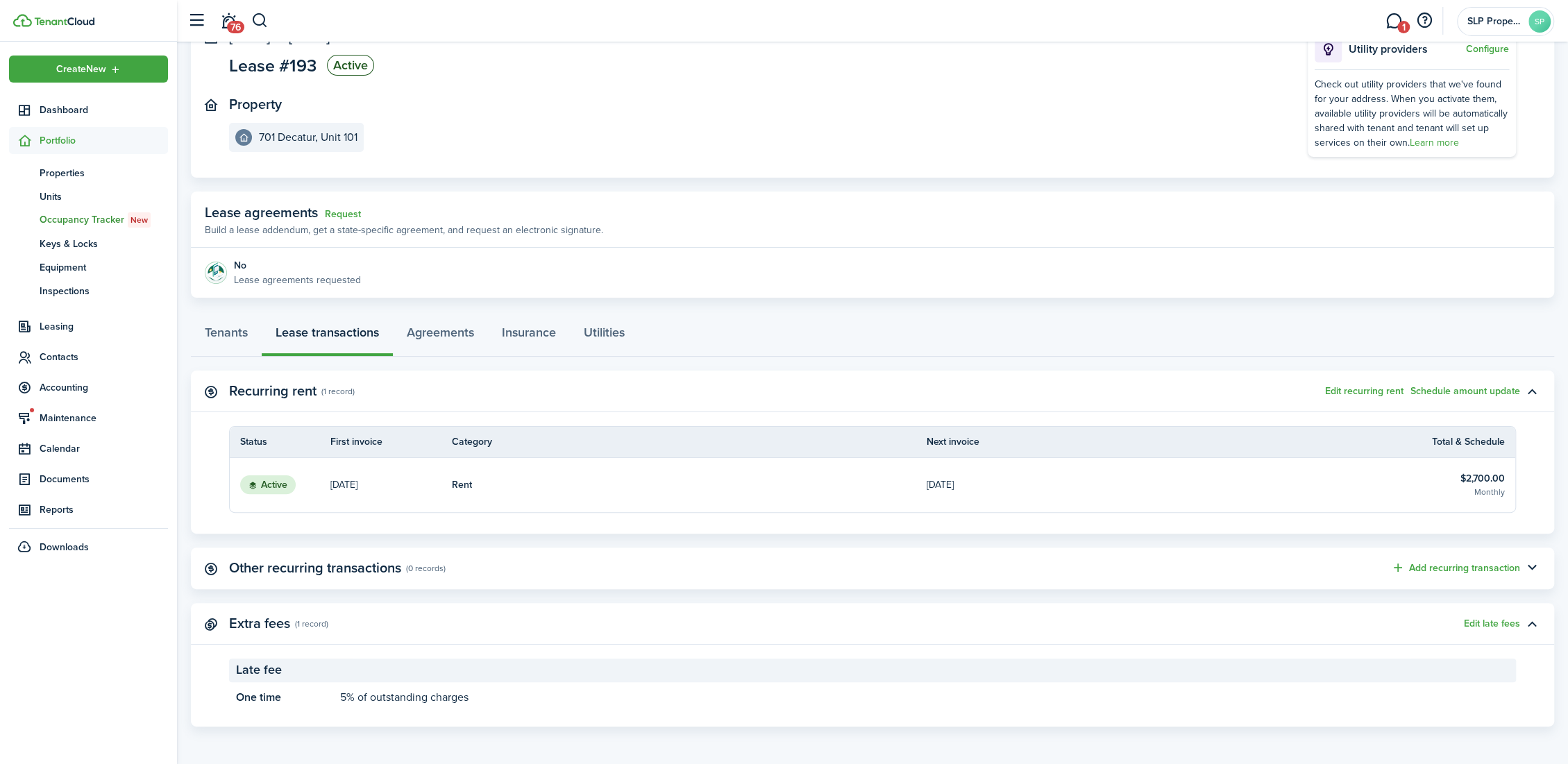
click at [455, 480] on table-info-title "Rent" at bounding box center [462, 484] width 20 height 15
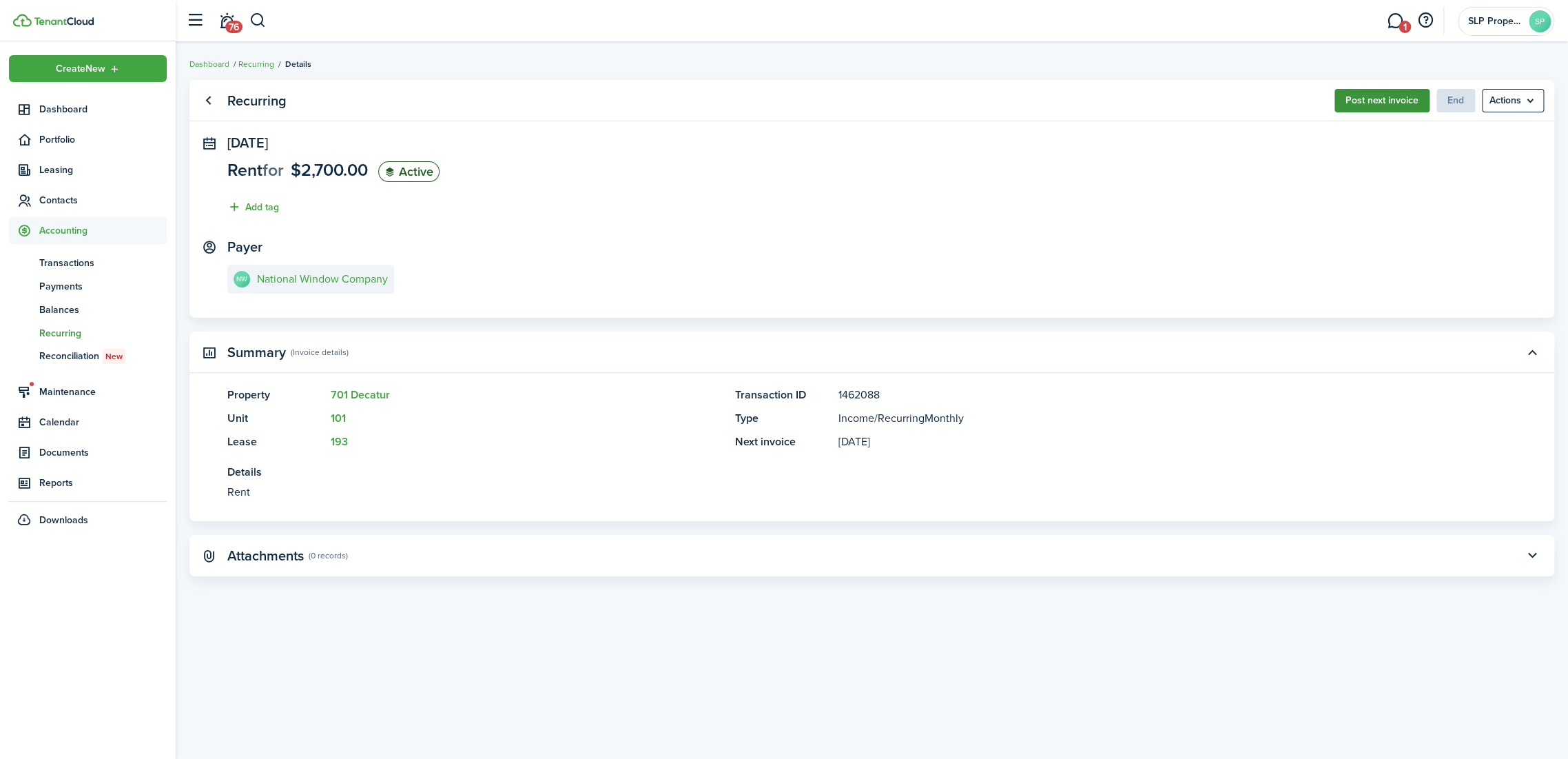
click at [1374, 102] on button "Post next invoice" at bounding box center [1382, 101] width 95 height 23
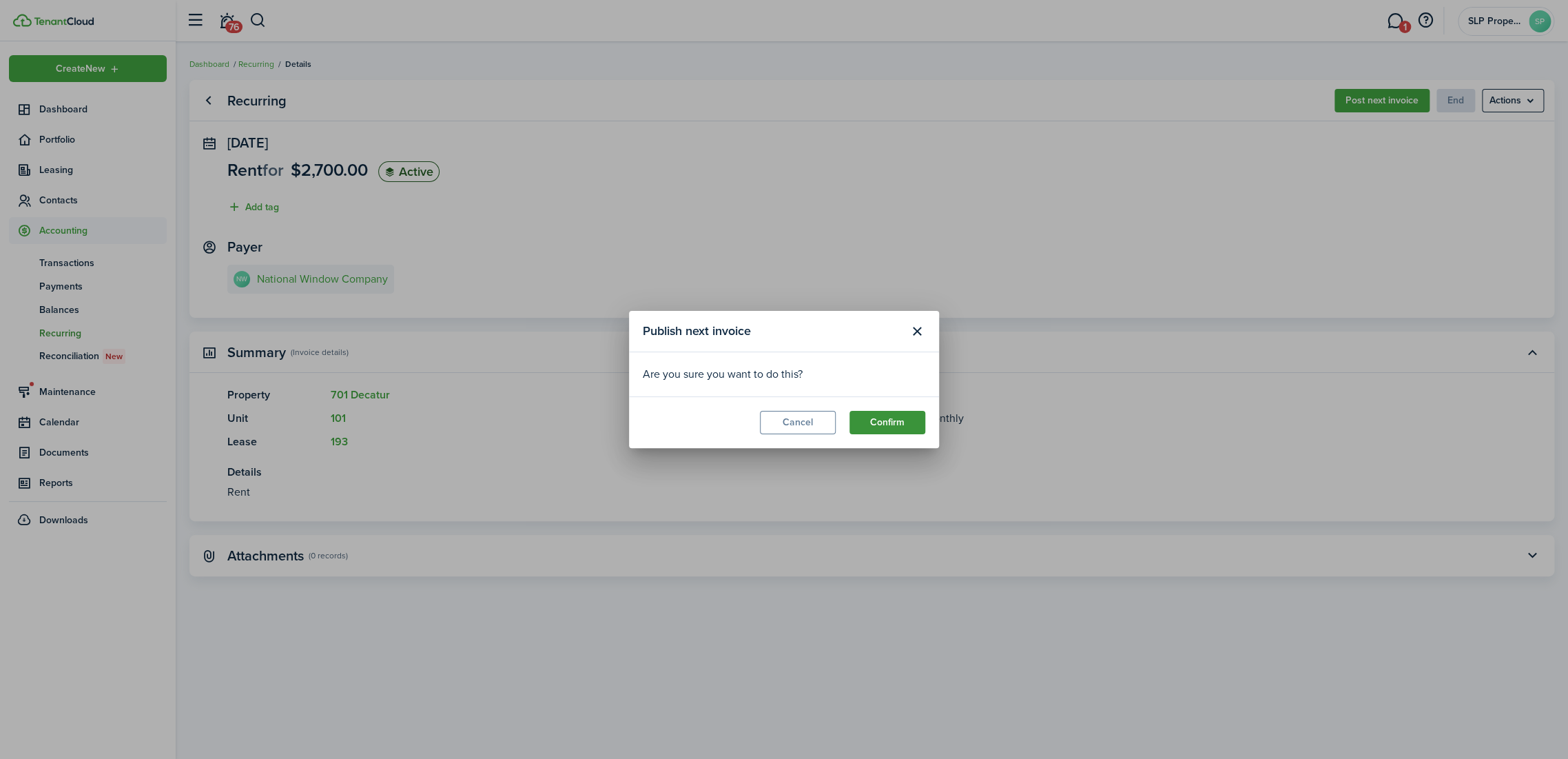
click at [888, 421] on button "Confirm" at bounding box center [888, 422] width 76 height 23
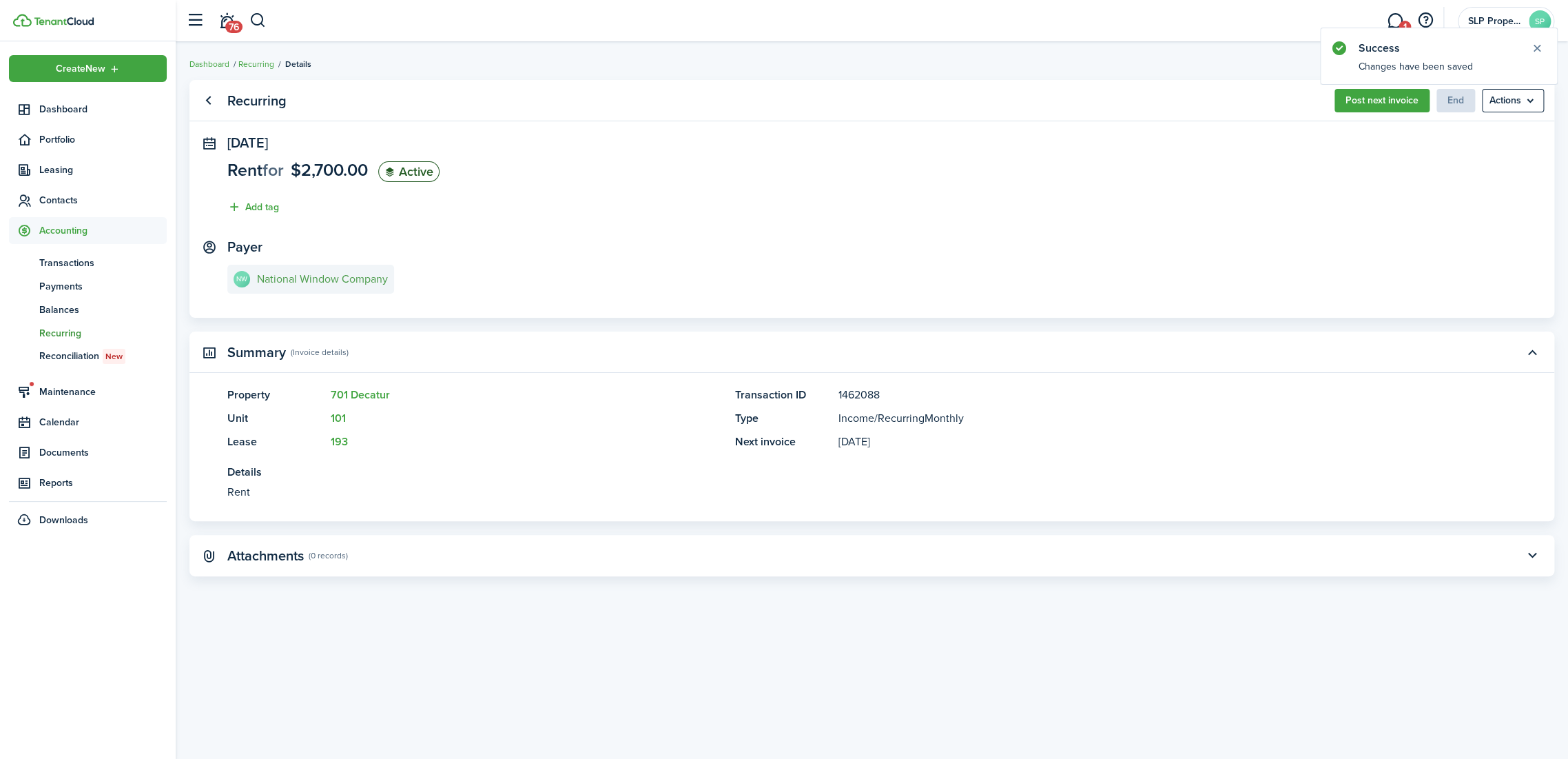
click at [303, 276] on e-details-info-title "National Window Company" at bounding box center [322, 279] width 131 height 12
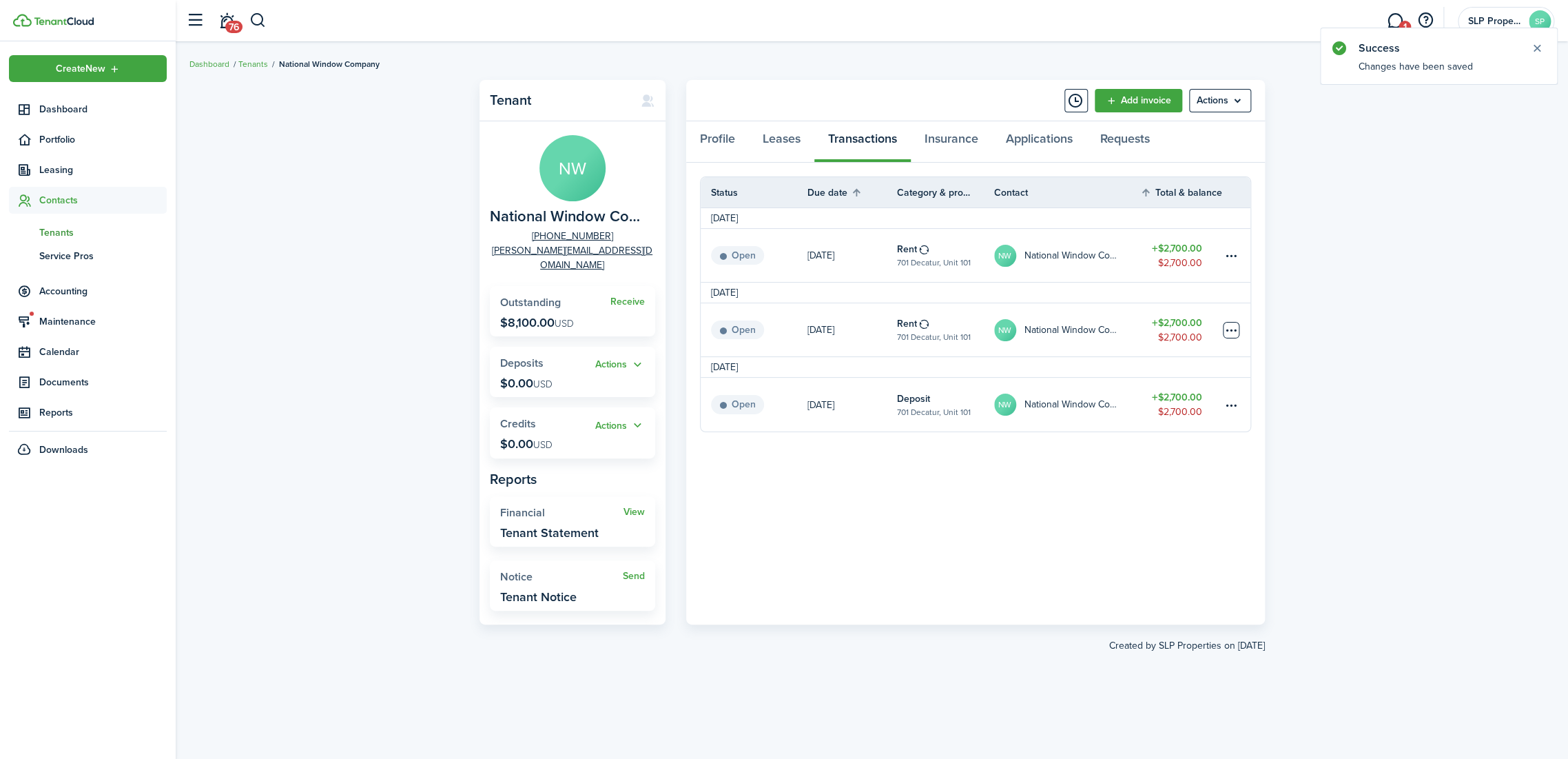
click at [1224, 324] on table-menu-btn-icon at bounding box center [1231, 330] width 16 height 16
click at [1141, 546] on button "Delete" at bounding box center [1179, 549] width 120 height 23
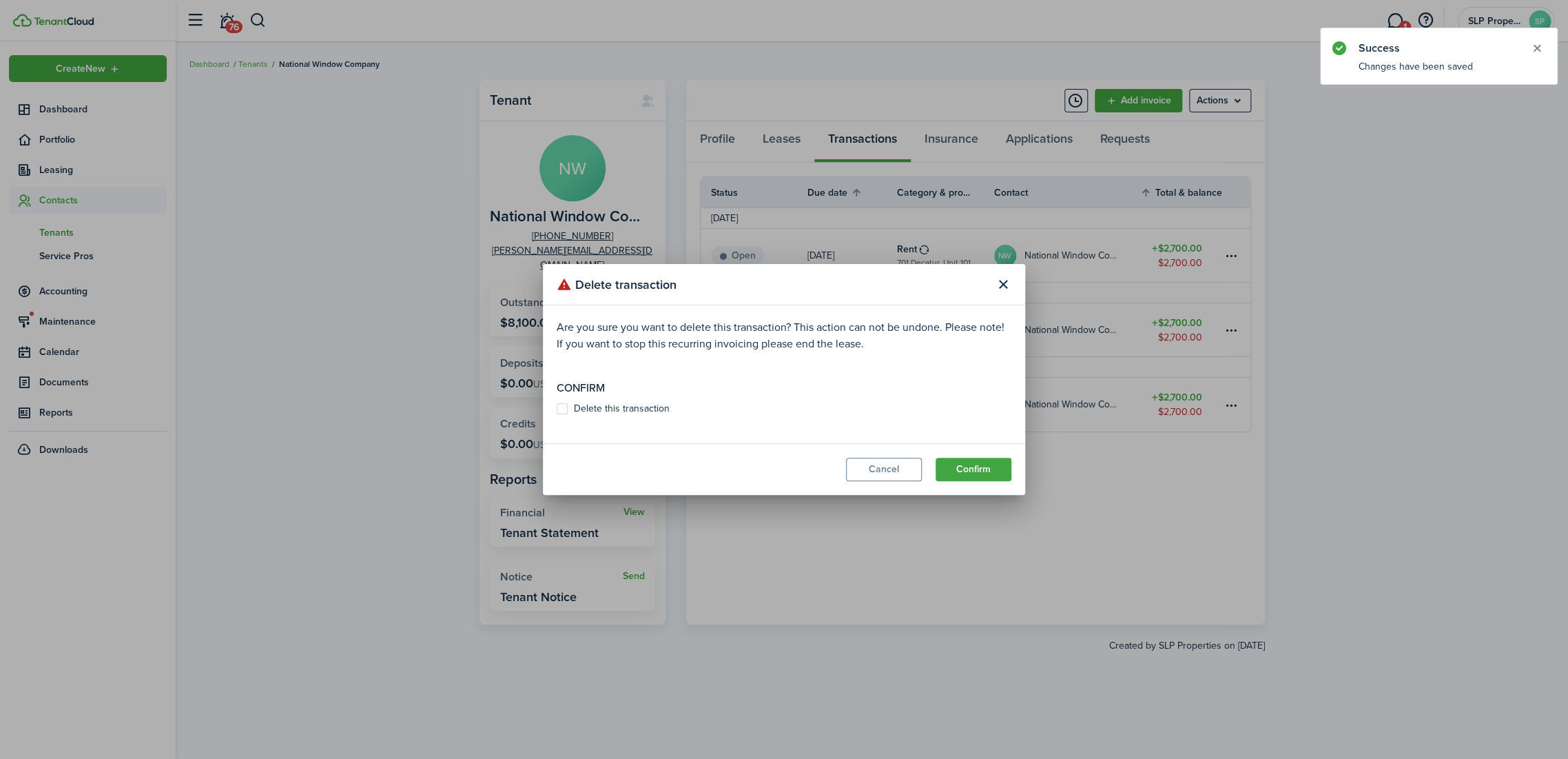
click at [578, 413] on label "Delete this transaction" at bounding box center [613, 408] width 113 height 11
click at [556, 409] on input "Delete this transaction" at bounding box center [556, 409] width 1 height 1
checkbox input "true"
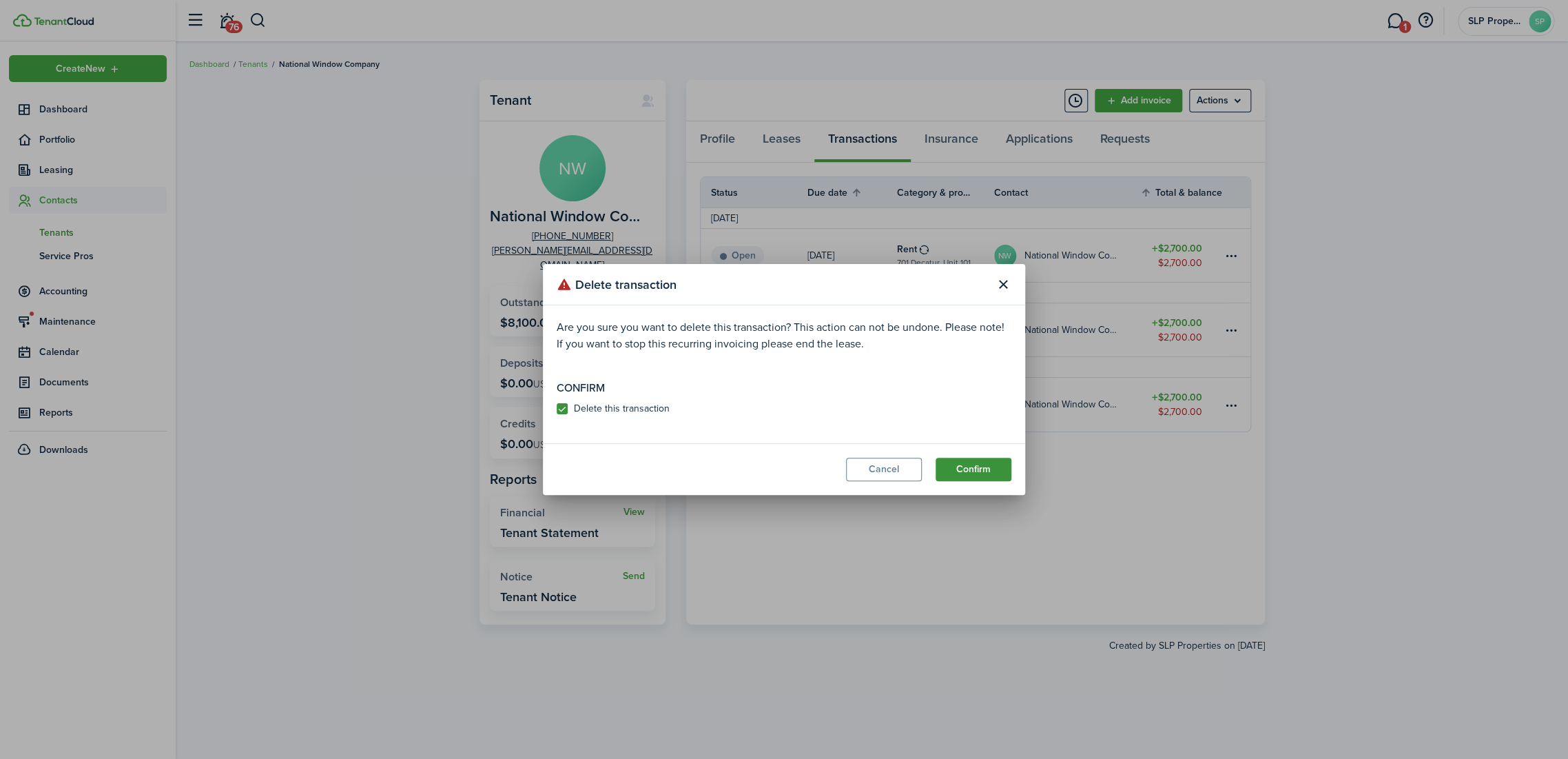
click at [962, 471] on button "Confirm" at bounding box center [974, 470] width 76 height 23
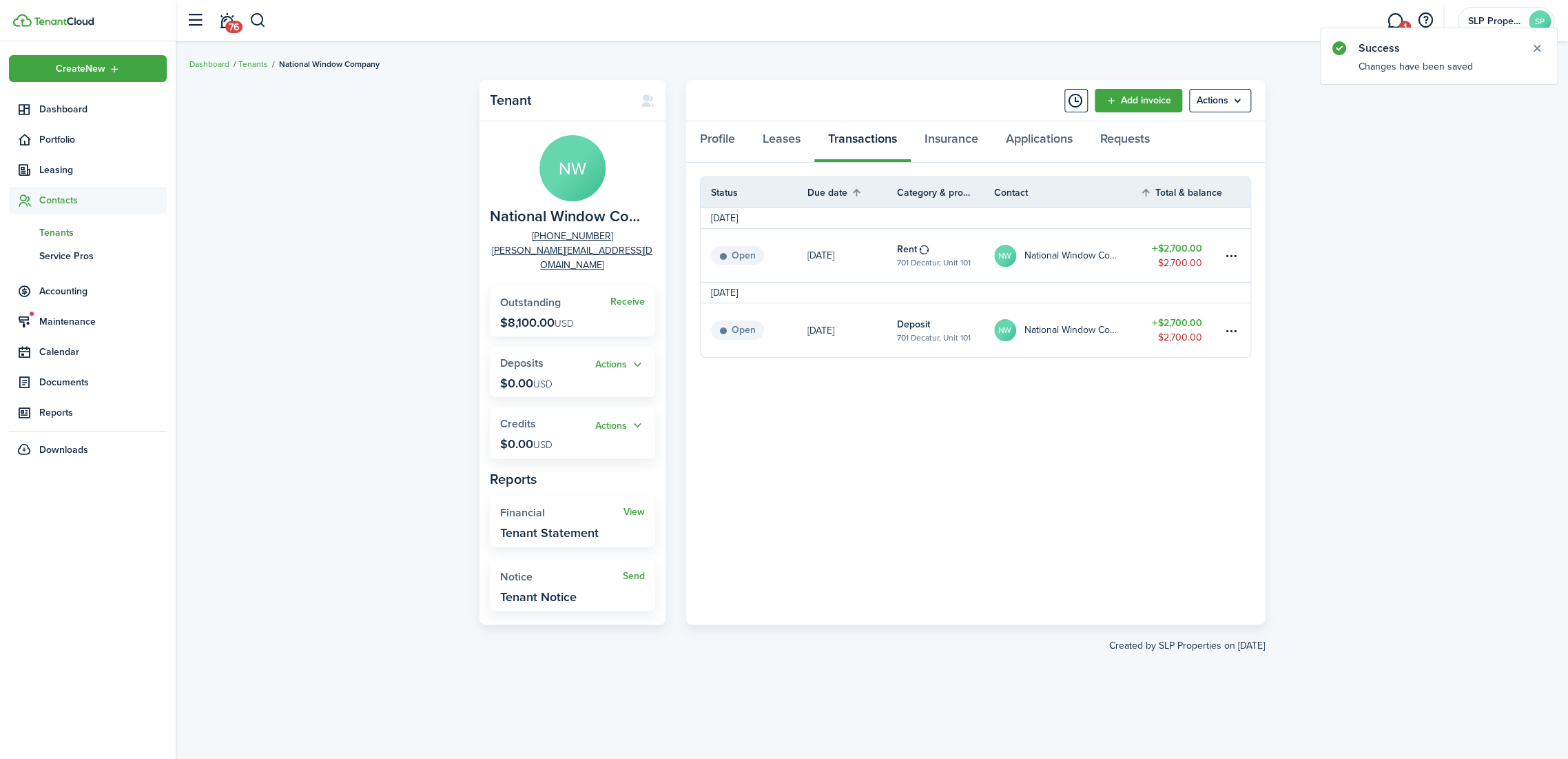
click at [1310, 199] on div "Tenant NW National Window Company [PHONE_NUMBER] [PERSON_NAME][EMAIL_ADDRESS][D…" at bounding box center [871, 400] width 1392 height 655
